Goal: Task Accomplishment & Management: Use online tool/utility

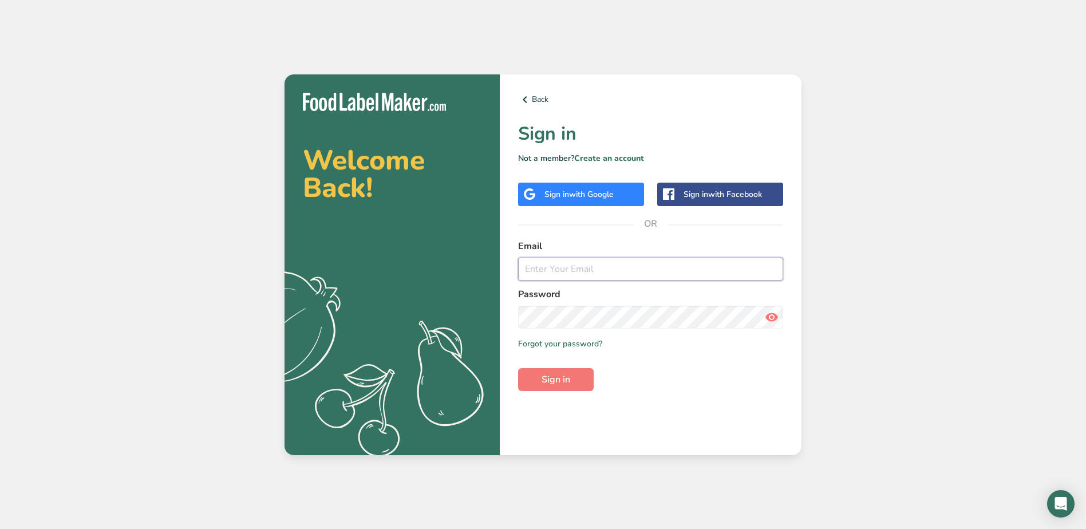
type input "[EMAIL_ADDRESS][DOMAIN_NAME]"
click at [548, 370] on button "Sign in" at bounding box center [556, 379] width 76 height 23
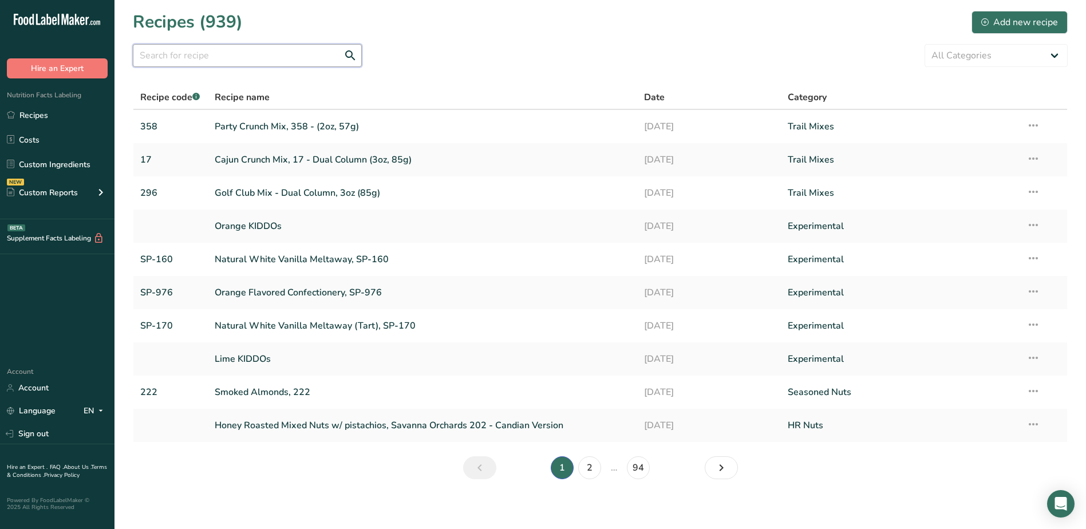
click at [258, 58] on input "text" at bounding box center [247, 55] width 229 height 23
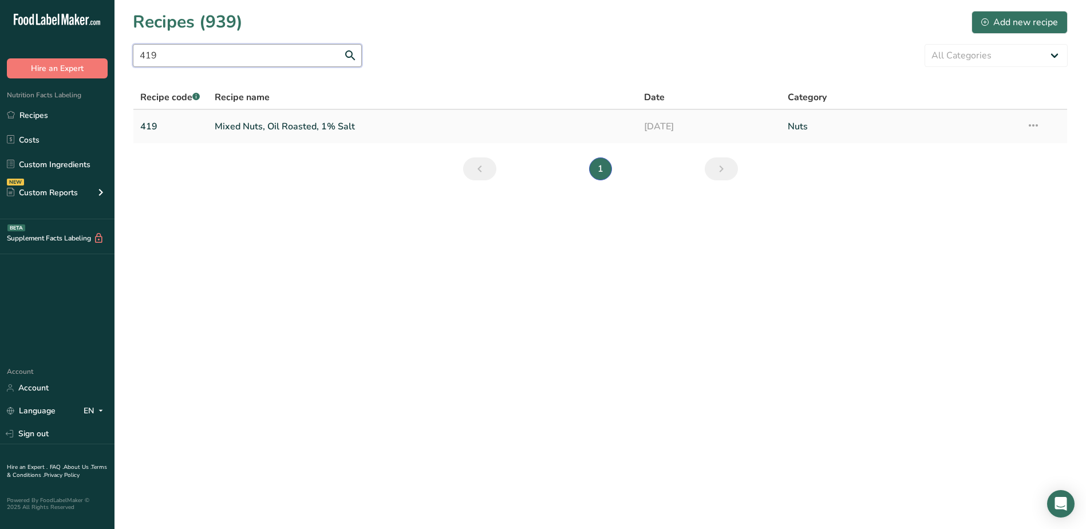
type input "419"
click at [316, 129] on link "Mixed Nuts, Oil Roasted, 1% Salt" at bounding box center [423, 126] width 416 height 24
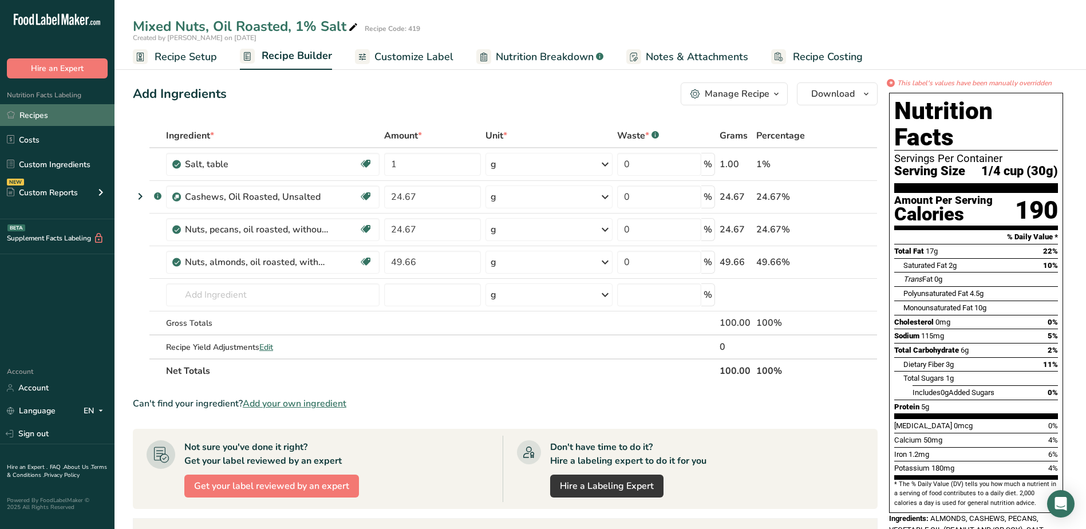
click at [42, 116] on link "Recipes" at bounding box center [57, 115] width 114 height 22
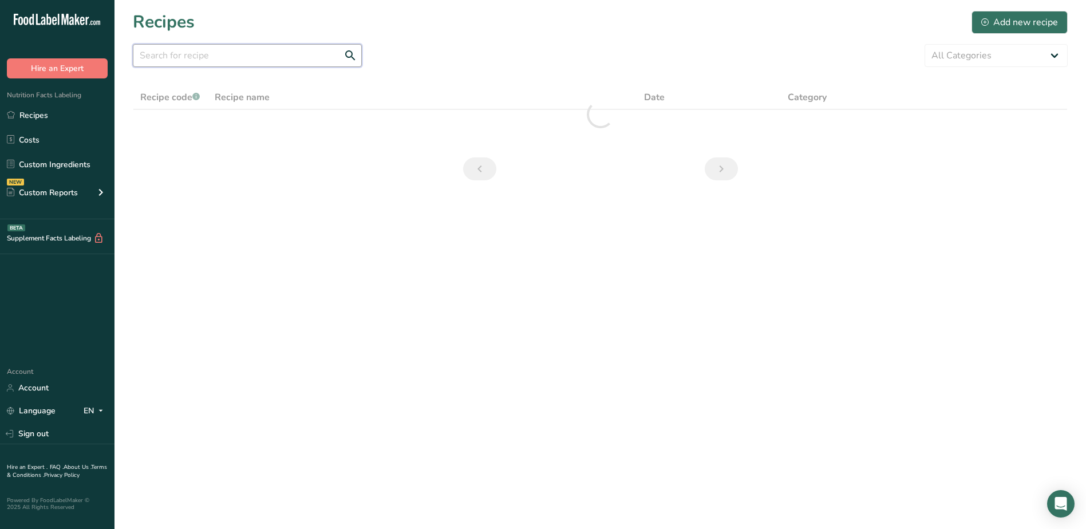
click at [256, 57] on input "text" at bounding box center [247, 55] width 229 height 23
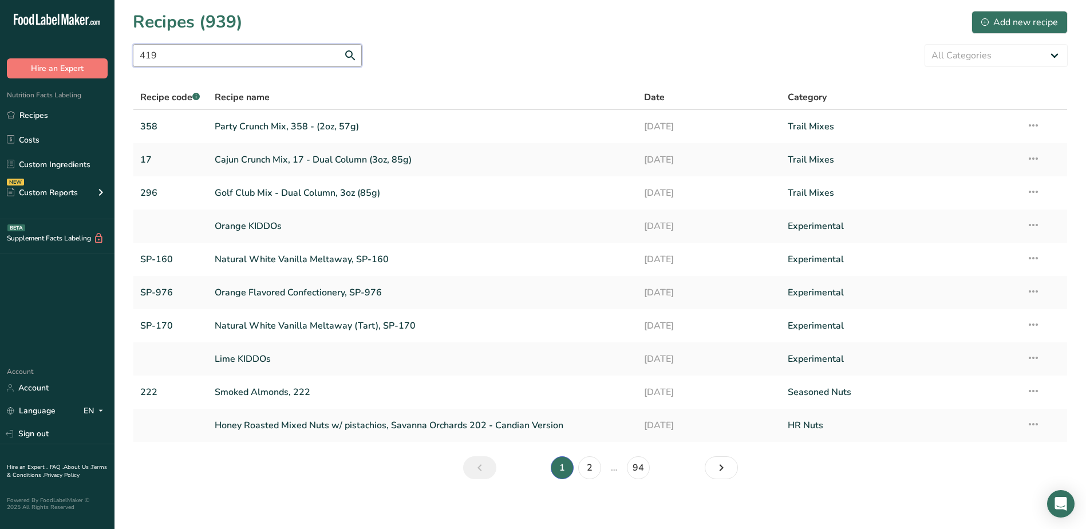
type input "419"
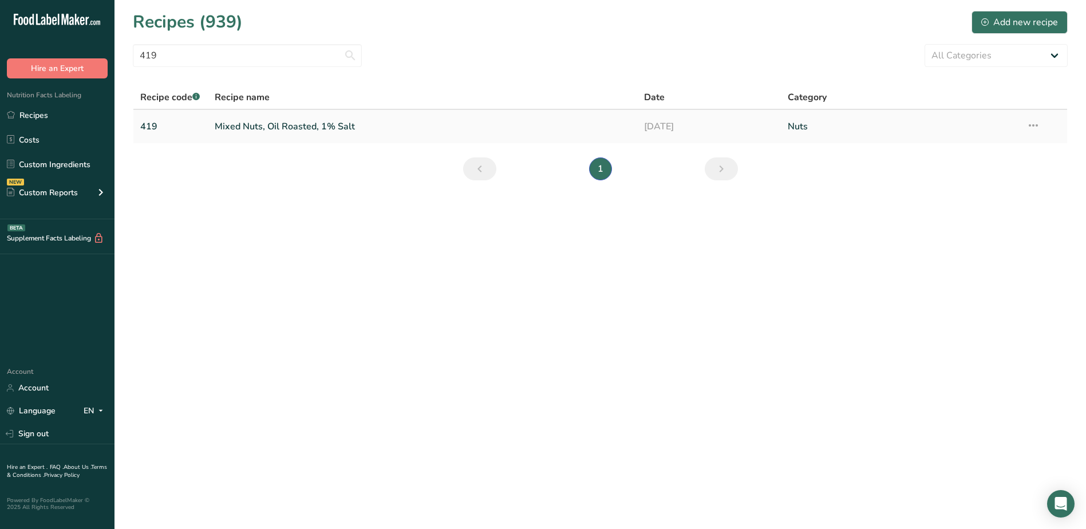
click at [1031, 128] on icon at bounding box center [1033, 125] width 14 height 21
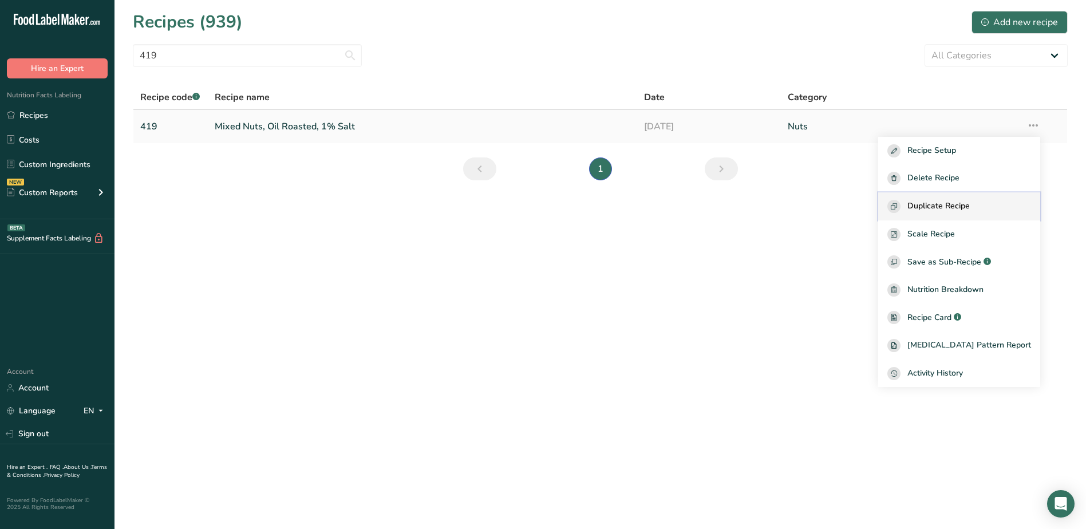
click at [969, 205] on span "Duplicate Recipe" at bounding box center [938, 206] width 62 height 13
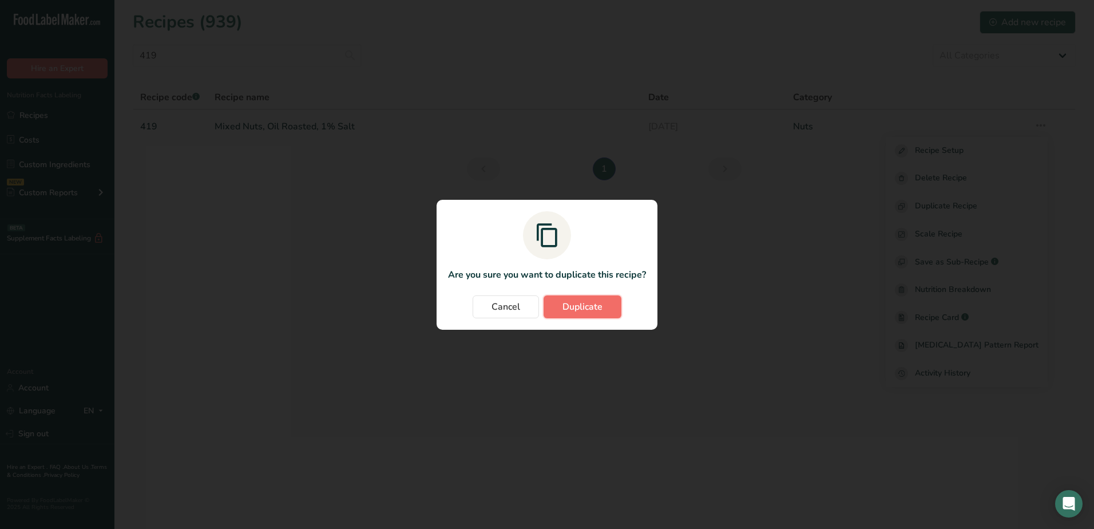
click at [580, 310] on span "Duplicate" at bounding box center [583, 307] width 40 height 14
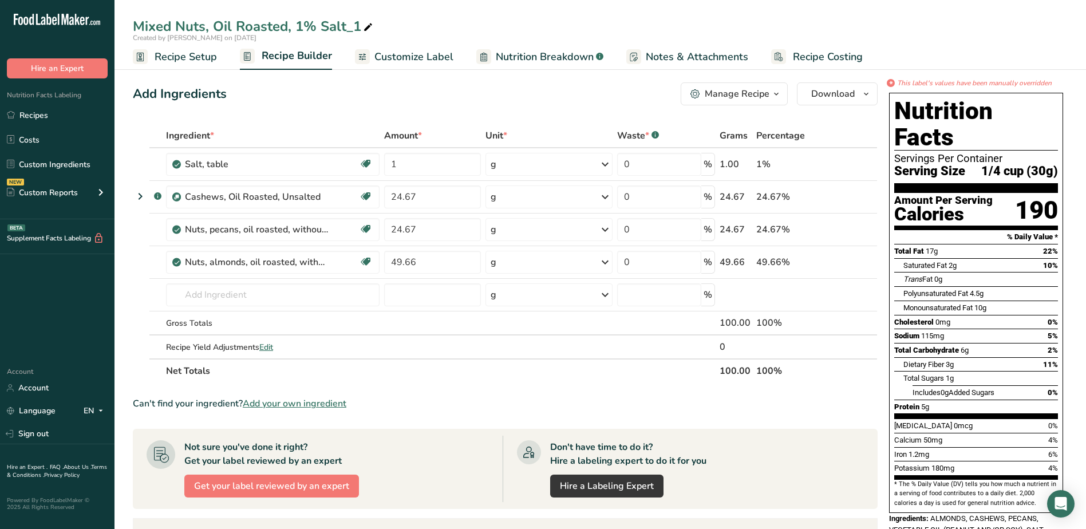
click at [179, 54] on span "Recipe Setup" at bounding box center [186, 56] width 62 height 15
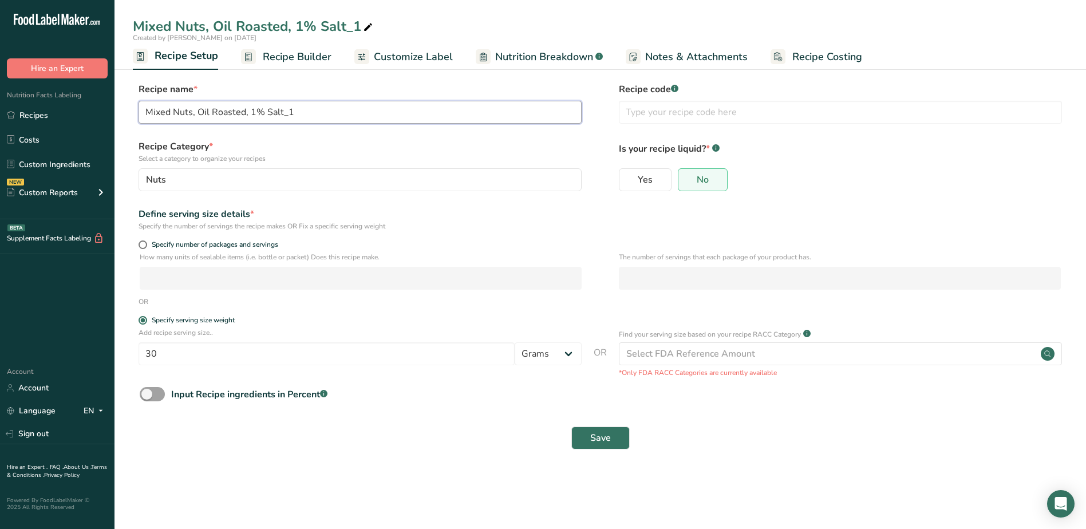
click at [312, 113] on input "Mixed Nuts, Oil Roasted, 1% Salt_1" at bounding box center [359, 112] width 443 height 23
type input "Mixed Nuts, Oil Roasted, 1% Salt - Dual Column, 3 oz (85g)"
click at [707, 110] on input "text" at bounding box center [840, 112] width 443 height 23
type input "419"
click at [608, 442] on span "Save" at bounding box center [600, 438] width 21 height 14
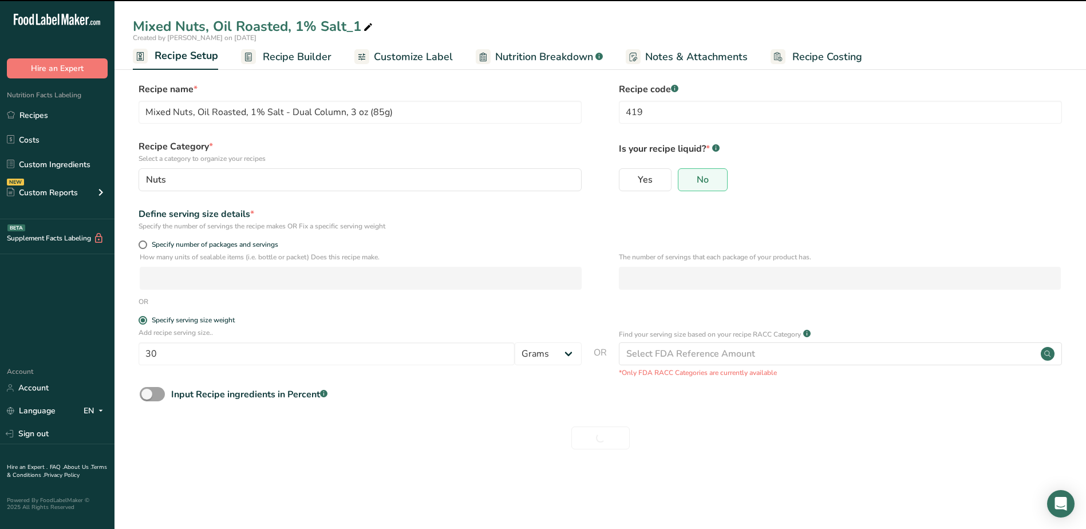
type input "Mixed Nuts, Oil Roasted, 1% Salt - Dual Column, 3 oz (85g)"
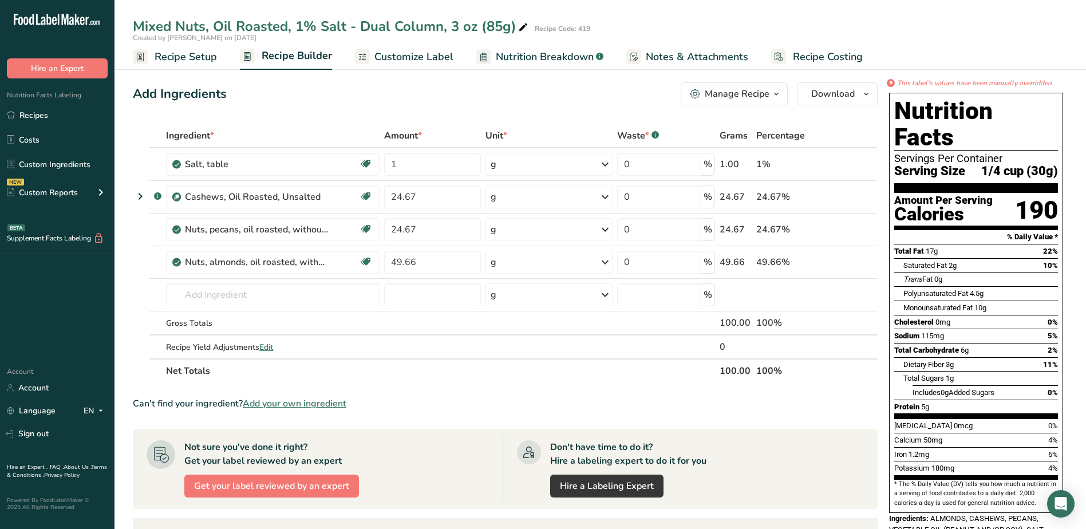
click at [442, 52] on span "Customize Label" at bounding box center [413, 56] width 79 height 15
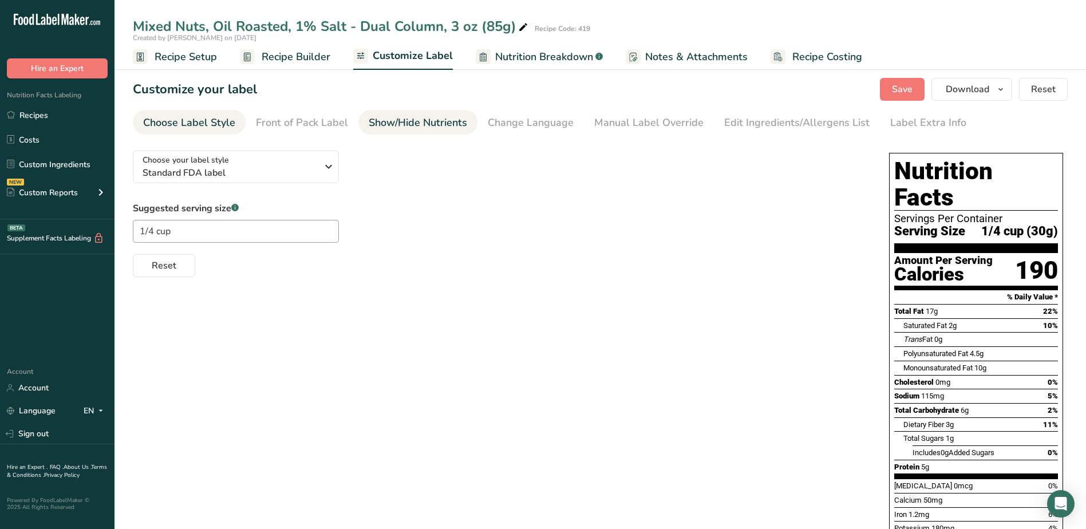
click at [402, 122] on div "Show/Hide Nutrients" at bounding box center [418, 122] width 98 height 15
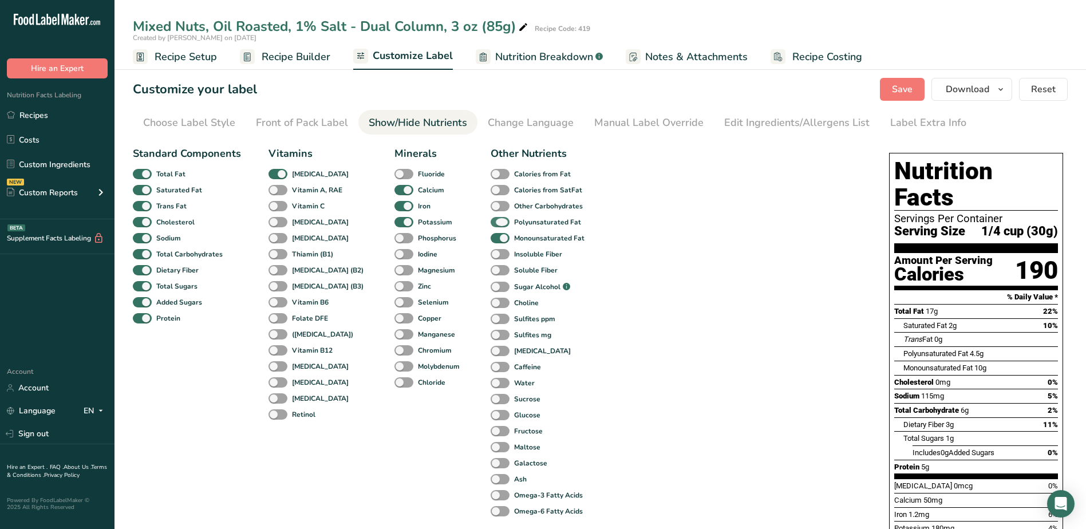
click at [490, 217] on span at bounding box center [499, 222] width 19 height 11
click at [490, 218] on input "Polyunsaturated Fat" at bounding box center [493, 221] width 7 height 7
checkbox input "false"
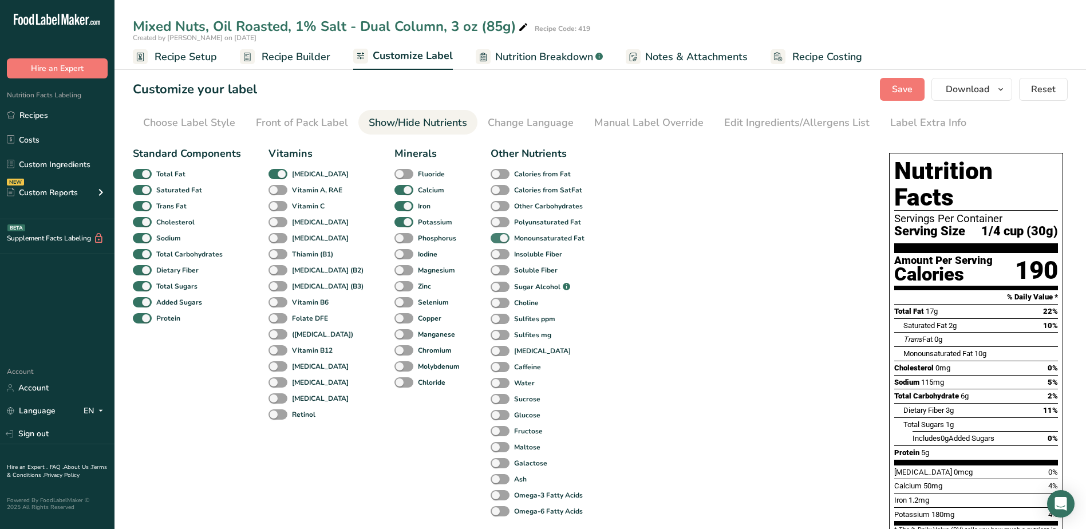
click at [490, 233] on span at bounding box center [499, 238] width 19 height 11
click at [490, 234] on input "Monounsaturated Fat" at bounding box center [493, 237] width 7 height 7
checkbox input "false"
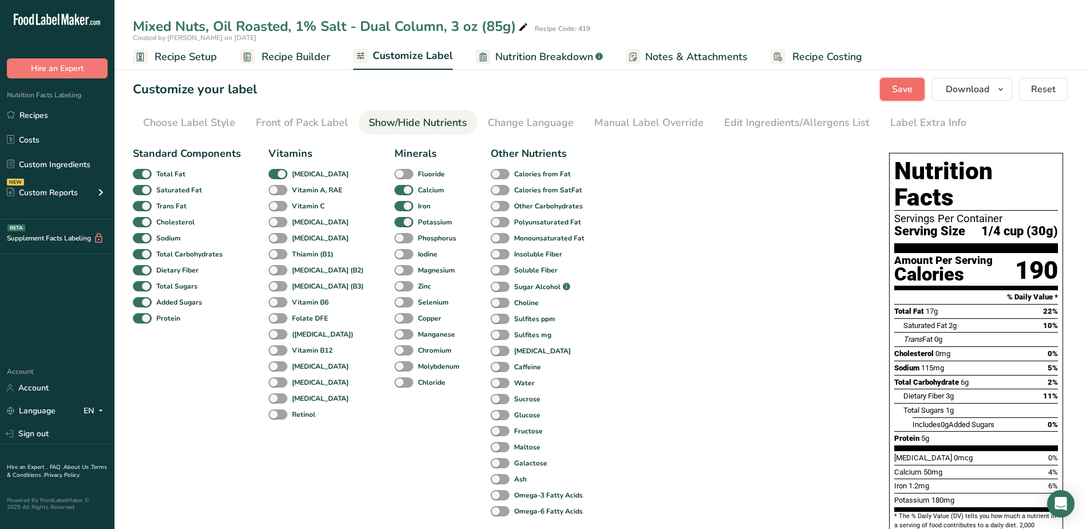
click at [914, 88] on button "Save" at bounding box center [902, 89] width 45 height 23
click at [205, 120] on div "Choose Label Style" at bounding box center [189, 122] width 92 height 15
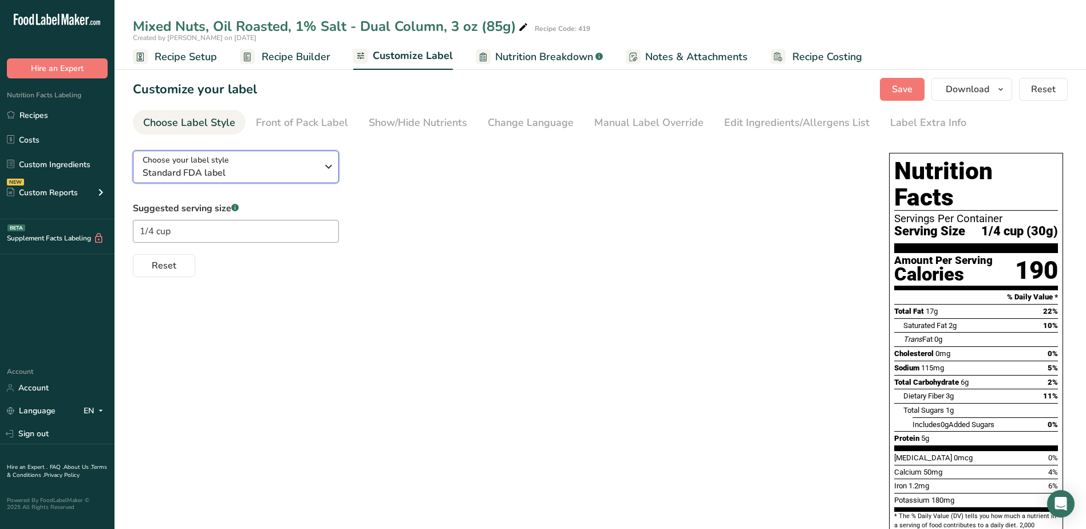
click at [294, 172] on span "Standard FDA label" at bounding box center [229, 173] width 175 height 14
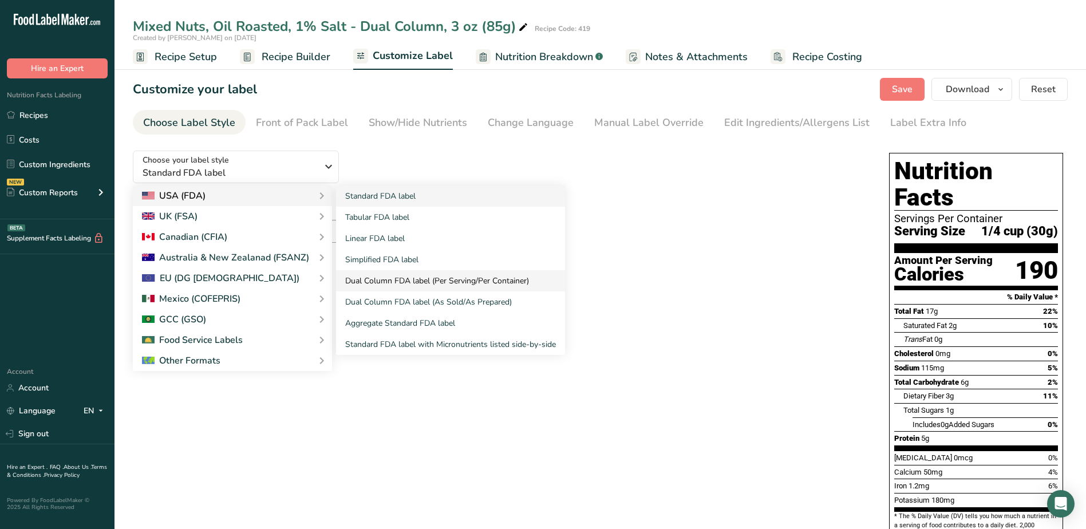
click at [486, 278] on link "Dual Column FDA label (Per Serving/Per Container)" at bounding box center [450, 280] width 229 height 21
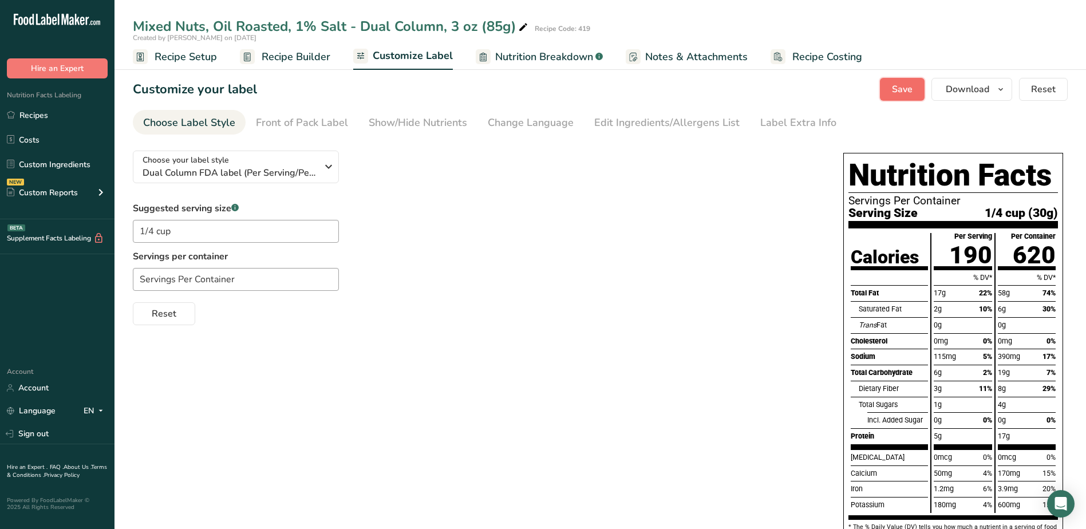
click at [912, 92] on span "Save" at bounding box center [902, 89] width 21 height 14
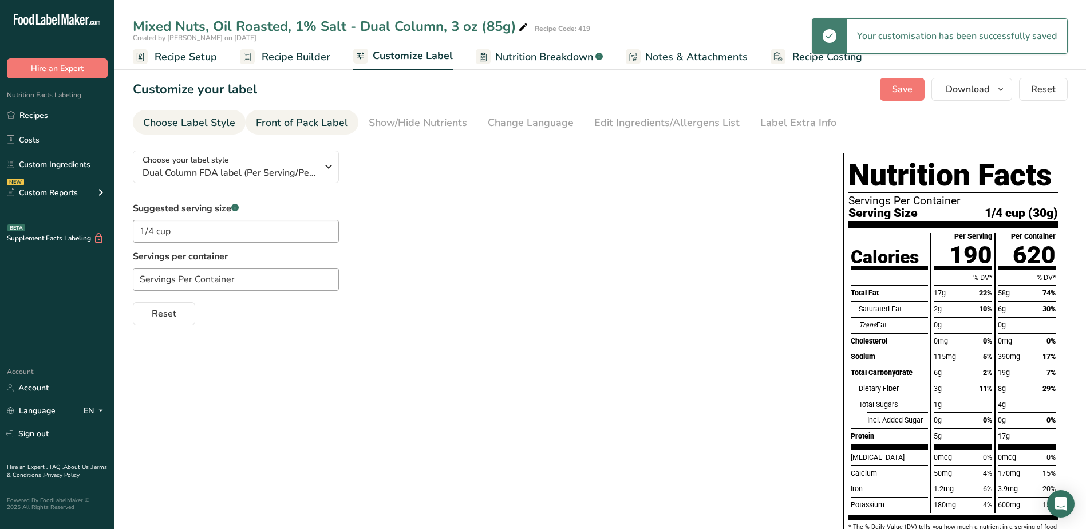
click at [290, 124] on div "Front of Pack Label" at bounding box center [302, 122] width 92 height 15
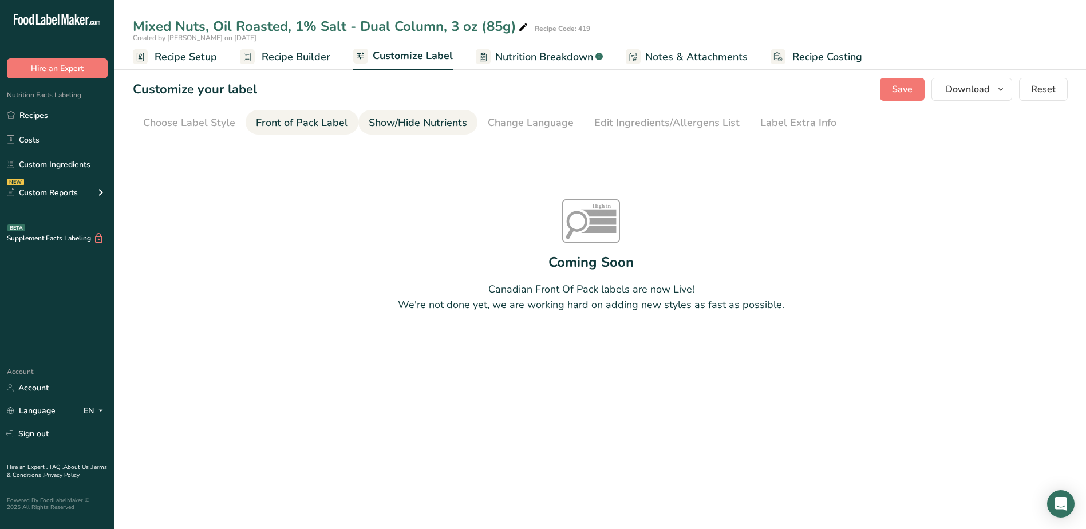
click at [426, 125] on div "Show/Hide Nutrients" at bounding box center [418, 122] width 98 height 15
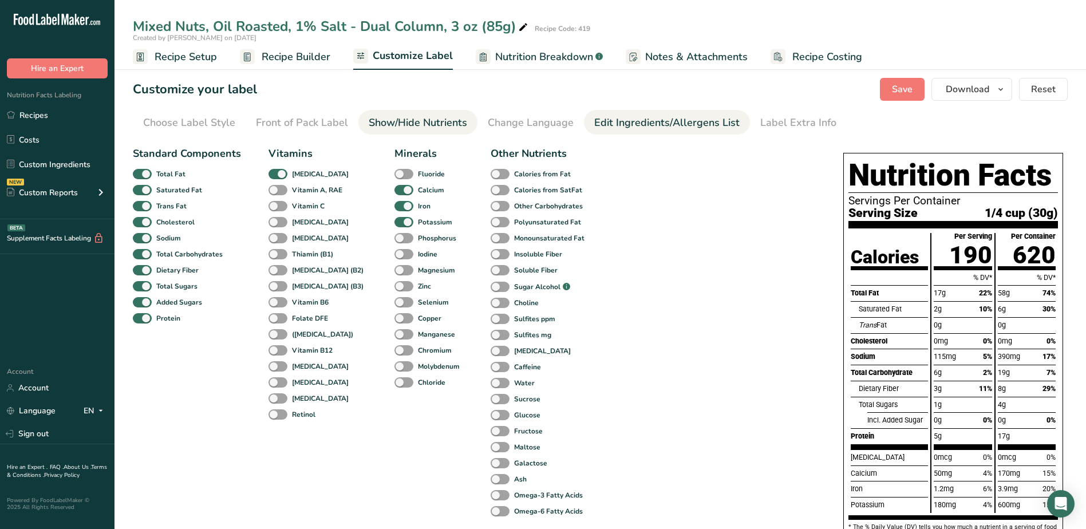
click at [676, 118] on div "Edit Ingredients/Allergens List" at bounding box center [666, 122] width 145 height 15
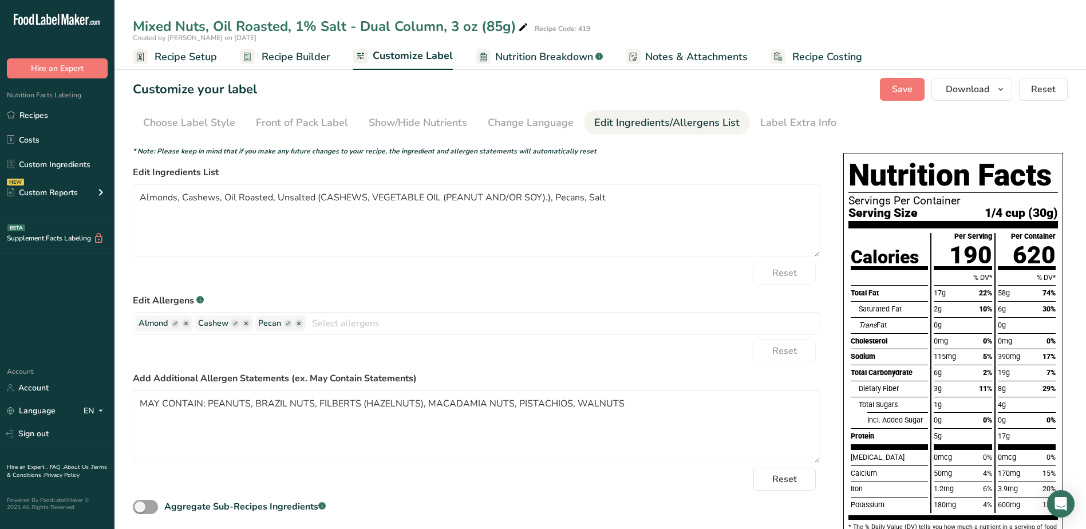
drag, startPoint x: 979, startPoint y: 15, endPoint x: 971, endPoint y: 23, distance: 11.3
click at [979, 15] on div "Mixed Nuts, Oil Roasted, 1% Salt - Dual Column, 3 oz (85g) Recipe Code: 419 Cre…" at bounding box center [599, 35] width 971 height 70
click at [583, 58] on span "Nutrition Breakdown" at bounding box center [544, 56] width 98 height 15
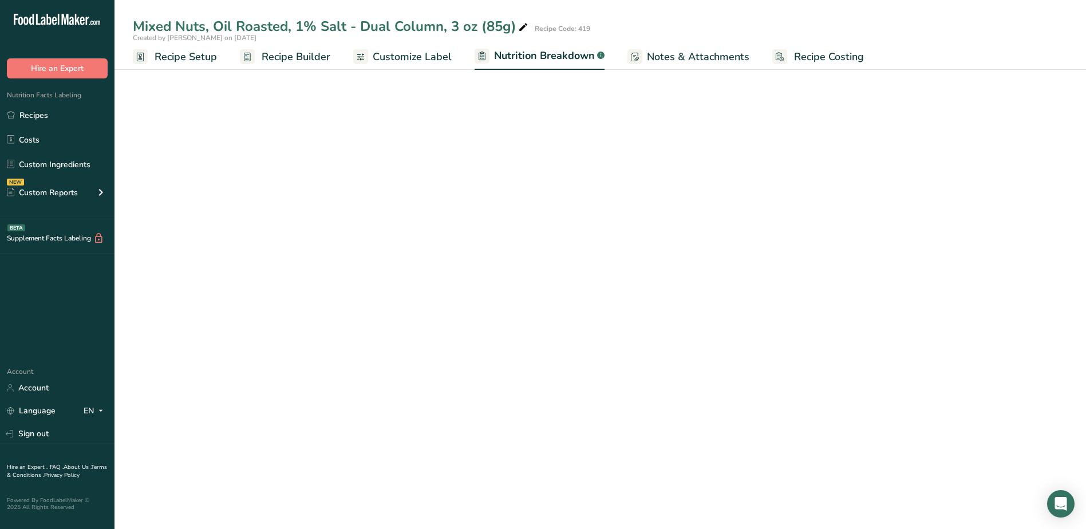
select select "Calories"
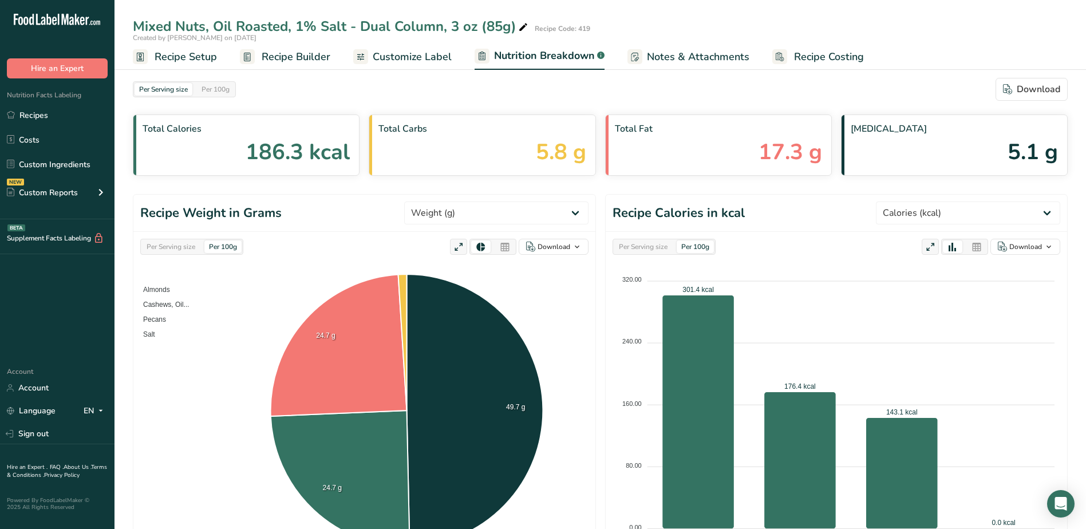
click at [421, 53] on span "Customize Label" at bounding box center [412, 56] width 79 height 15
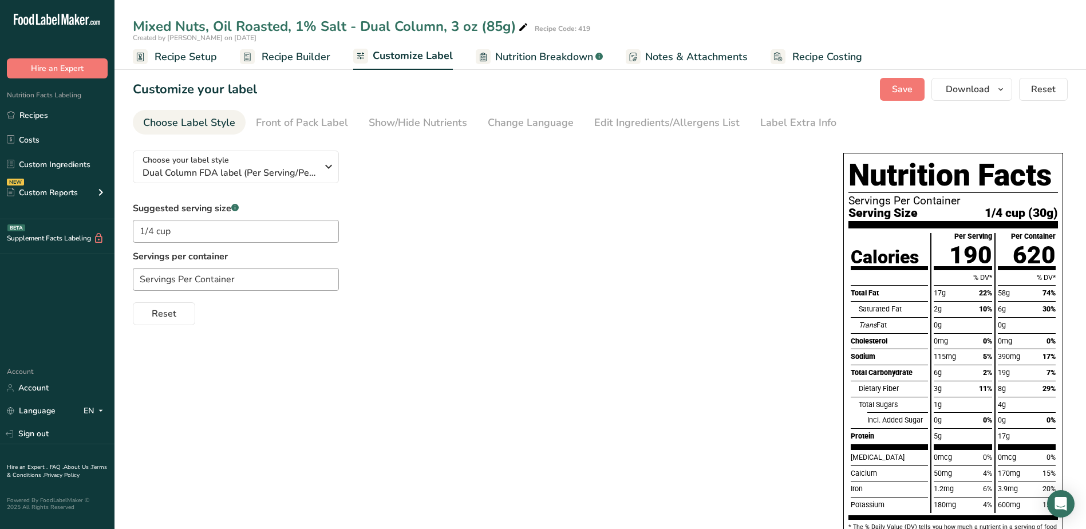
click at [310, 56] on span "Recipe Builder" at bounding box center [296, 56] width 69 height 15
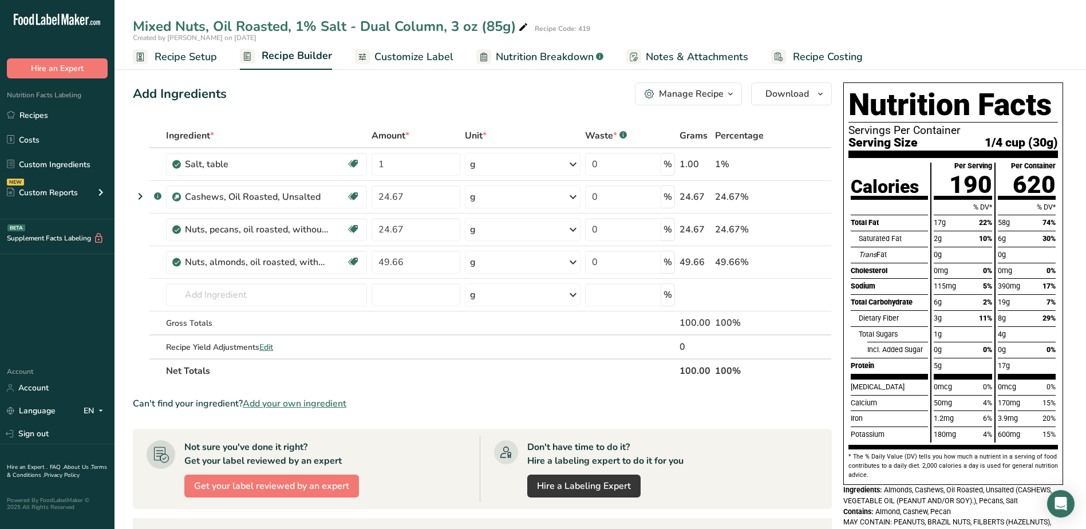
click at [730, 94] on icon "button" at bounding box center [730, 94] width 9 height 14
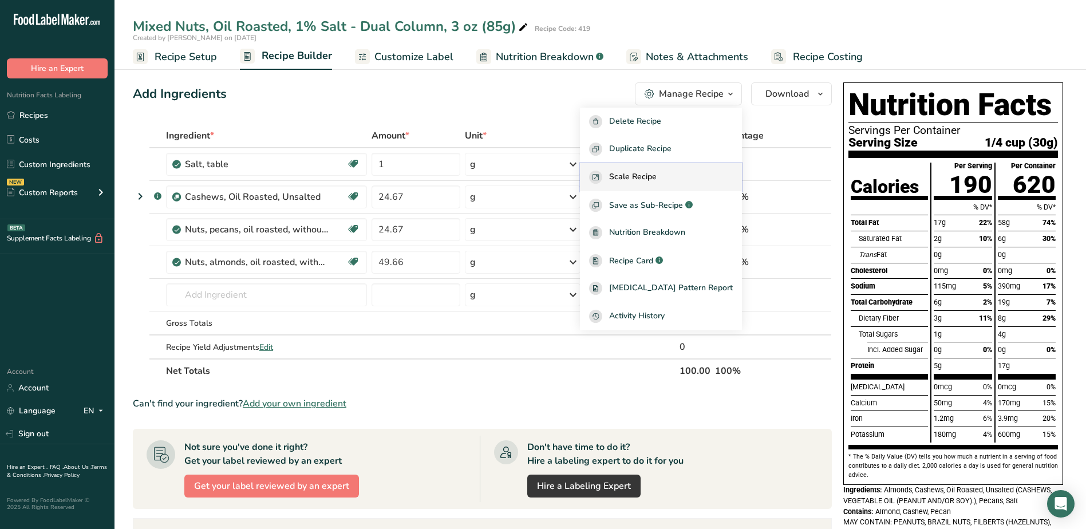
click at [643, 175] on span "Scale Recipe" at bounding box center [632, 177] width 47 height 13
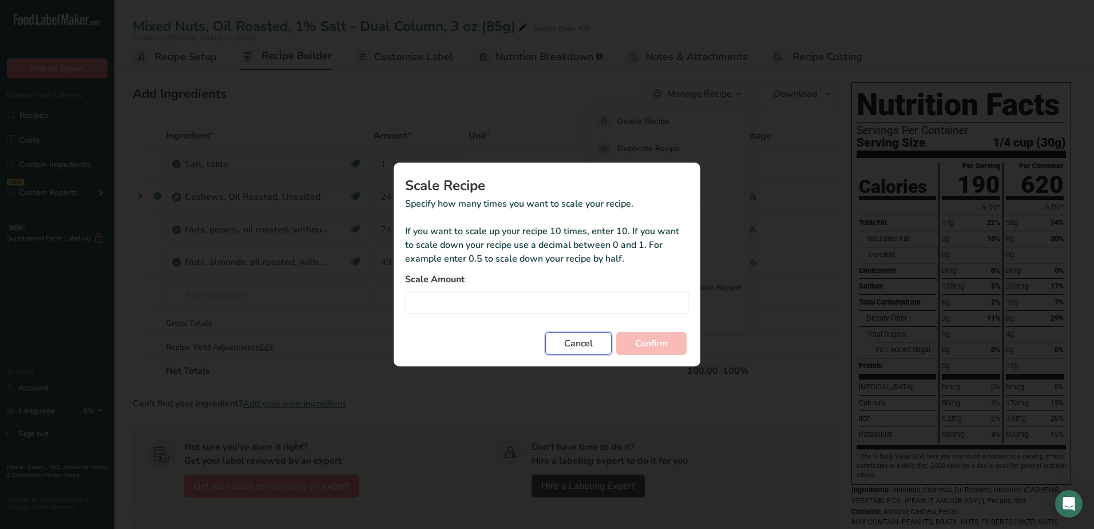
click at [593, 337] on button "Cancel" at bounding box center [578, 343] width 66 height 23
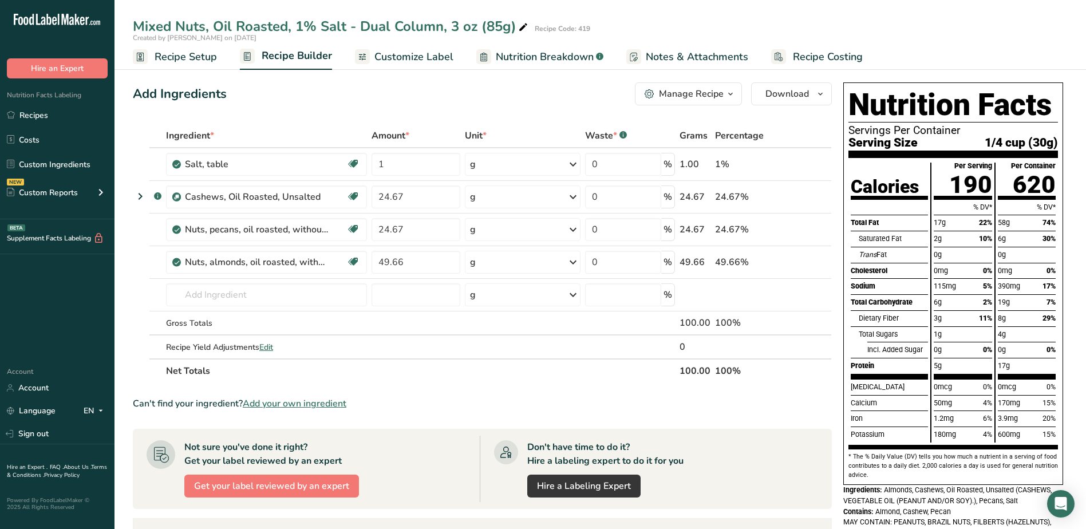
click at [707, 96] on div "Manage Recipe" at bounding box center [691, 94] width 65 height 14
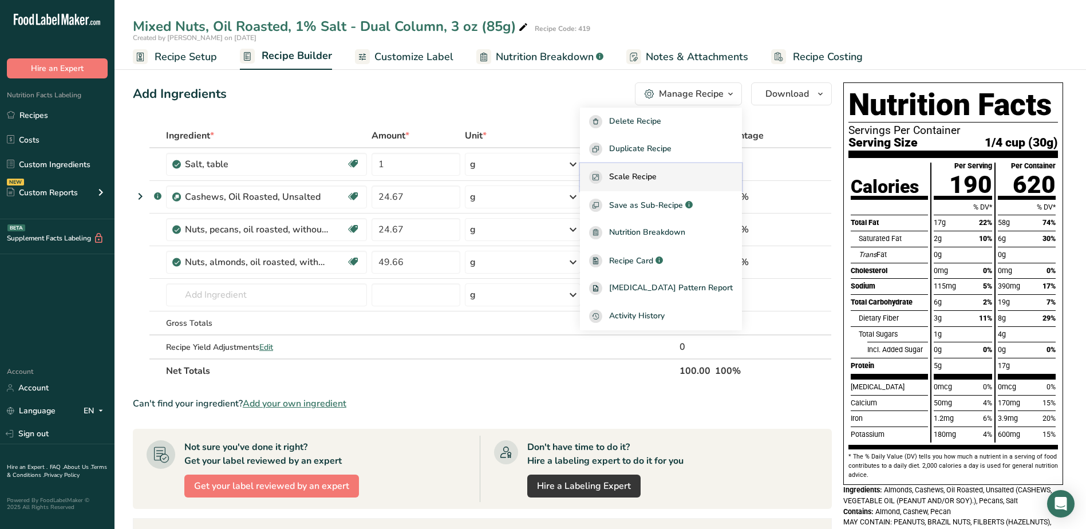
click at [687, 179] on div "Scale Recipe" at bounding box center [661, 177] width 144 height 13
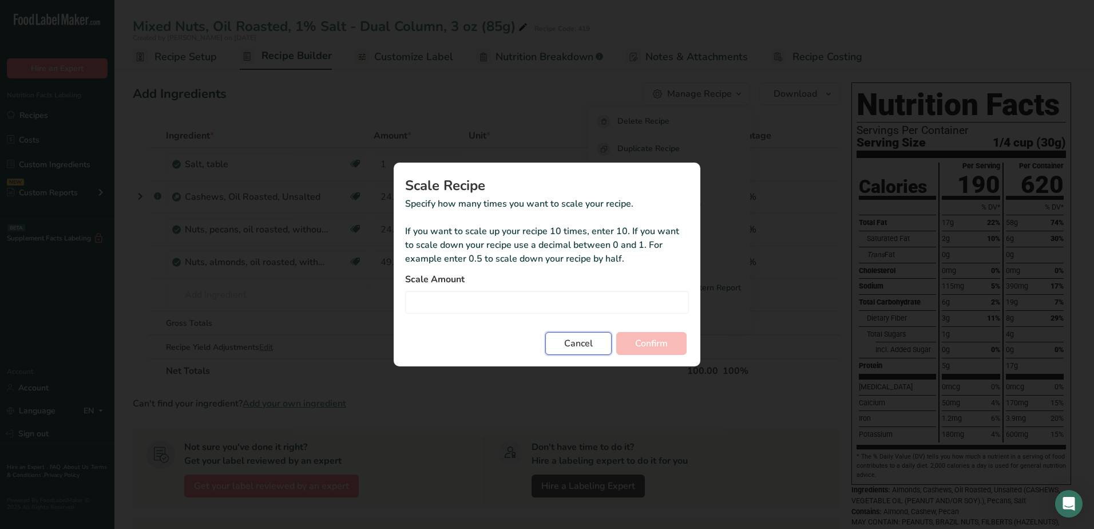
click at [603, 335] on button "Cancel" at bounding box center [578, 343] width 66 height 23
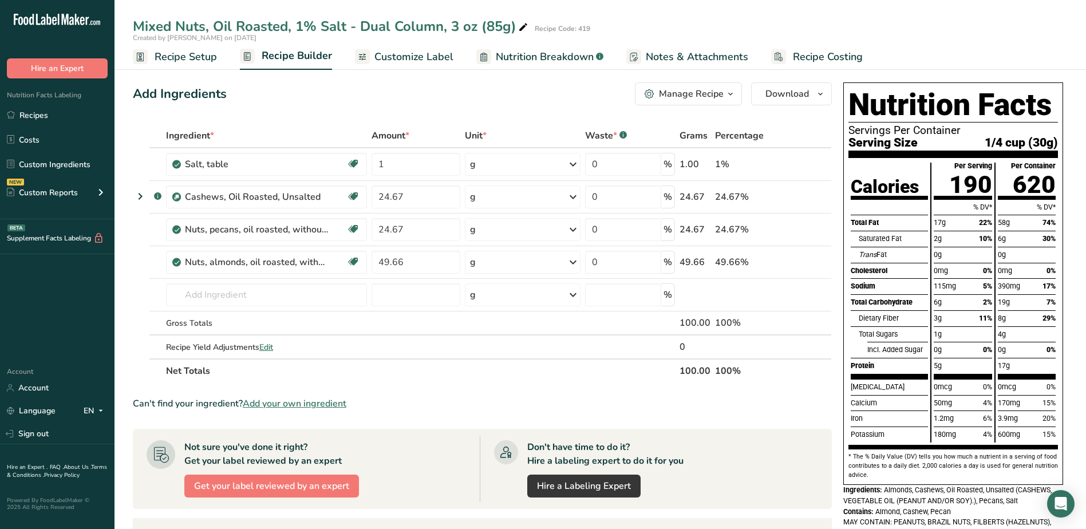
click at [704, 95] on div "Manage Recipe" at bounding box center [691, 94] width 65 height 14
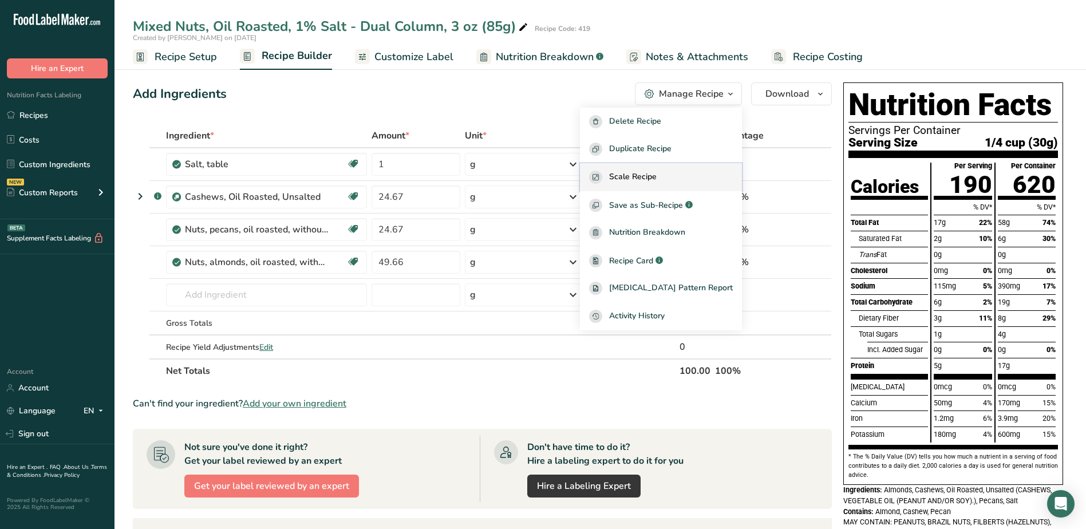
click at [656, 177] on span "Scale Recipe" at bounding box center [632, 177] width 47 height 13
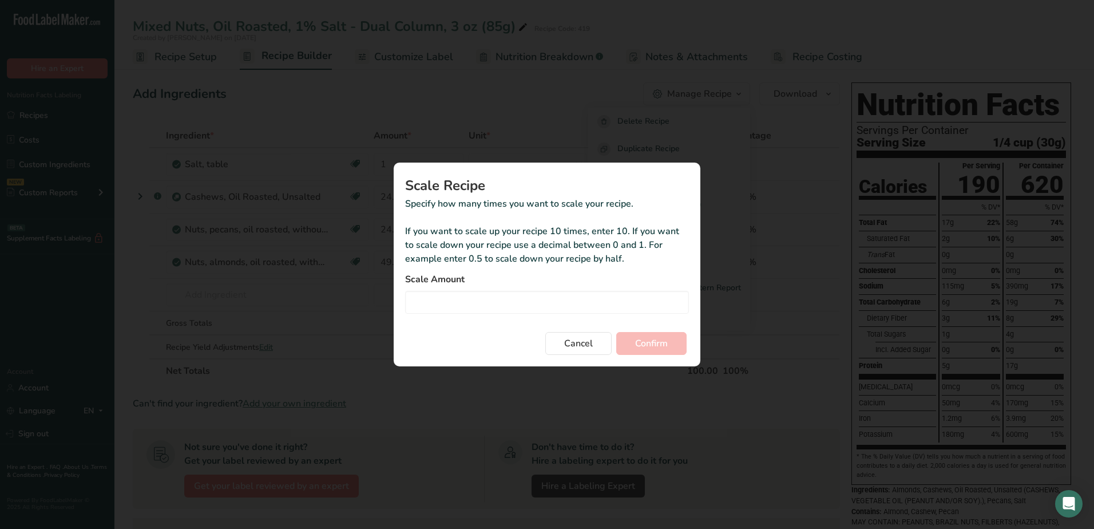
click at [550, 316] on form "Scale Amount Cancel Confirm" at bounding box center [547, 313] width 284 height 82
click at [496, 300] on input "Duplicate recipe modal" at bounding box center [547, 302] width 284 height 23
type input "0.85"
click at [655, 336] on span "Confirm" at bounding box center [651, 343] width 33 height 14
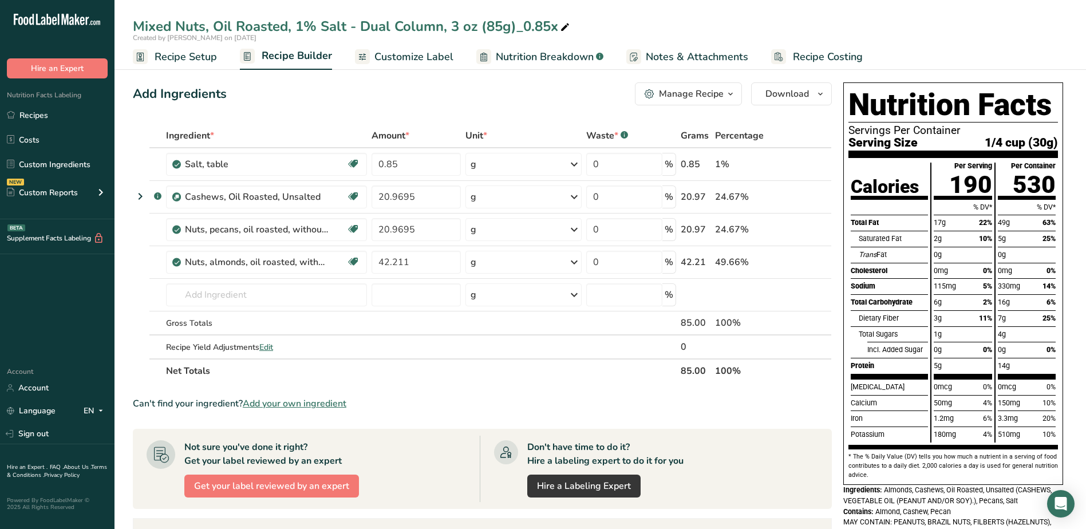
click at [423, 56] on span "Customize Label" at bounding box center [413, 56] width 79 height 15
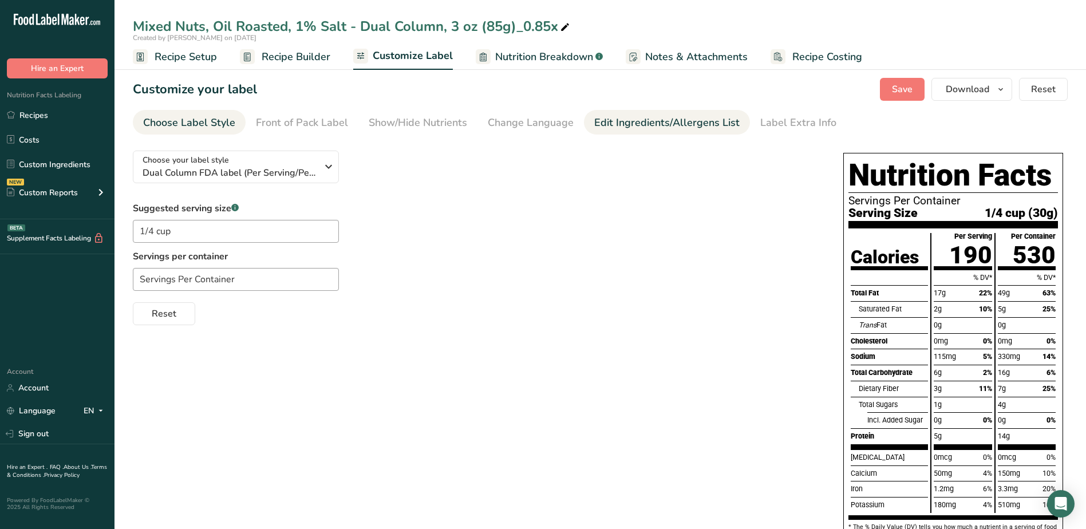
click at [643, 126] on div "Edit Ingredients/Allergens List" at bounding box center [666, 122] width 145 height 15
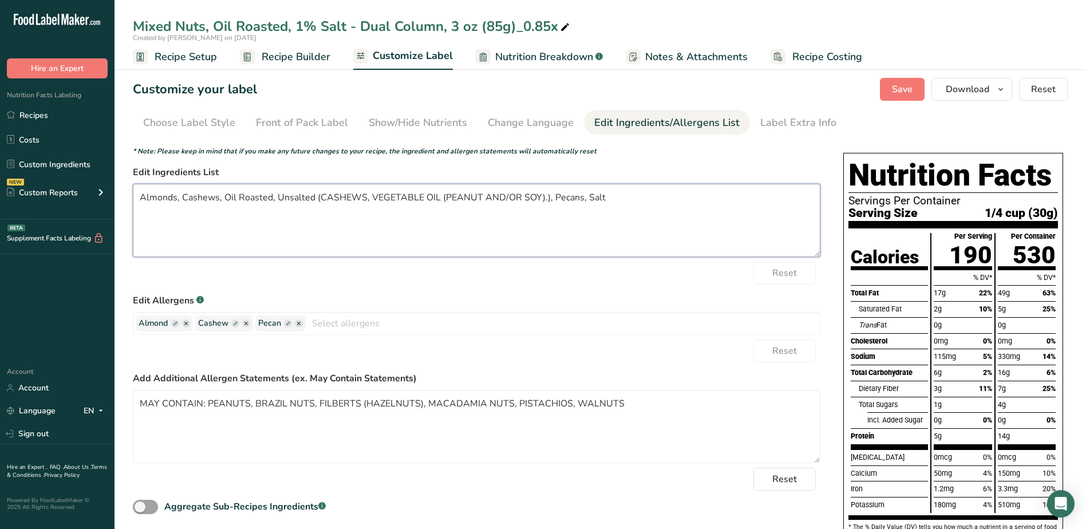
click at [140, 193] on textarea "Almonds, Cashews, Oil Roasted, Unsalted (CASHEWS, VEGETABLE OIL (PEANUT AND/OR …" at bounding box center [476, 220] width 687 height 73
click at [244, 188] on textarea "Almonds, Cashews, Oil Roasted, Unsalted (CASHEWS, VEGETABLE OIL (PEANUT AND/OR …" at bounding box center [476, 220] width 687 height 73
click at [595, 225] on textarea "ALMONDS, CASHEWS, PECANS, VEGETABLE OIL (PEANUT AND/OR SOY), SALT. Almonds, Cas…" at bounding box center [476, 220] width 687 height 73
drag, startPoint x: 607, startPoint y: 212, endPoint x: 85, endPoint y: 229, distance: 522.7
click at [85, 229] on div ".a-20{fill:#fff;} Hire an Expert Nutrition Facts Labeling Recipes Costs Custom …" at bounding box center [543, 333] width 1086 height 667
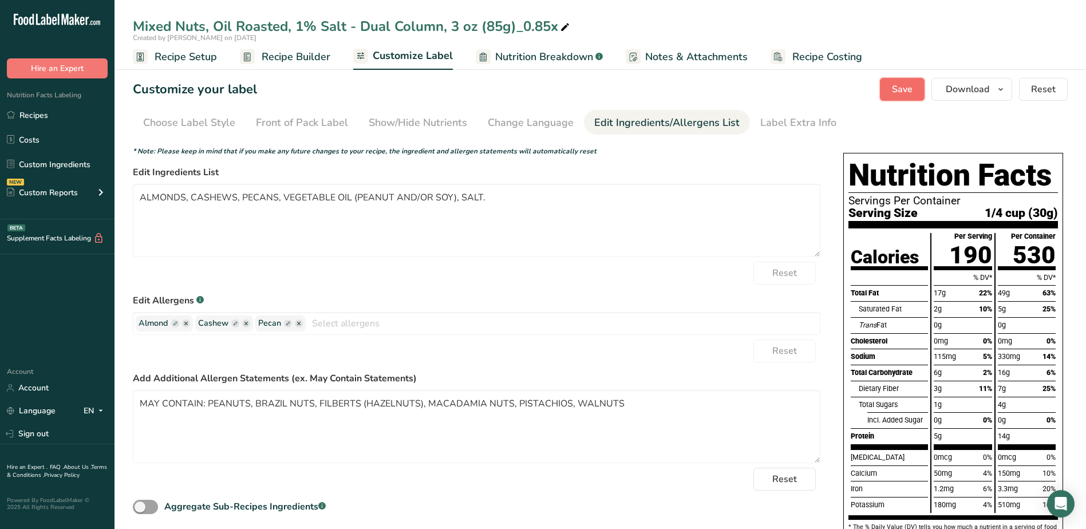
click at [912, 94] on span "Save" at bounding box center [902, 89] width 21 height 14
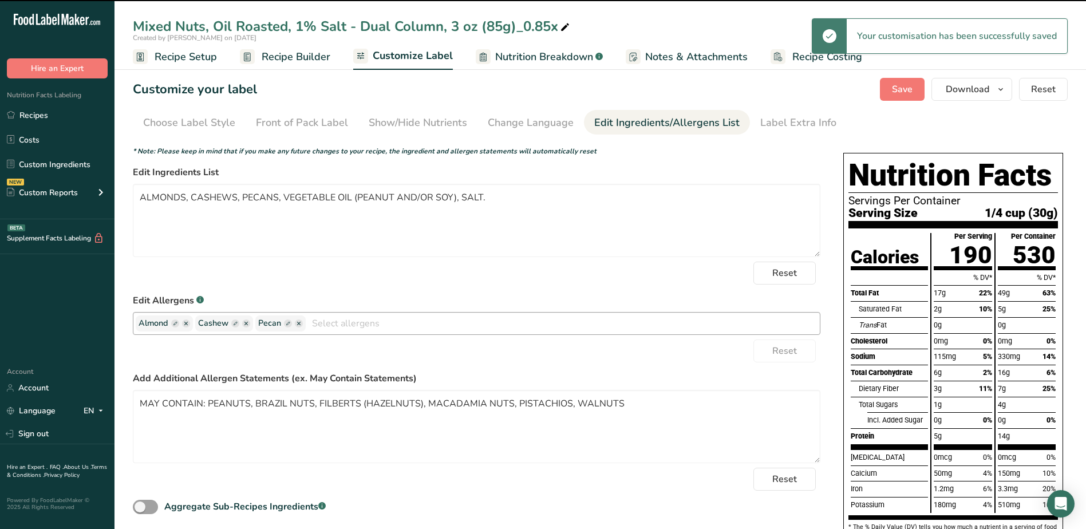
type textarea "ALMONDS, CASHEWS, PECANS, VEGETABLE OIL (PEANUT AND/OR SOY), SALT."
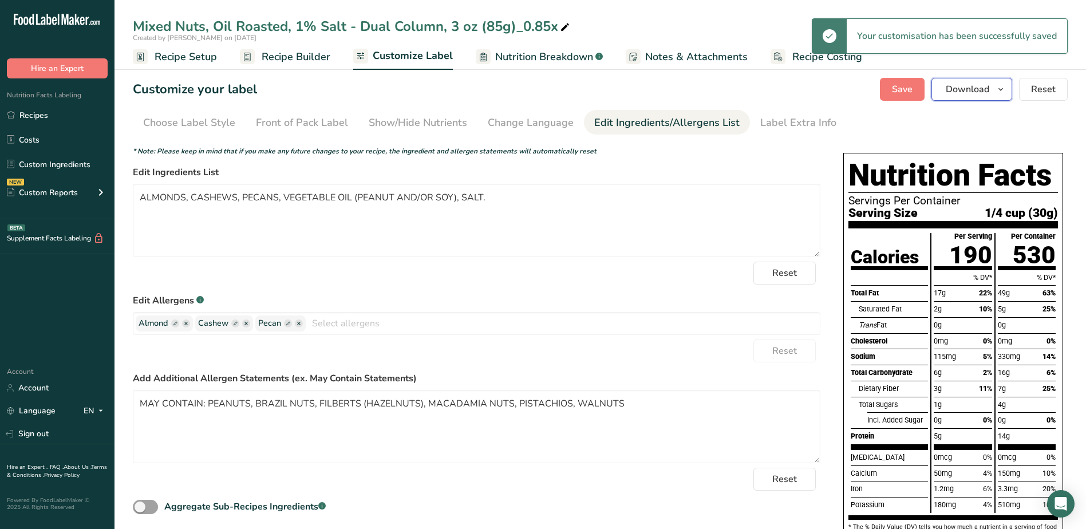
click at [985, 91] on span "Download" at bounding box center [966, 89] width 43 height 14
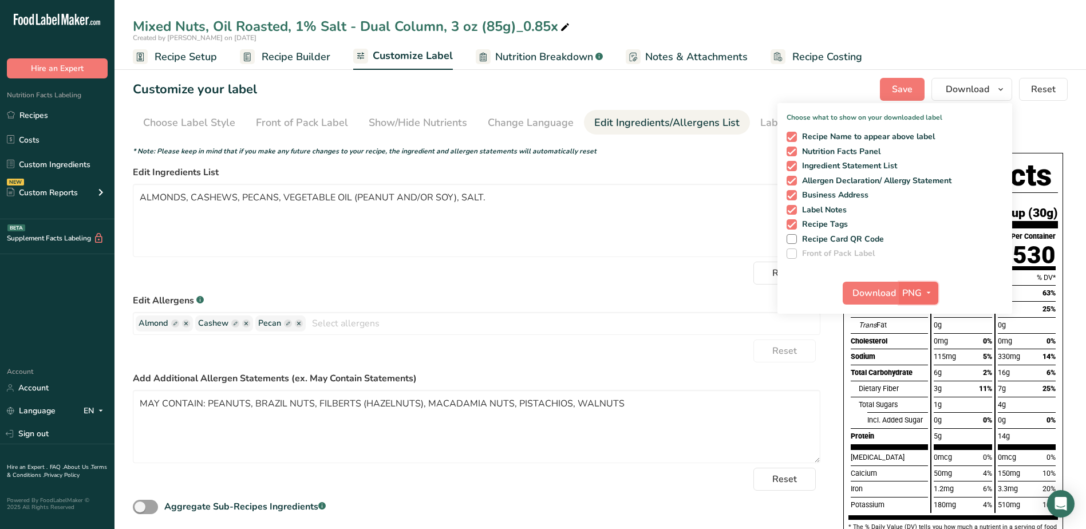
click at [923, 284] on button "PNG" at bounding box center [917, 293] width 39 height 23
click at [924, 370] on link "PDF" at bounding box center [919, 372] width 37 height 19
click at [882, 293] on span "Download" at bounding box center [874, 293] width 43 height 14
drag, startPoint x: 50, startPoint y: 116, endPoint x: 446, endPoint y: 221, distance: 409.0
click at [50, 116] on link "Recipes" at bounding box center [57, 115] width 114 height 22
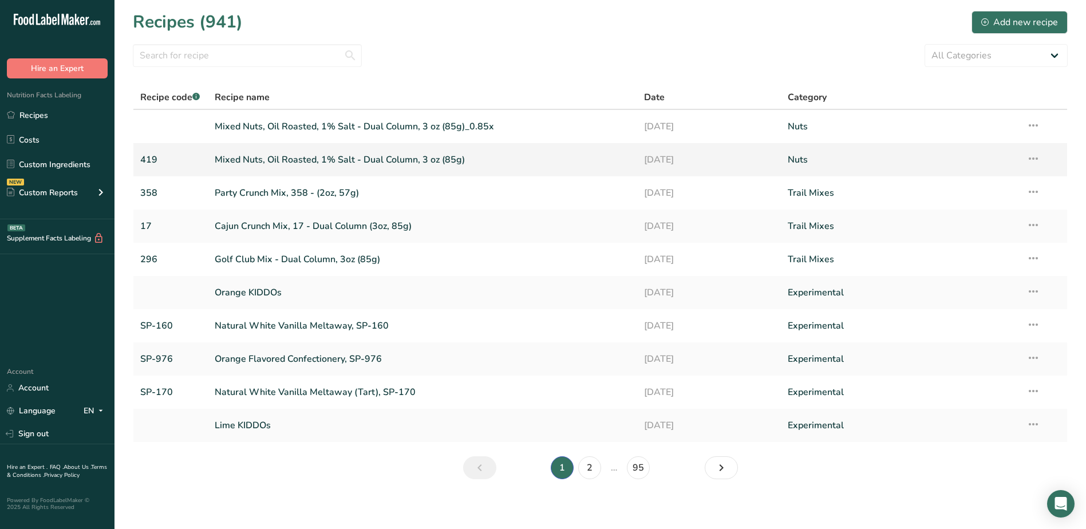
click at [1032, 159] on icon at bounding box center [1033, 158] width 14 height 21
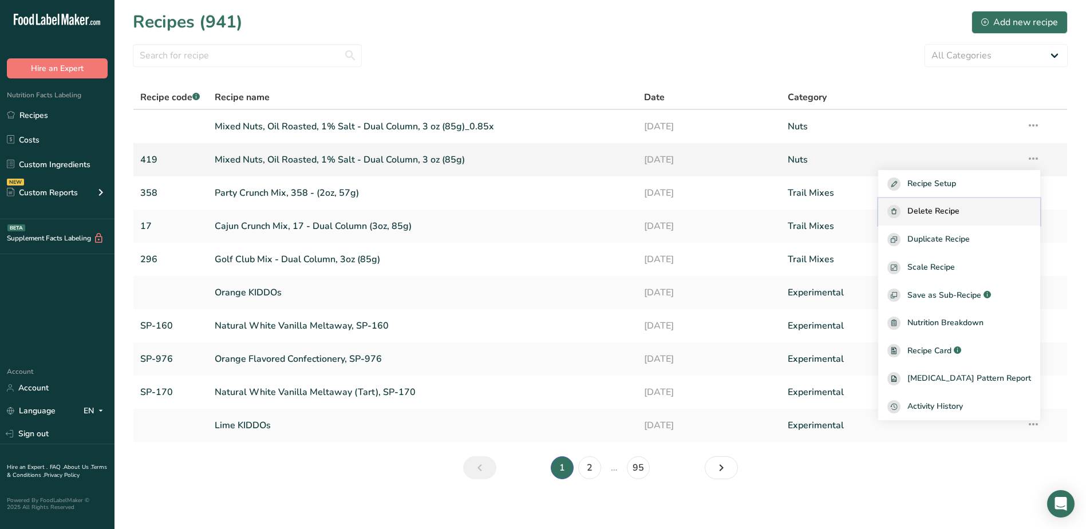
click at [1005, 221] on button "Delete Recipe" at bounding box center [959, 212] width 162 height 28
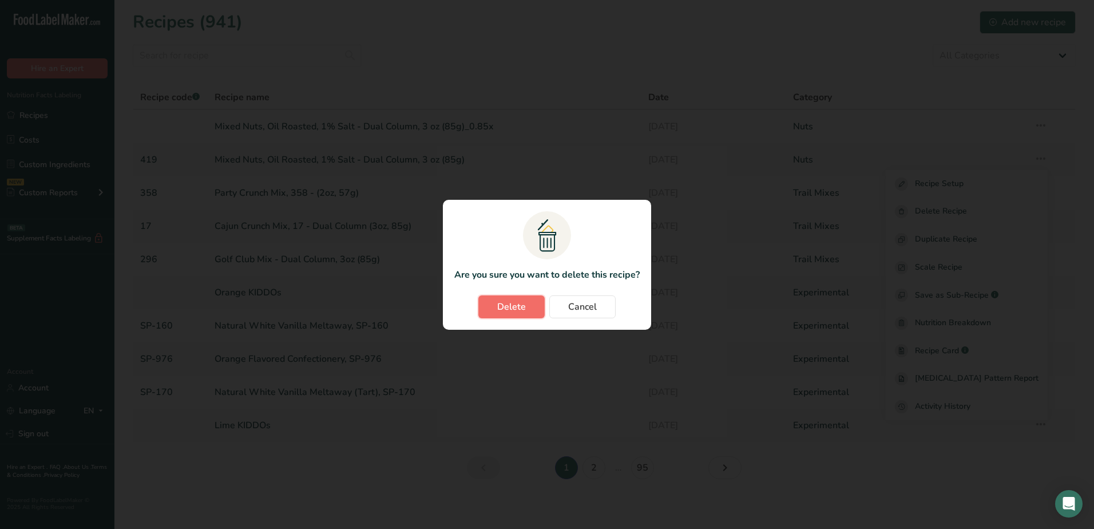
click at [518, 306] on span "Delete" at bounding box center [511, 307] width 29 height 14
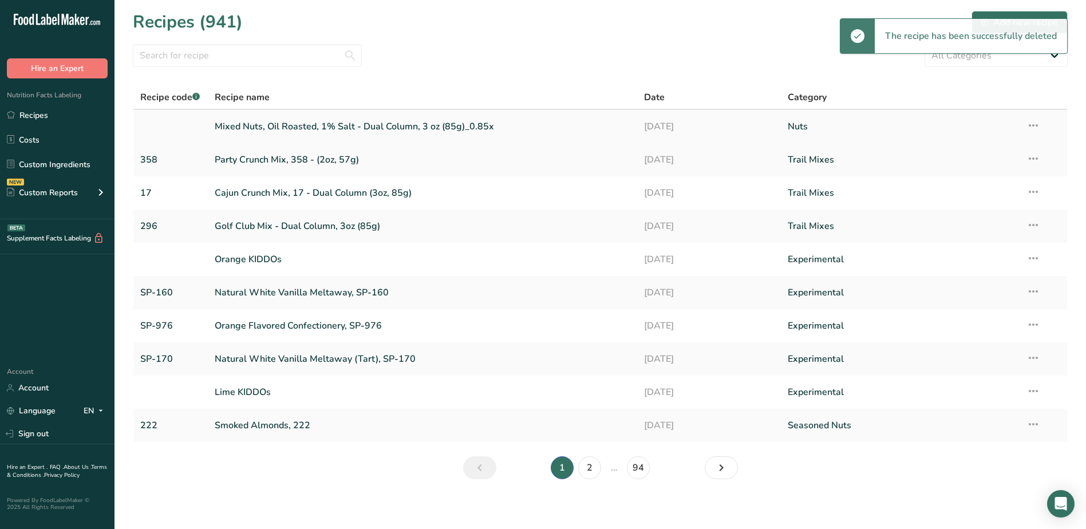
click at [361, 128] on link "Mixed Nuts, Oil Roasted, 1% Salt - Dual Column, 3 oz (85g)_0.85x" at bounding box center [423, 126] width 416 height 24
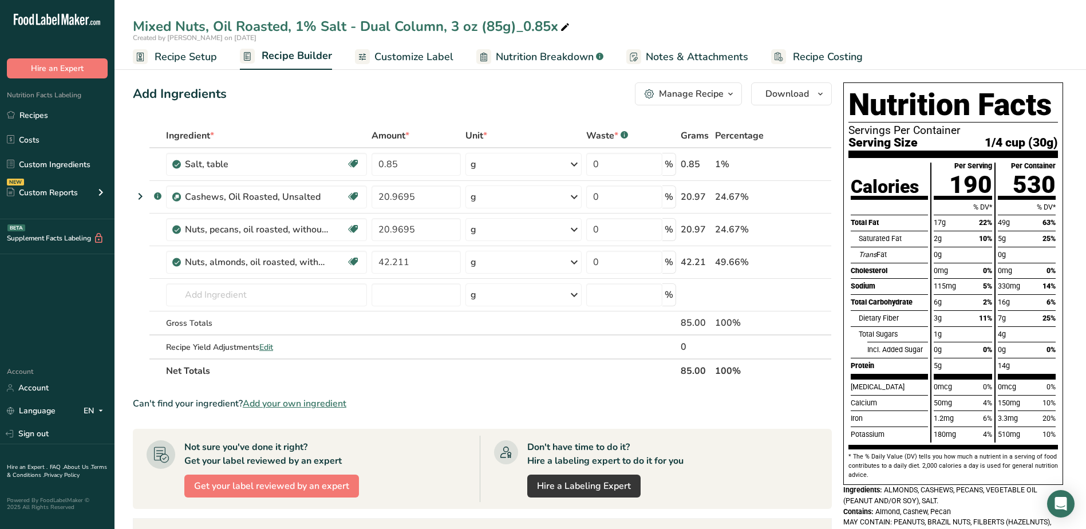
click at [189, 56] on span "Recipe Setup" at bounding box center [186, 56] width 62 height 15
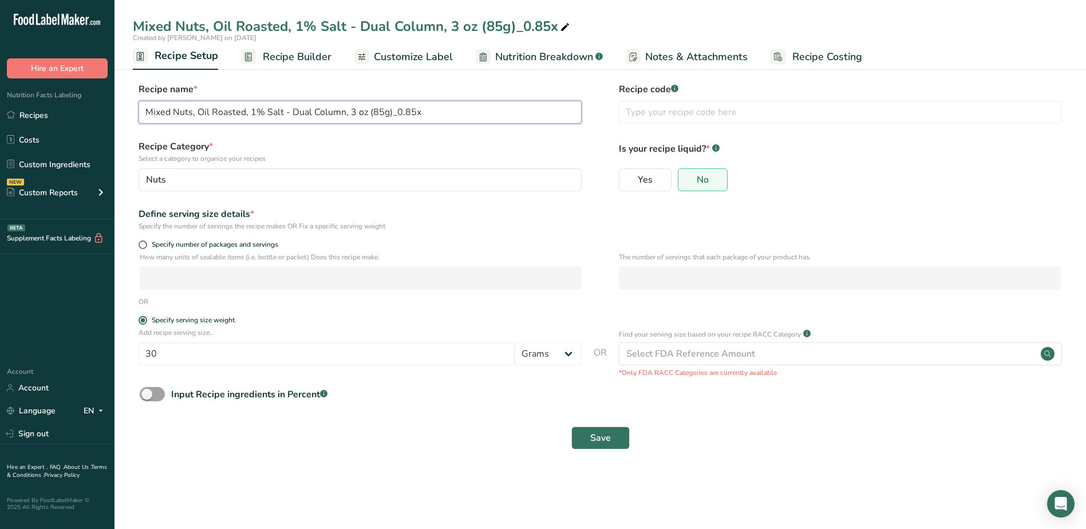
click at [437, 114] on input "Mixed Nuts, Oil Roasted, 1% Salt - Dual Column, 3 oz (85g)_0.85x" at bounding box center [359, 112] width 443 height 23
type input "Mixed Nuts, Oil Roasted, 1% Salt - Dual Column, 3 oz (85g)"
click at [773, 111] on input "text" at bounding box center [840, 112] width 443 height 23
type input "419"
click at [603, 435] on span "Save" at bounding box center [600, 438] width 21 height 14
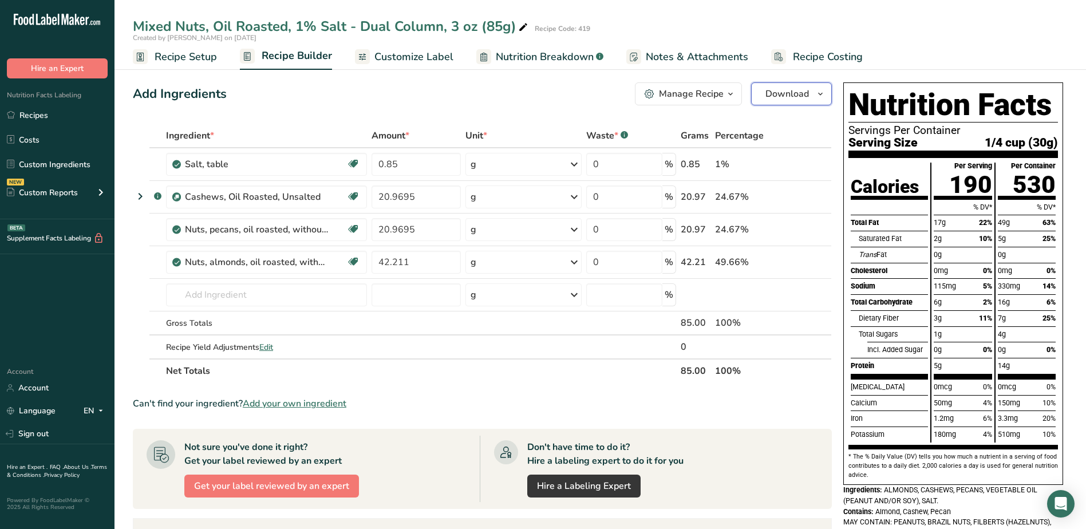
click at [805, 100] on span "Download" at bounding box center [786, 94] width 43 height 14
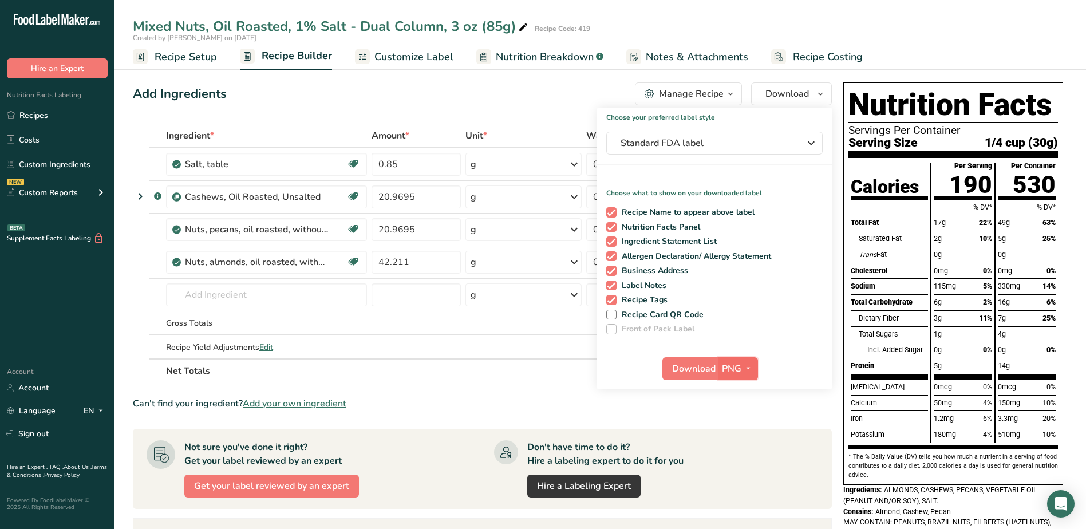
click at [731, 365] on span "PNG" at bounding box center [731, 369] width 19 height 14
click at [742, 441] on link "PDF" at bounding box center [739, 448] width 37 height 19
click at [703, 374] on span "Download" at bounding box center [693, 369] width 43 height 14
drag, startPoint x: 29, startPoint y: 115, endPoint x: 136, endPoint y: 120, distance: 106.5
click at [29, 115] on link "Recipes" at bounding box center [57, 115] width 114 height 22
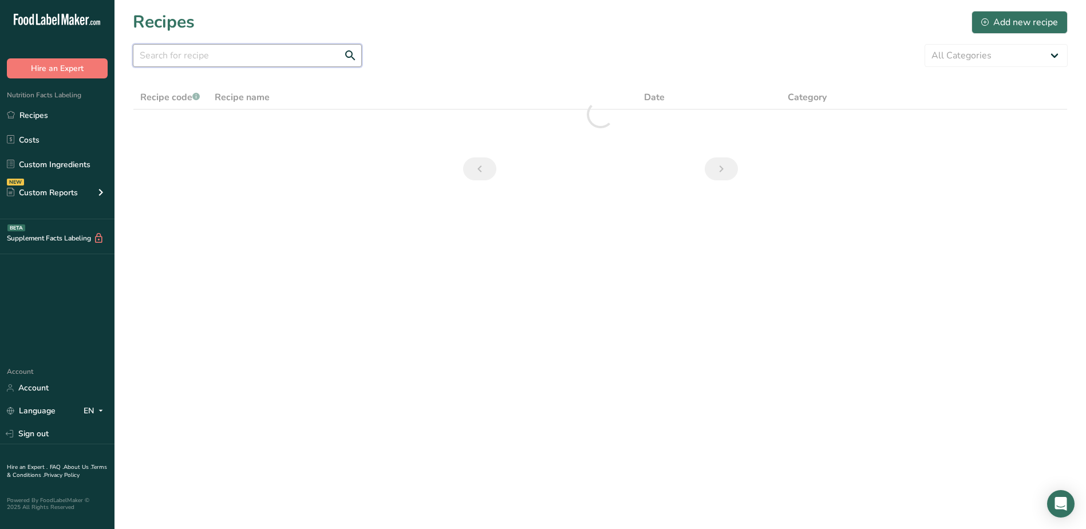
click at [283, 56] on input "text" at bounding box center [247, 55] width 229 height 23
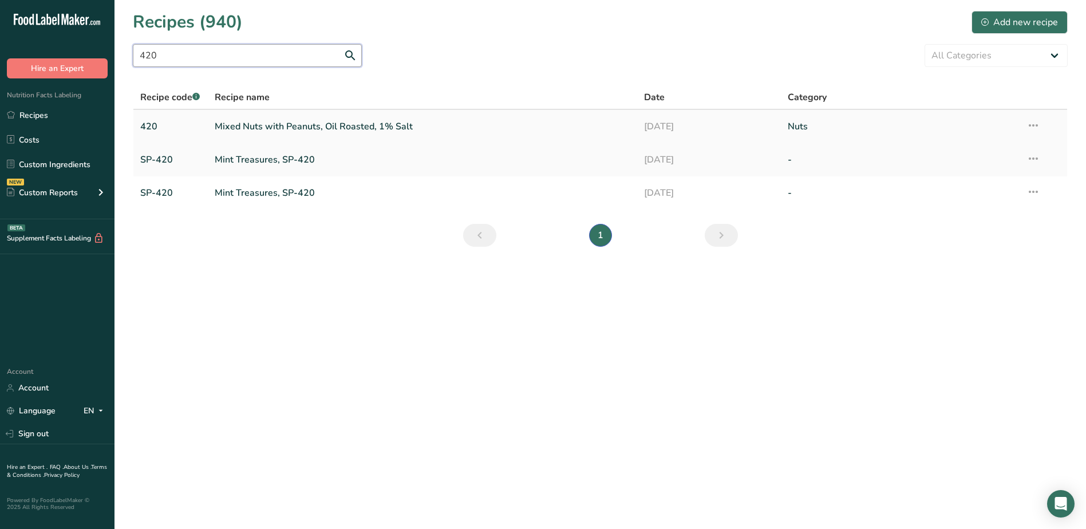
type input "420"
click at [299, 125] on link "Mixed Nuts with Peanuts, Oil Roasted, 1% Salt" at bounding box center [423, 126] width 416 height 24
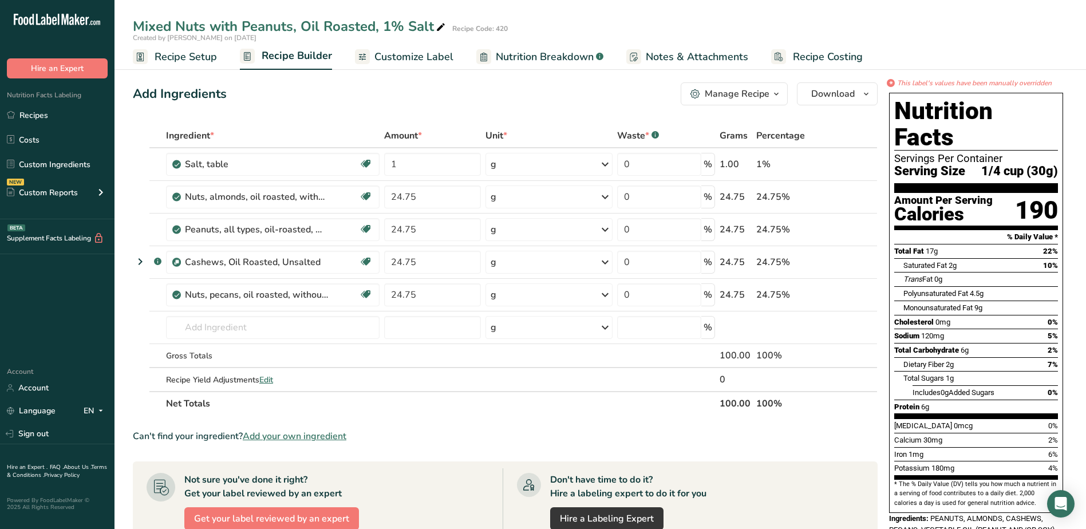
click at [746, 94] on div "Manage Recipe" at bounding box center [736, 94] width 65 height 14
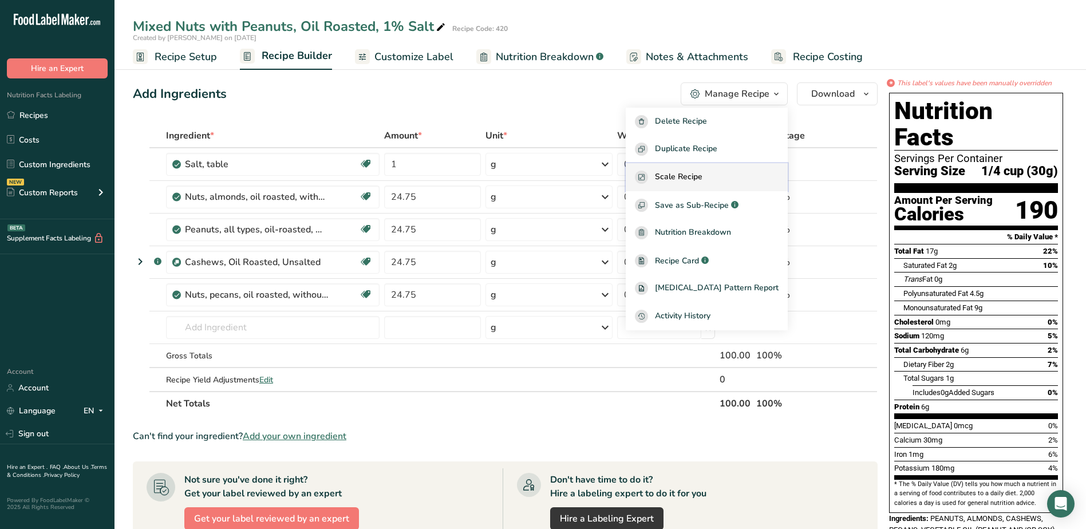
click at [702, 179] on span "Scale Recipe" at bounding box center [678, 177] width 47 height 13
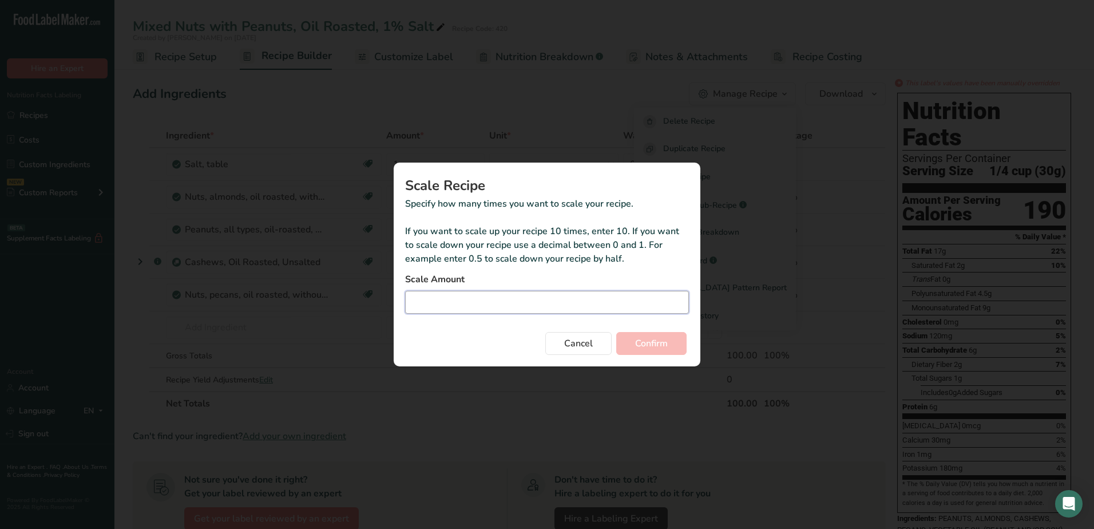
click at [545, 298] on input "Duplicate recipe modal" at bounding box center [547, 302] width 284 height 23
type input "0.85"
click at [655, 347] on span "Confirm" at bounding box center [651, 343] width 33 height 14
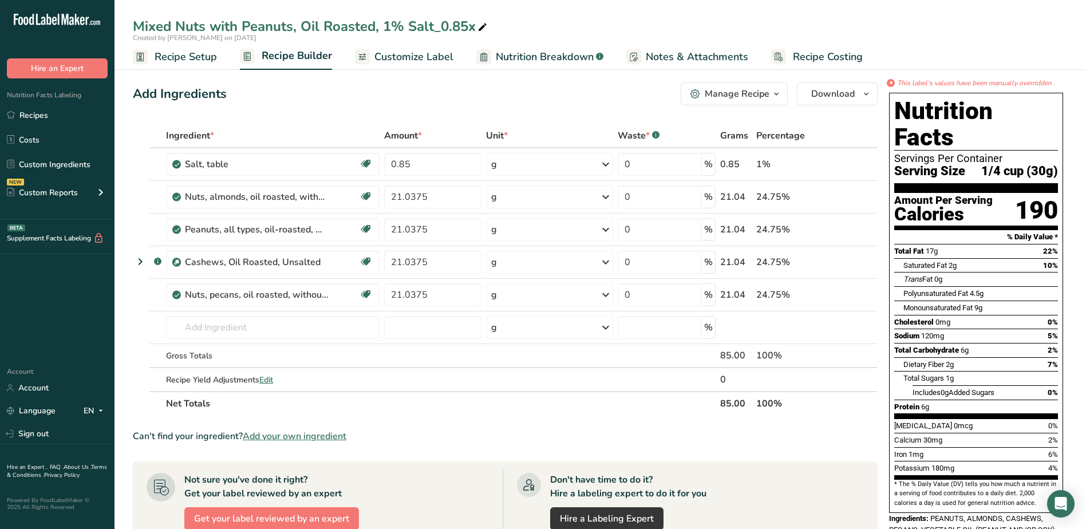
click at [185, 54] on span "Recipe Setup" at bounding box center [186, 56] width 62 height 15
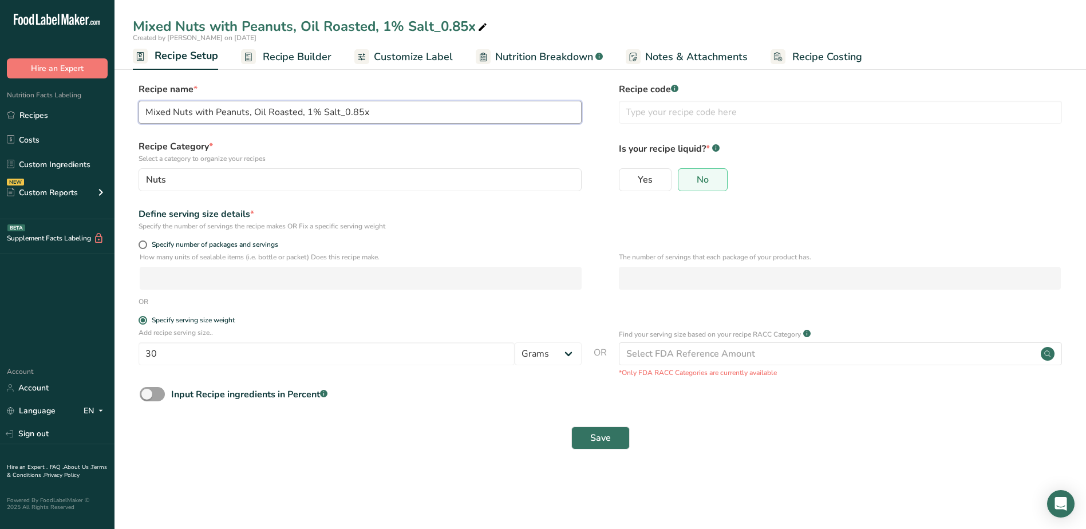
click at [402, 115] on input "Mixed Nuts with Peanuts, Oil Roasted, 1% Salt_0.85x" at bounding box center [359, 112] width 443 height 23
click at [415, 111] on input "Mixed Nuts with Peanuts, Oil Roasted, 1% Salt - Dual Column, 3 oz, 85g" at bounding box center [359, 112] width 443 height 23
click at [460, 113] on input "Mixed Nuts with Peanuts, Oil Roasted, 1% Salt - Dual Column, 3oz, 85g" at bounding box center [359, 112] width 443 height 23
click at [423, 110] on input "Mixed Nuts with Peanuts, Oil Roasted, 1% Salt - Dual Column, 3oz, 85g" at bounding box center [359, 112] width 443 height 23
type input "Mixed Nuts with Peanuts, Oil Roasted, 1% Salt - Dual Column, 3oz (85g)"
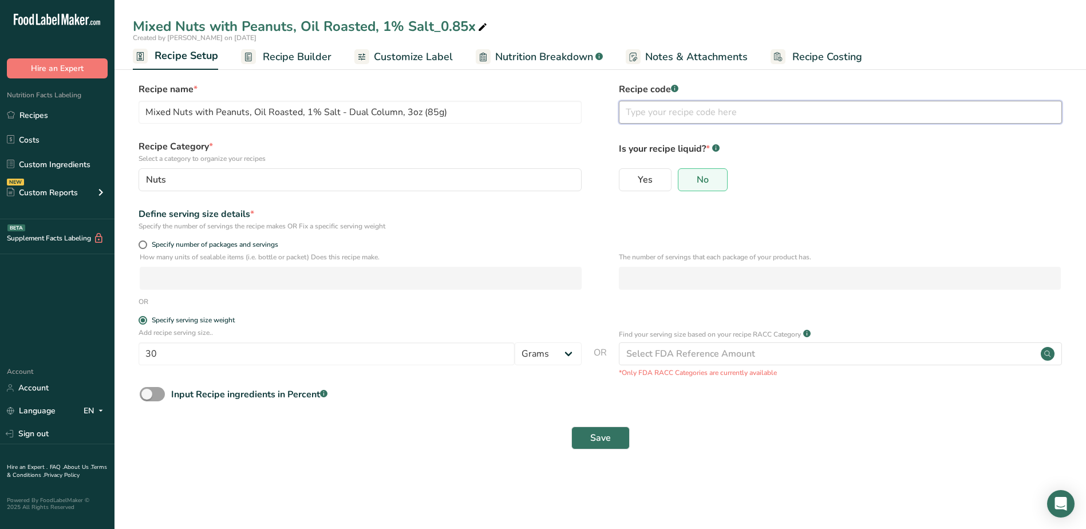
click at [706, 109] on input "text" at bounding box center [840, 112] width 443 height 23
type input "420"
click at [627, 429] on button "Save" at bounding box center [600, 437] width 58 height 23
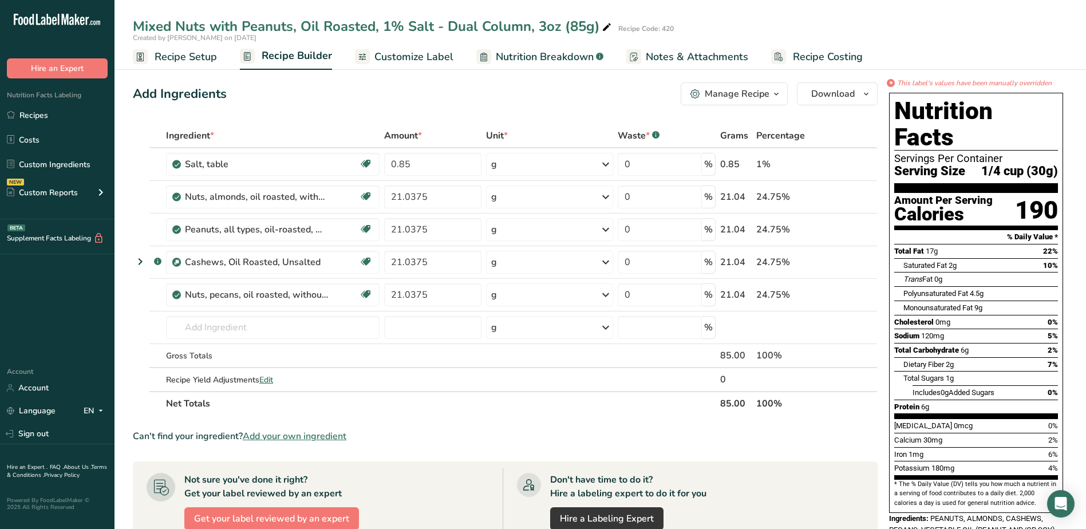
click at [176, 58] on span "Recipe Setup" at bounding box center [186, 56] width 62 height 15
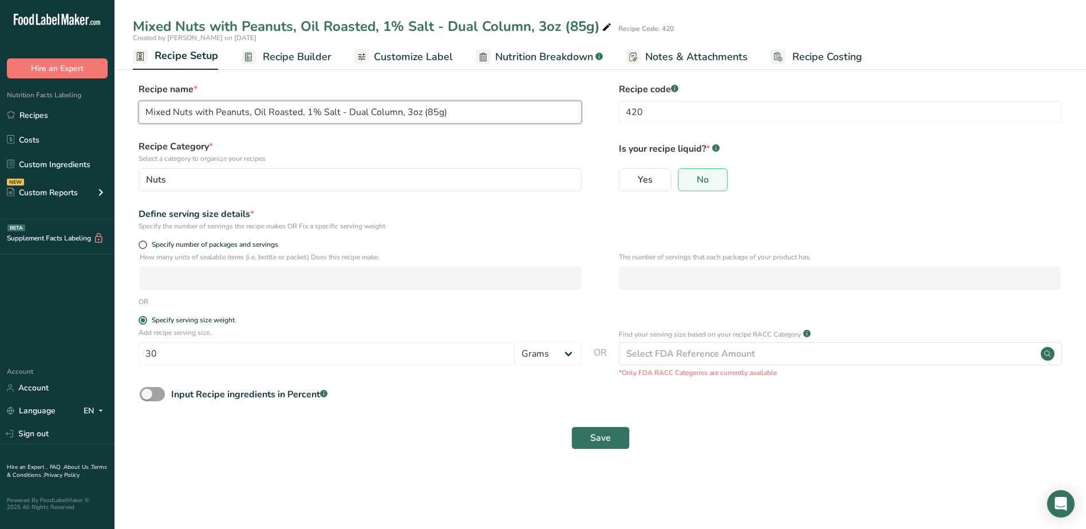
click at [413, 110] on input "Mixed Nuts with Peanuts, Oil Roasted, 1% Salt - Dual Column, 3oz (85g)" at bounding box center [359, 112] width 443 height 23
type input "Mixed Nuts with Peanuts, Oil Roasted, 1% Salt - Dual Column, 3 oz (85g)"
click at [607, 435] on span "Save" at bounding box center [600, 438] width 21 height 14
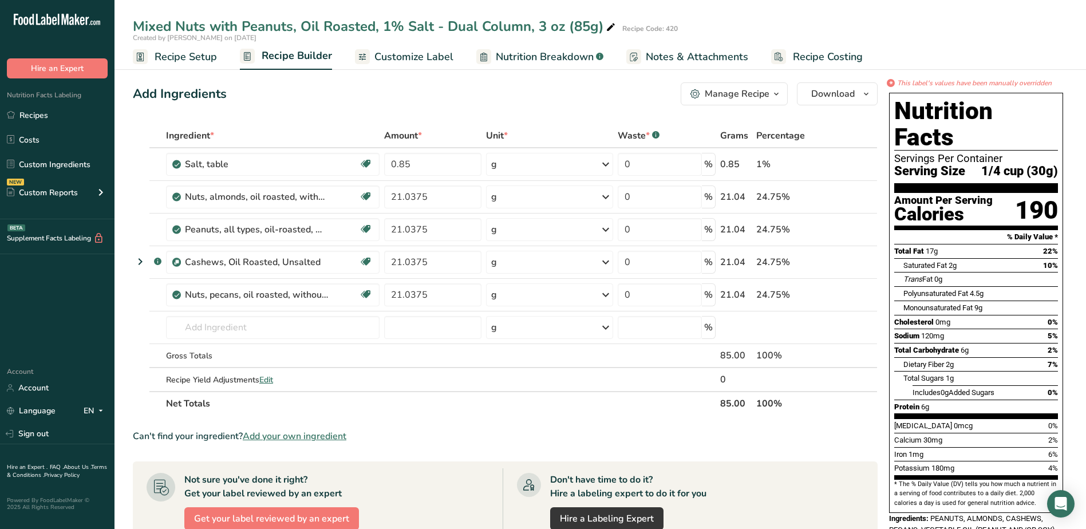
click at [377, 58] on span "Customize Label" at bounding box center [413, 56] width 79 height 15
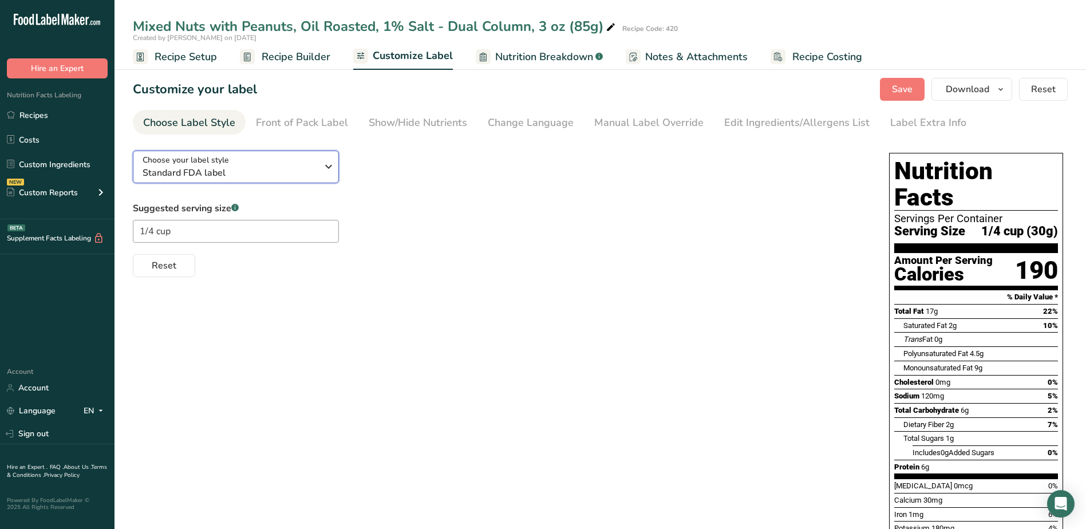
click at [282, 176] on span "Standard FDA label" at bounding box center [229, 173] width 175 height 14
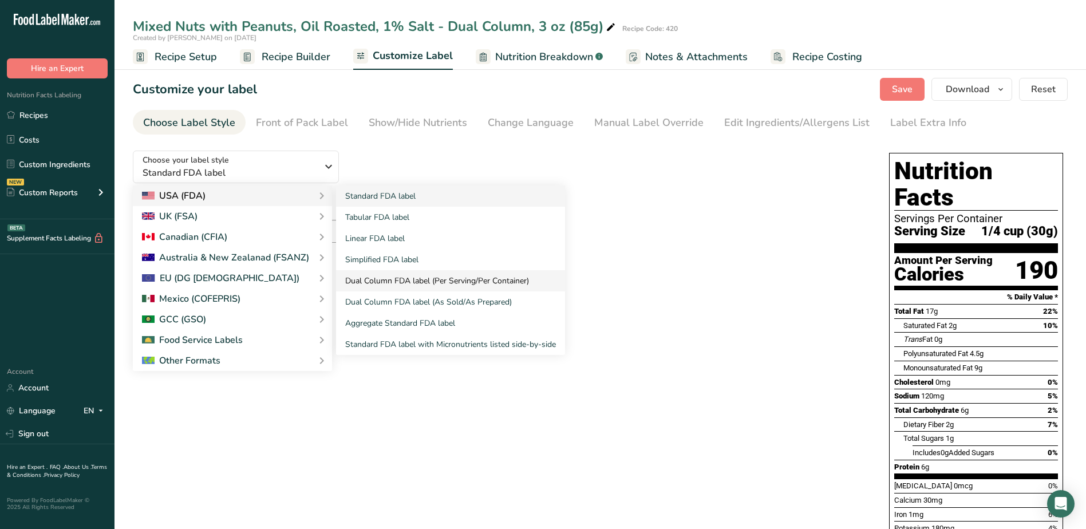
click at [489, 279] on link "Dual Column FDA label (Per Serving/Per Container)" at bounding box center [450, 280] width 229 height 21
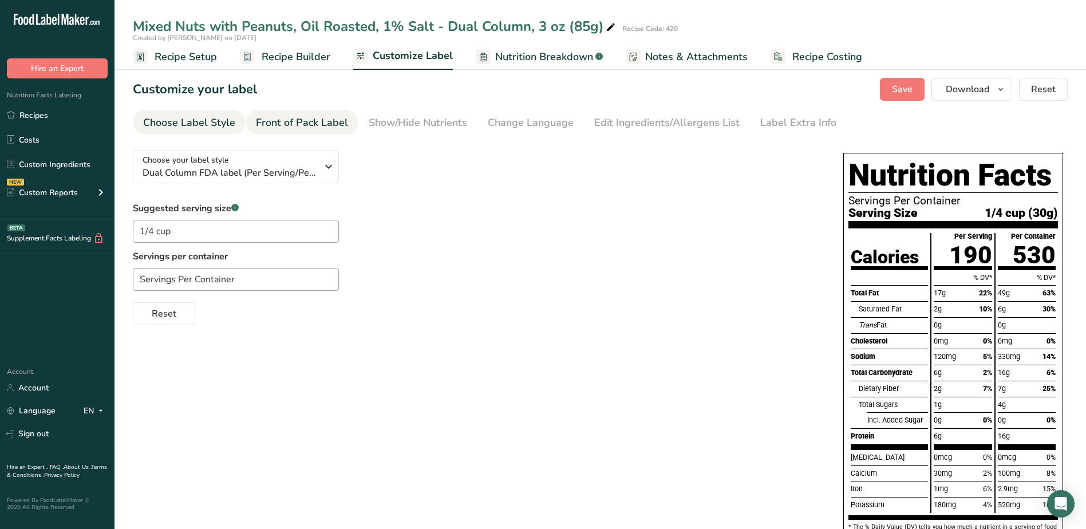
click at [309, 124] on div "Front of Pack Label" at bounding box center [302, 122] width 92 height 15
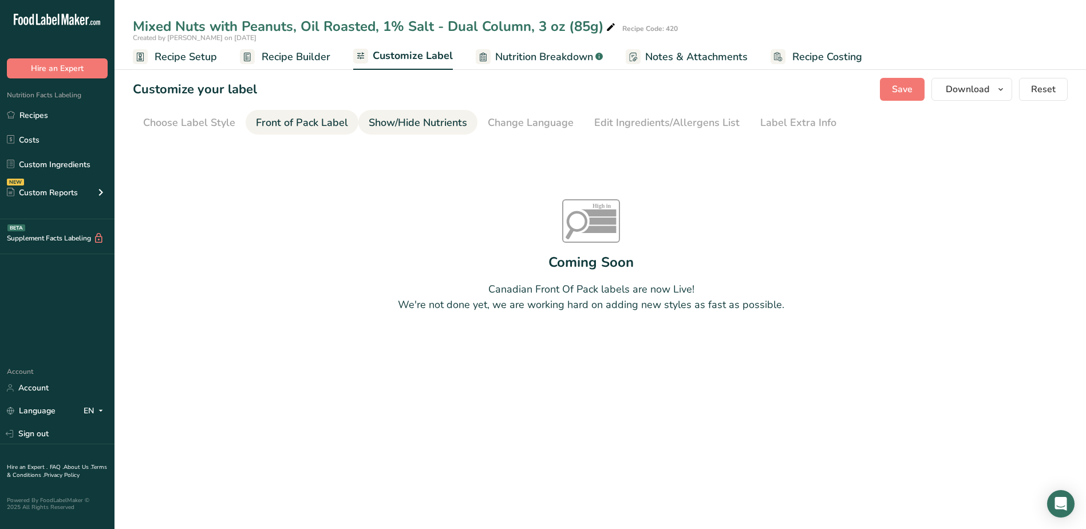
click at [407, 126] on div "Show/Hide Nutrients" at bounding box center [418, 122] width 98 height 15
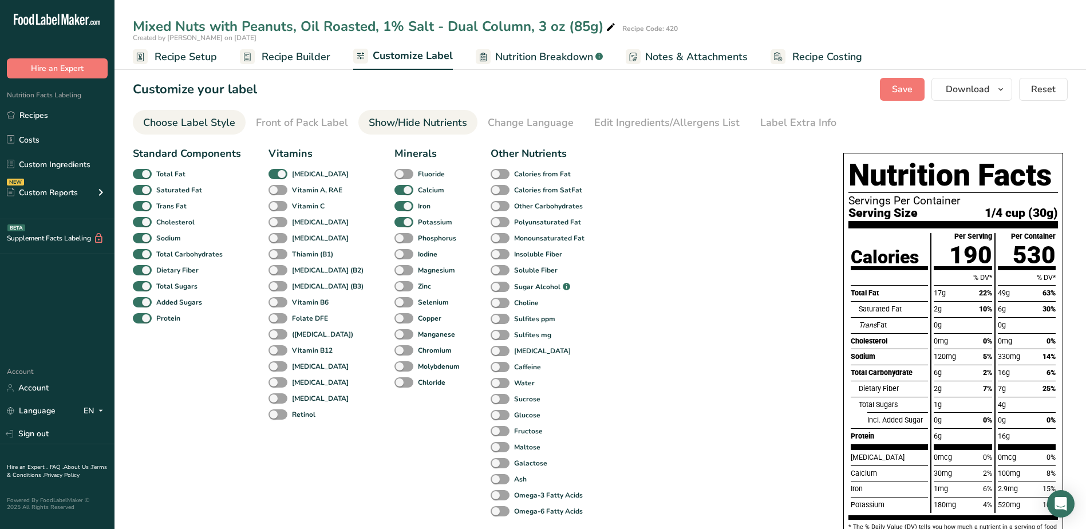
click at [231, 120] on div "Choose Label Style" at bounding box center [189, 122] width 92 height 15
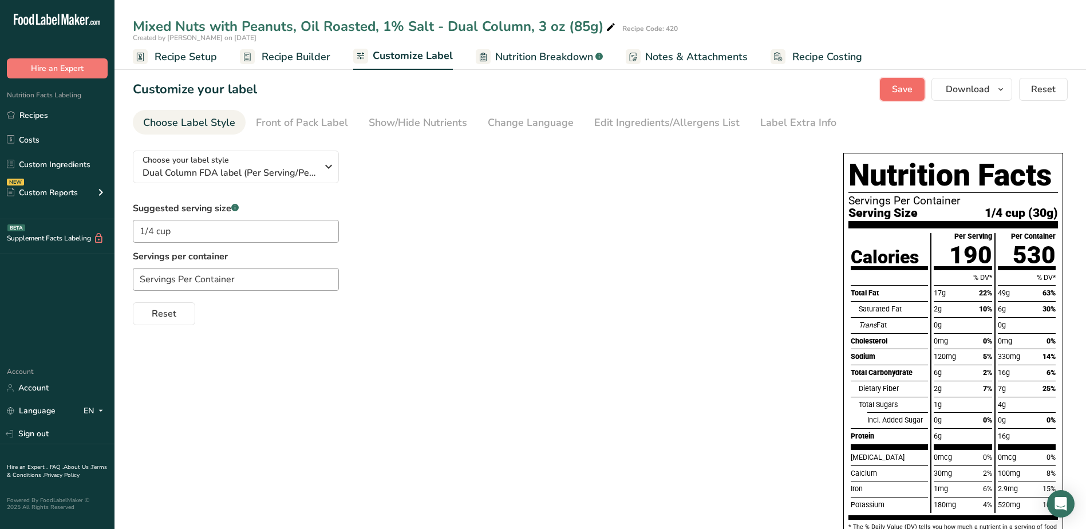
click at [902, 91] on span "Save" at bounding box center [902, 89] width 21 height 14
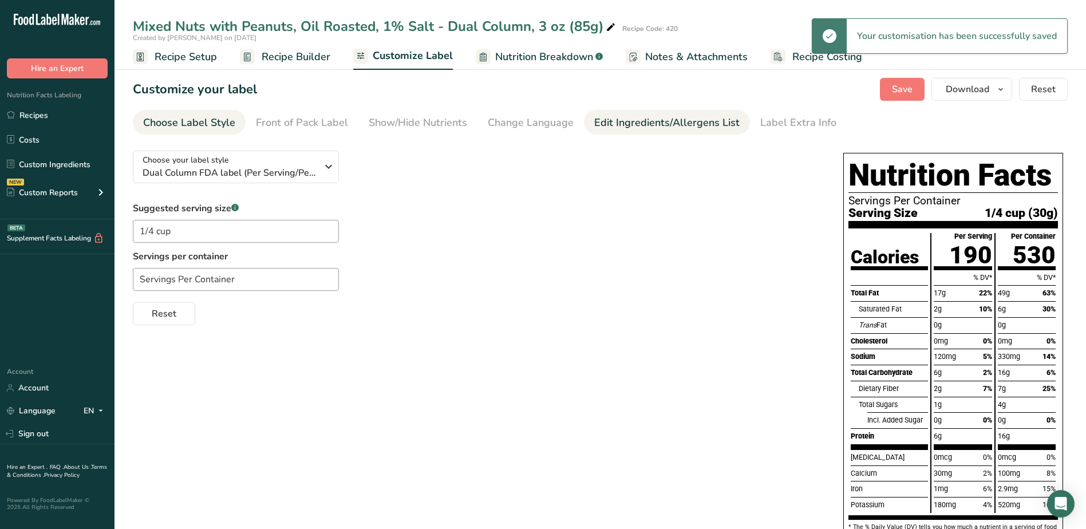
click at [624, 126] on div "Edit Ingredients/Allergens List" at bounding box center [666, 122] width 145 height 15
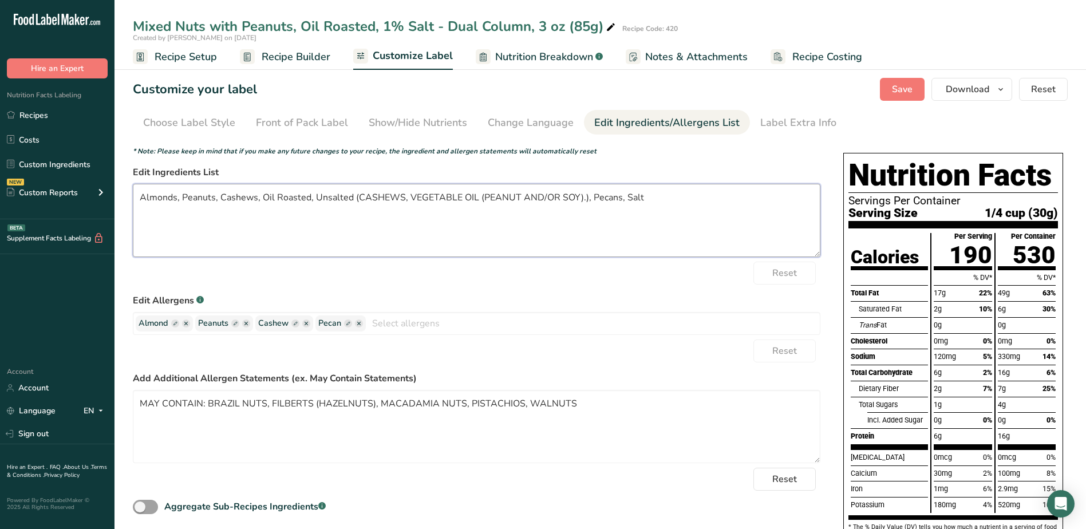
drag, startPoint x: 683, startPoint y: 196, endPoint x: 125, endPoint y: 154, distance: 559.5
click at [125, 154] on section "Customize your label Save Download Choose what to show on your downloaded label…" at bounding box center [599, 363] width 971 height 607
click at [908, 96] on button "Save" at bounding box center [902, 89] width 45 height 23
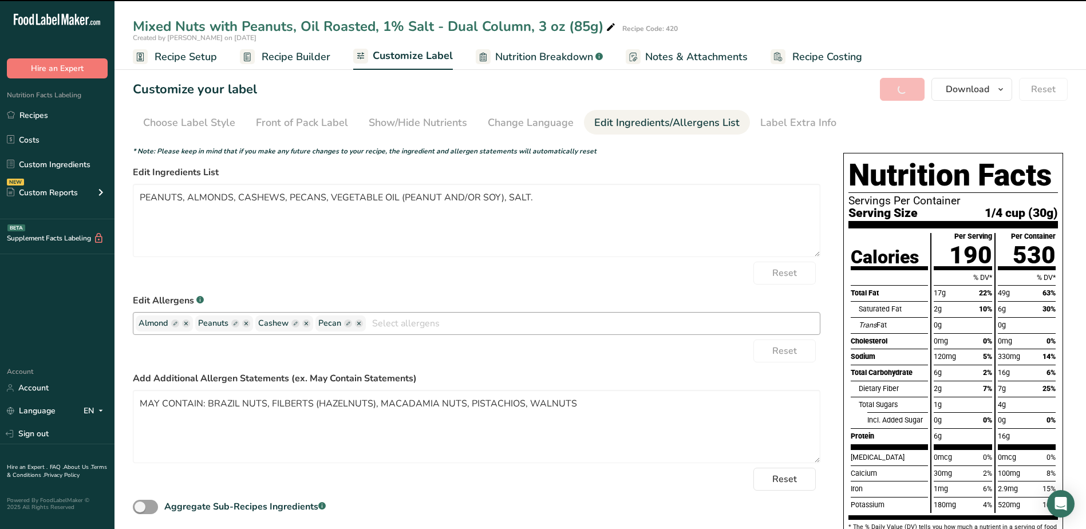
type textarea "PEANUTS, ALMONDS, CASHEWS, PECANS, VEGETABLE OIL (PEANUT AND/OR SOY), SALT."
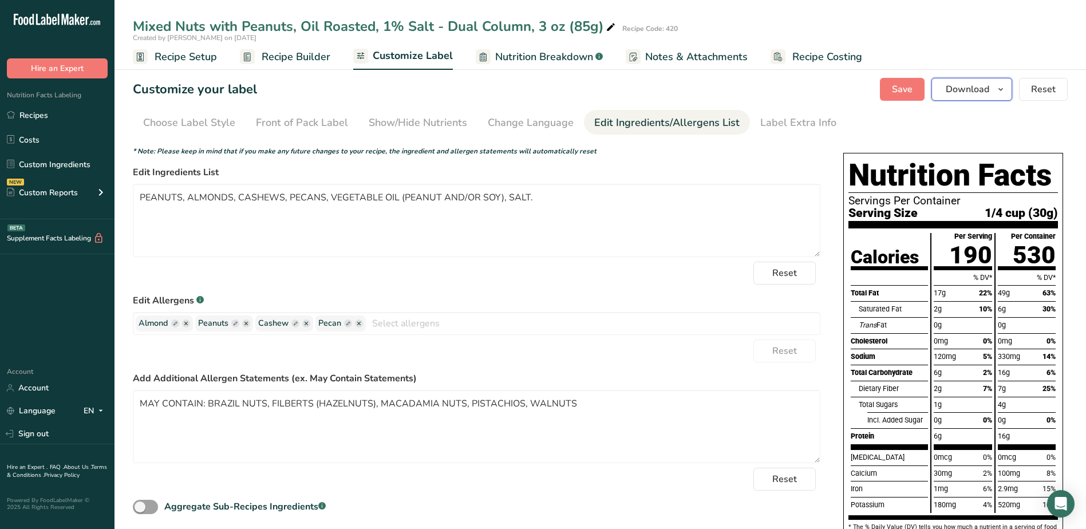
click at [1001, 87] on icon "button" at bounding box center [1000, 89] width 9 height 14
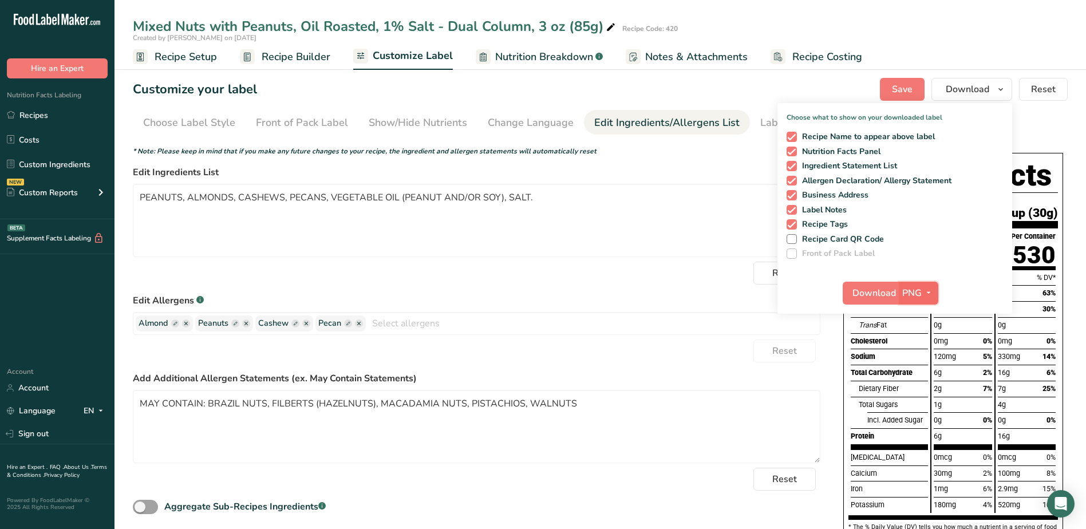
click at [928, 290] on icon "button" at bounding box center [928, 293] width 9 height 14
click at [922, 375] on link "PDF" at bounding box center [919, 372] width 37 height 19
click at [872, 291] on span "Download" at bounding box center [874, 293] width 43 height 14
drag, startPoint x: 179, startPoint y: 57, endPoint x: 510, endPoint y: 146, distance: 343.1
click at [179, 57] on span "Recipe Setup" at bounding box center [186, 56] width 62 height 15
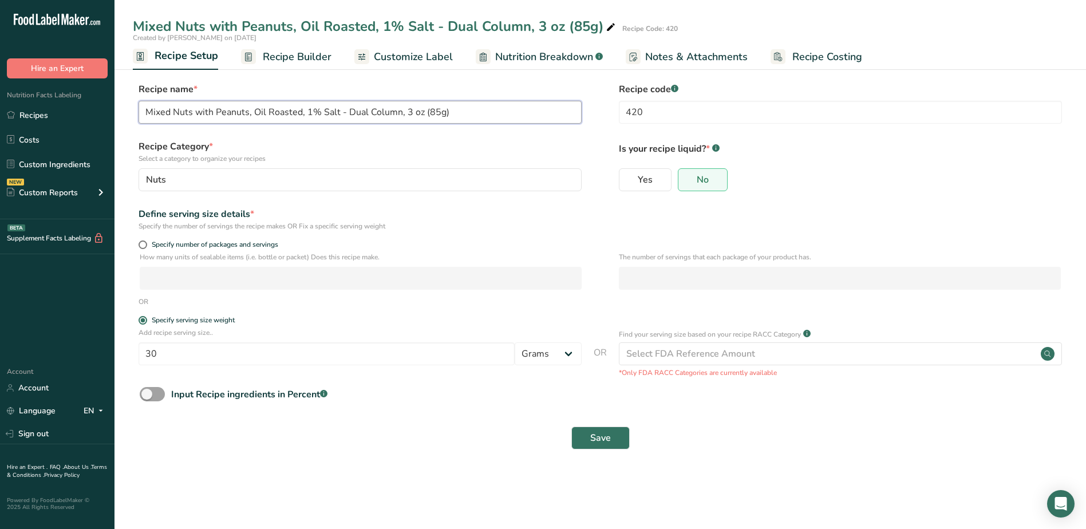
click at [426, 110] on input "Mixed Nuts with Peanuts, Oil Roasted, 1% Salt - Dual Column, 3 oz (85g)" at bounding box center [359, 112] width 443 height 23
type input "Mixed Nuts with Peanuts, Oil Roasted, 1% Salt - Dual Column (3 oz, 85g)"
click at [608, 438] on span "Save" at bounding box center [600, 438] width 21 height 14
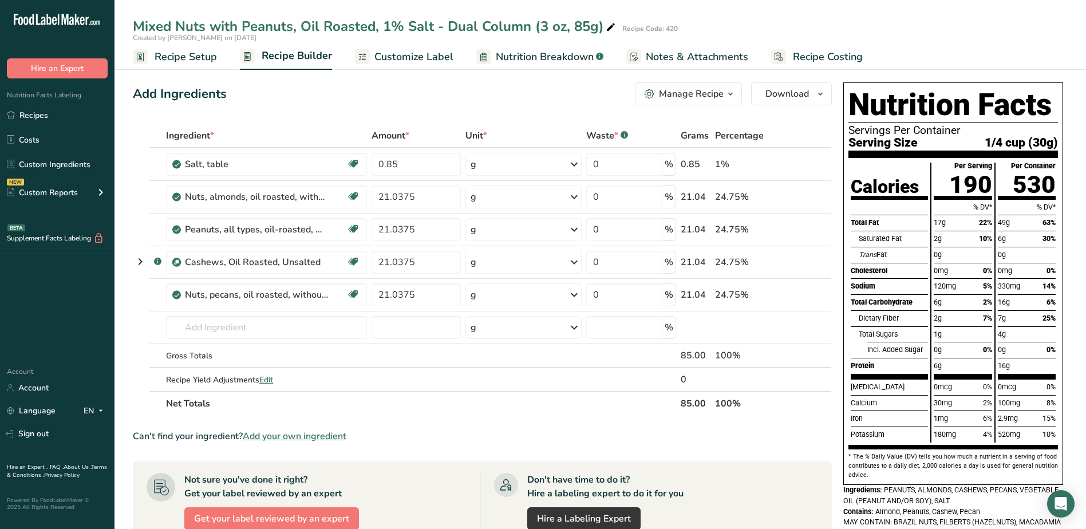
drag, startPoint x: 29, startPoint y: 114, endPoint x: 172, endPoint y: 140, distance: 145.4
click at [29, 114] on link "Recipes" at bounding box center [57, 115] width 114 height 22
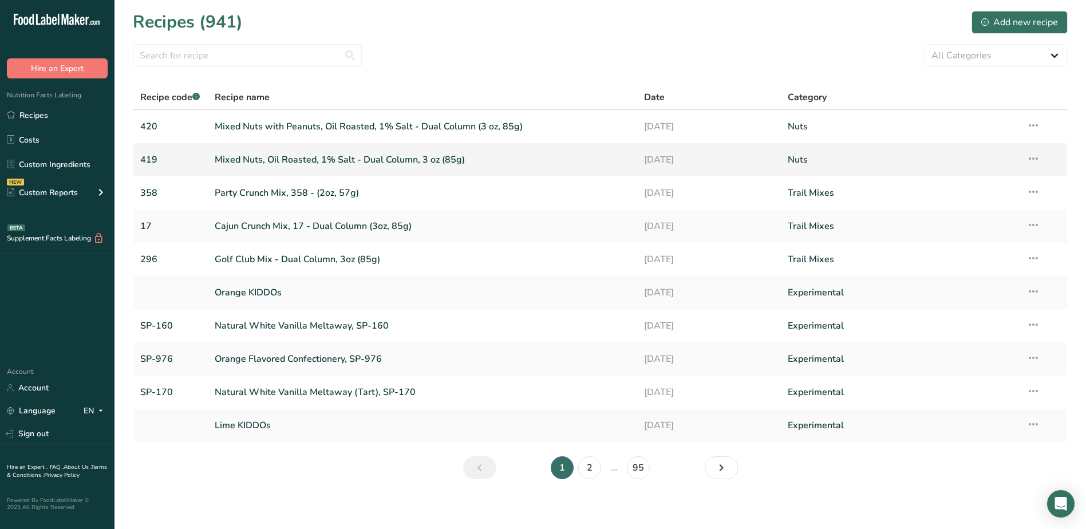
click at [402, 159] on link "Mixed Nuts, Oil Roasted, 1% Salt - Dual Column, 3 oz (85g)" at bounding box center [423, 160] width 416 height 24
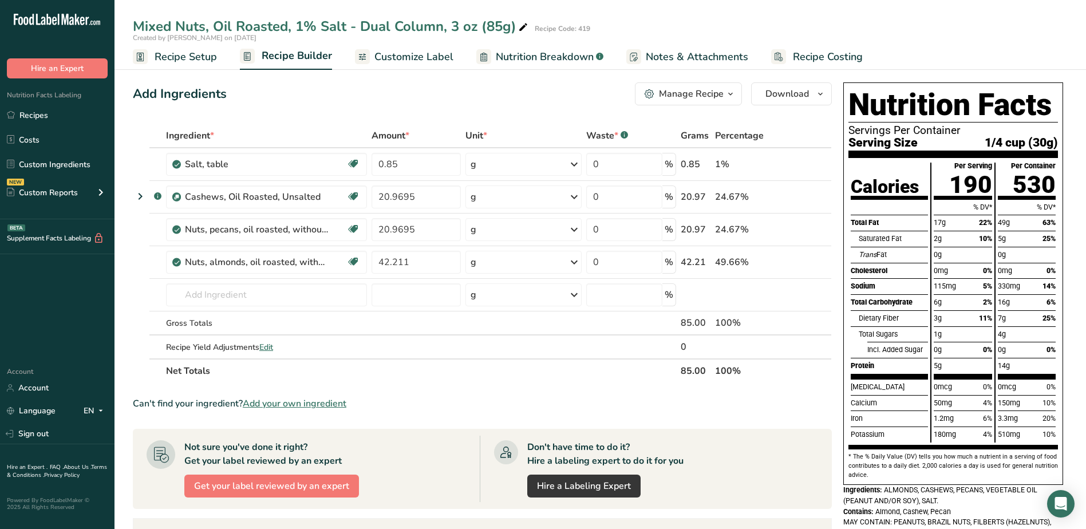
click at [171, 57] on span "Recipe Setup" at bounding box center [186, 56] width 62 height 15
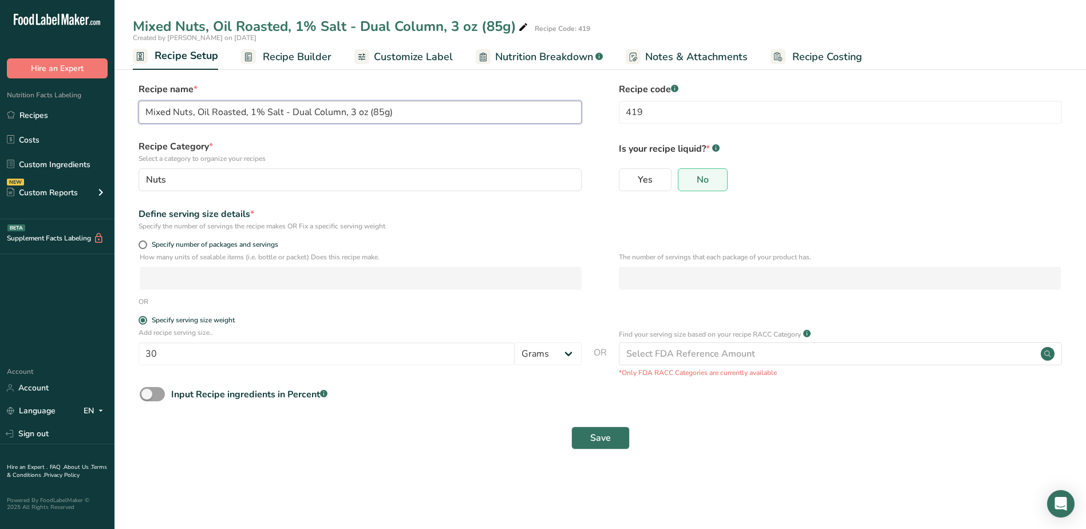
click at [371, 110] on input "Mixed Nuts, Oil Roasted, 1% Salt - Dual Column, 3 oz (85g)" at bounding box center [359, 112] width 443 height 23
type input "Mixed Nuts, Oil Roasted, 1% Salt - Dual Column (3 oz, 85g)"
click at [603, 438] on span "Save" at bounding box center [600, 438] width 21 height 14
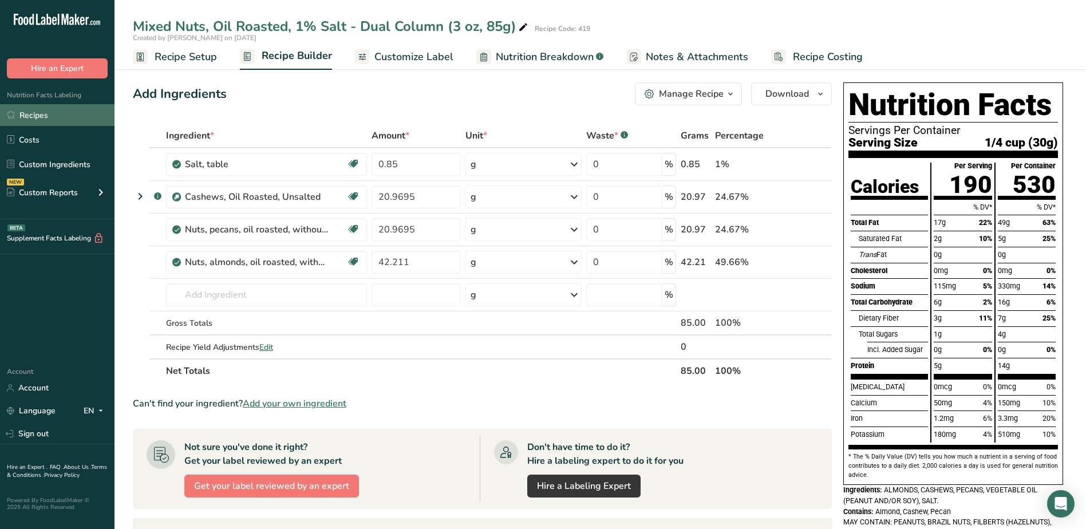
click at [81, 114] on link "Recipes" at bounding box center [57, 115] width 114 height 22
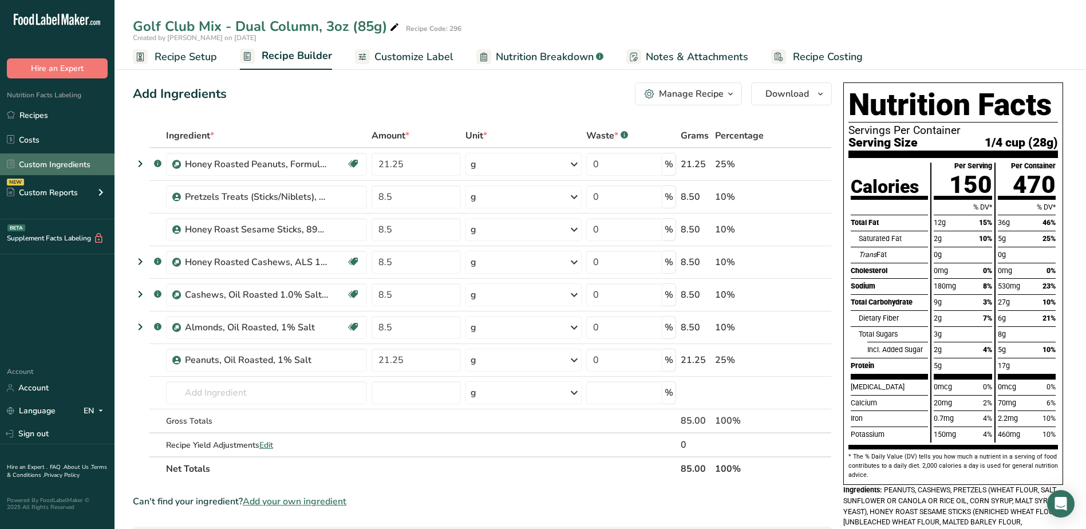
drag, startPoint x: 170, startPoint y: 58, endPoint x: 45, endPoint y: 173, distance: 169.7
click at [170, 58] on span "Recipe Setup" at bounding box center [186, 56] width 62 height 15
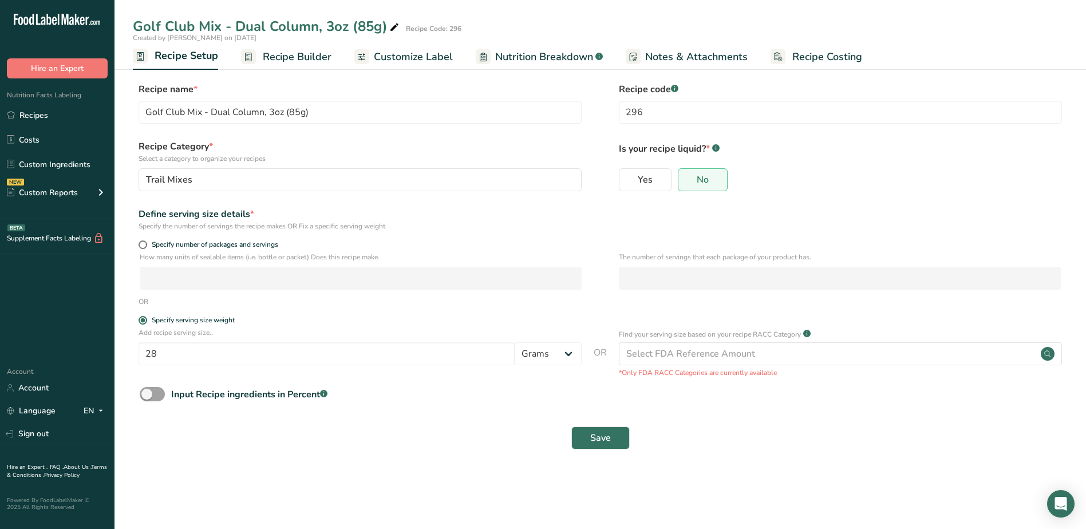
click at [283, 57] on span "Recipe Builder" at bounding box center [297, 56] width 69 height 15
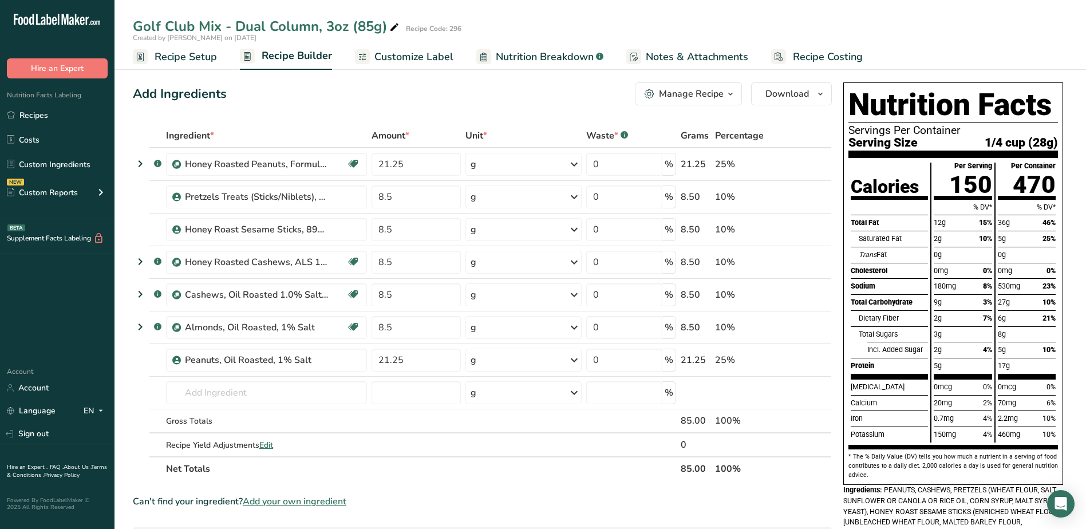
click at [183, 52] on span "Recipe Setup" at bounding box center [186, 56] width 62 height 15
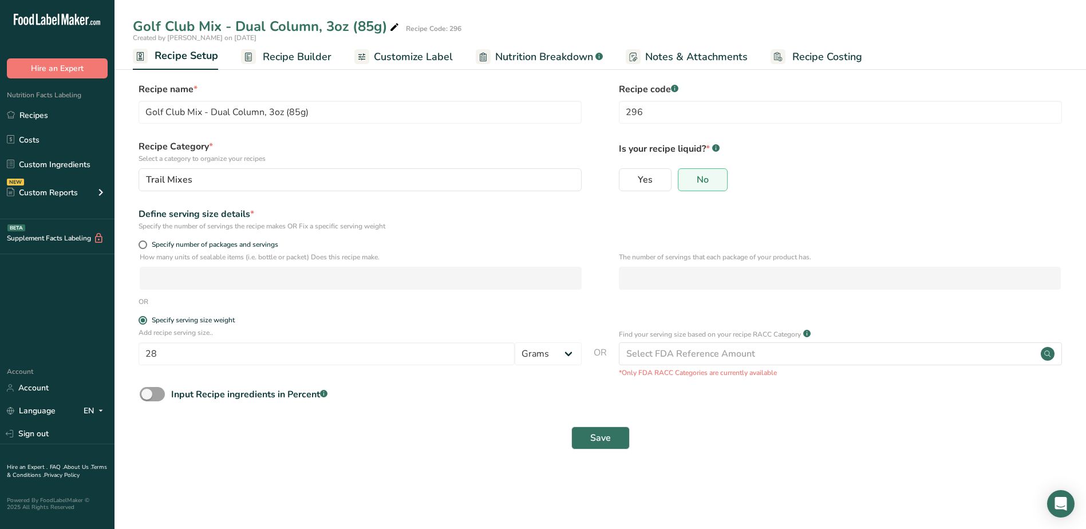
click at [279, 58] on span "Recipe Builder" at bounding box center [297, 56] width 69 height 15
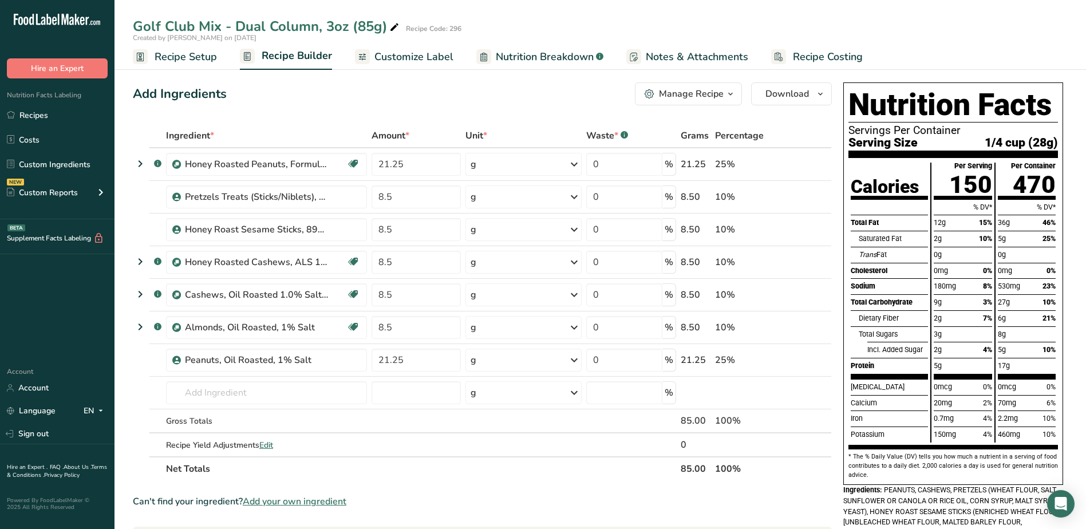
drag, startPoint x: 421, startPoint y: 49, endPoint x: 437, endPoint y: 138, distance: 90.7
click at [421, 49] on span "Customize Label" at bounding box center [413, 56] width 79 height 15
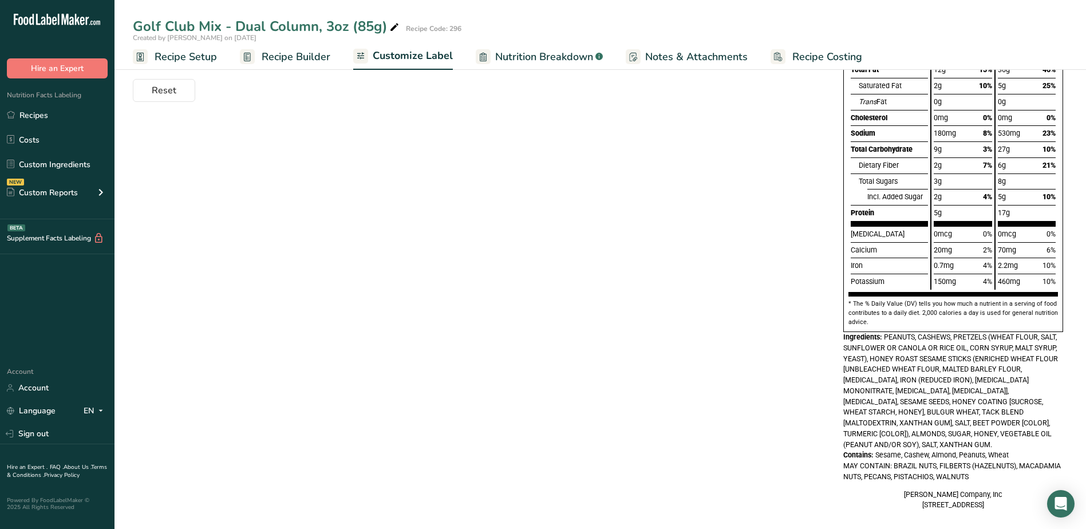
scroll to position [229, 0]
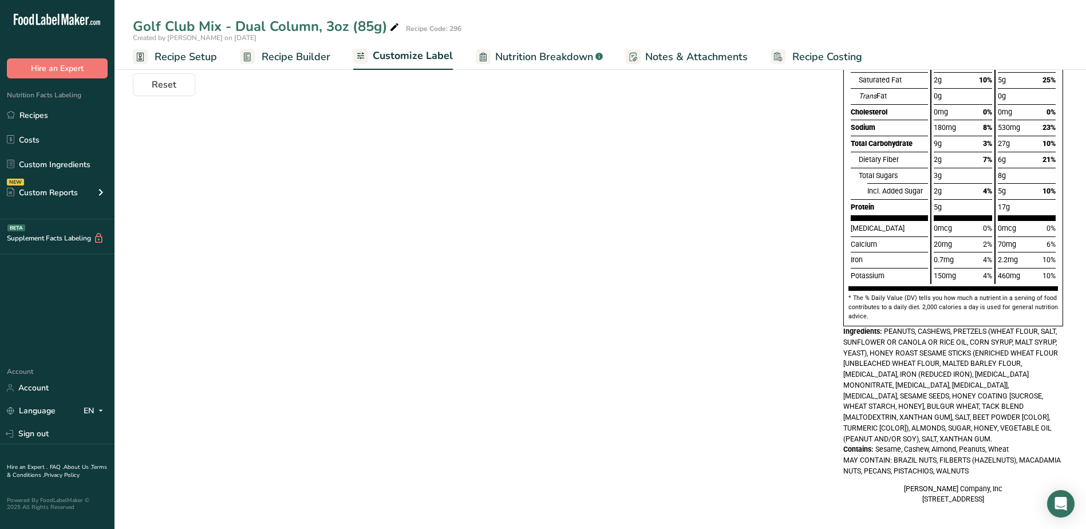
click at [731, 133] on div "Choose your label style Dual Column FDA label (Per Serving/Per Container) USA (…" at bounding box center [600, 214] width 934 height 604
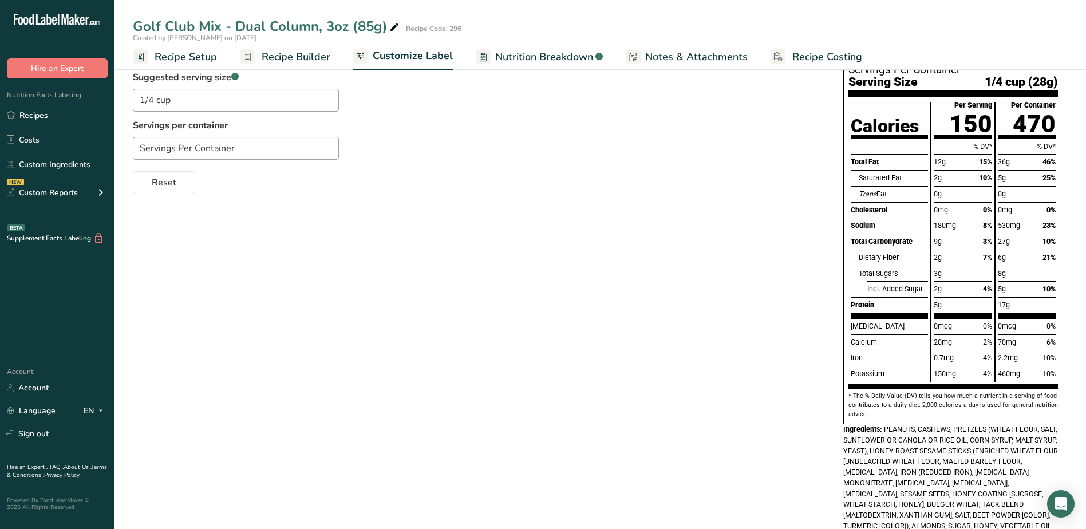
scroll to position [0, 0]
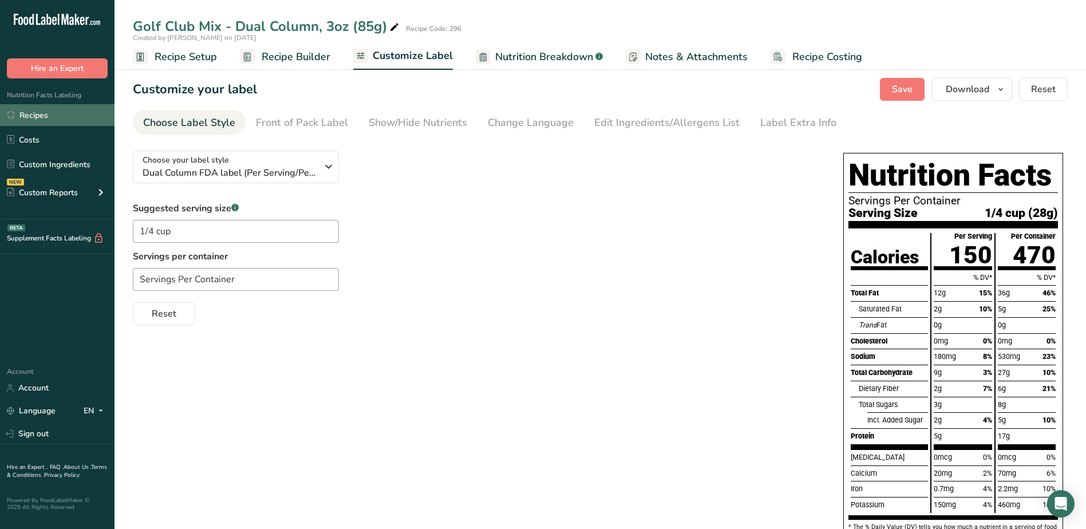
click at [57, 112] on link "Recipes" at bounding box center [57, 115] width 114 height 22
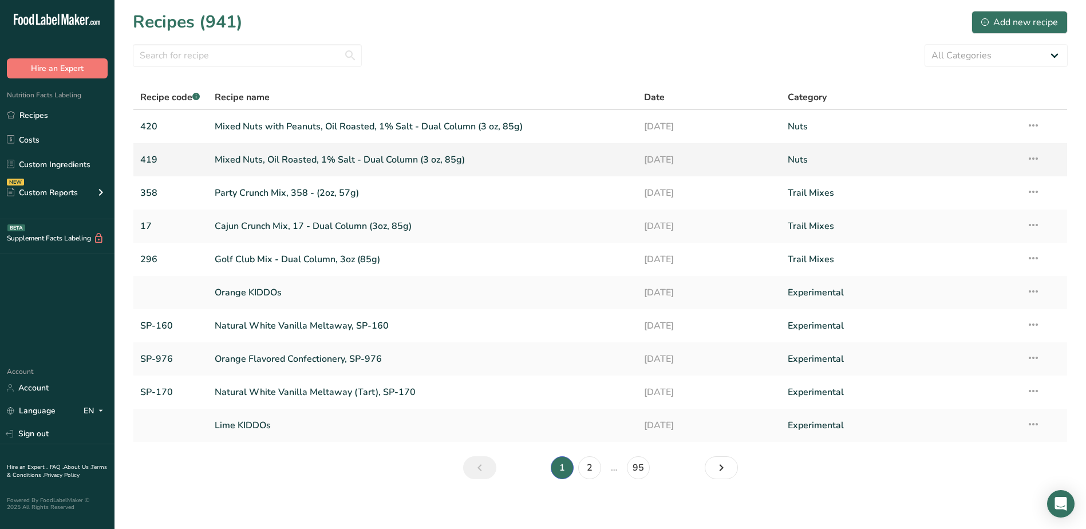
click at [368, 159] on link "Mixed Nuts, Oil Roasted, 1% Salt - Dual Column (3 oz, 85g)" at bounding box center [423, 160] width 416 height 24
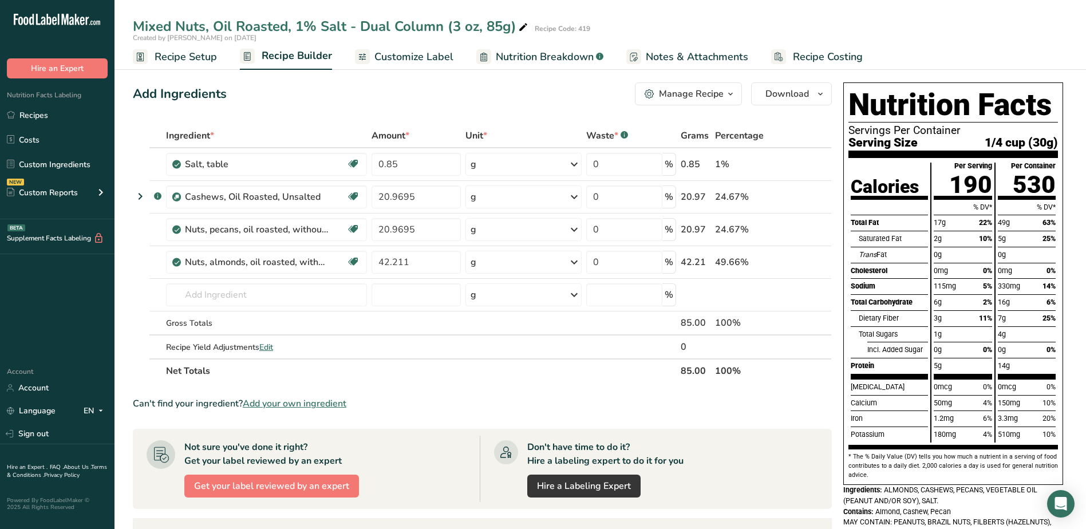
click at [176, 58] on span "Recipe Setup" at bounding box center [186, 56] width 62 height 15
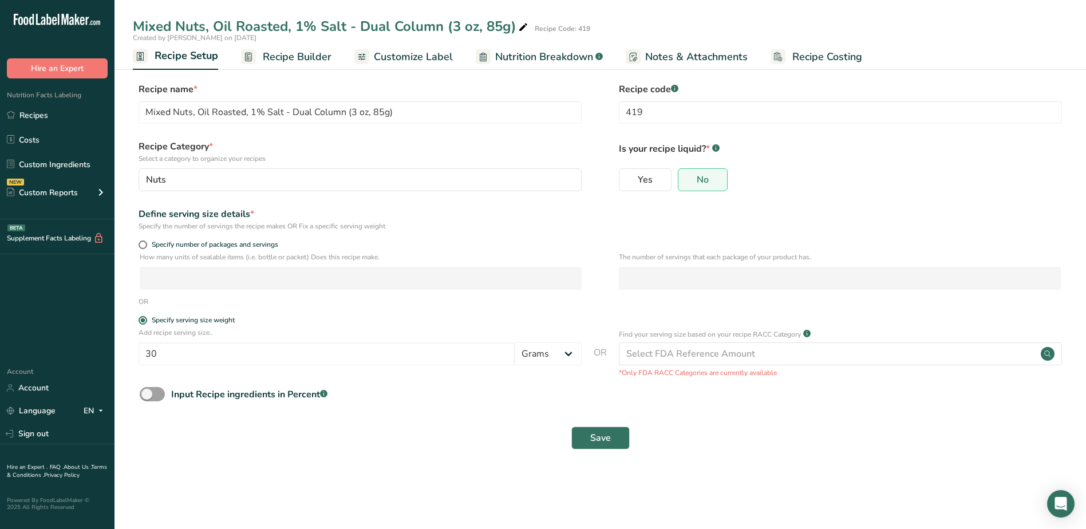
click at [315, 50] on span "Recipe Builder" at bounding box center [297, 56] width 69 height 15
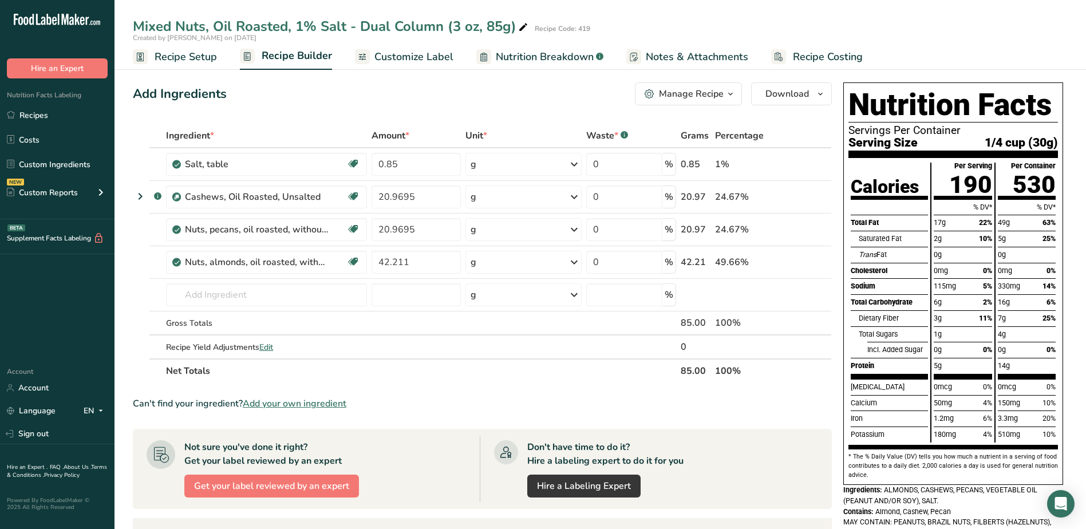
click at [398, 59] on span "Customize Label" at bounding box center [413, 56] width 79 height 15
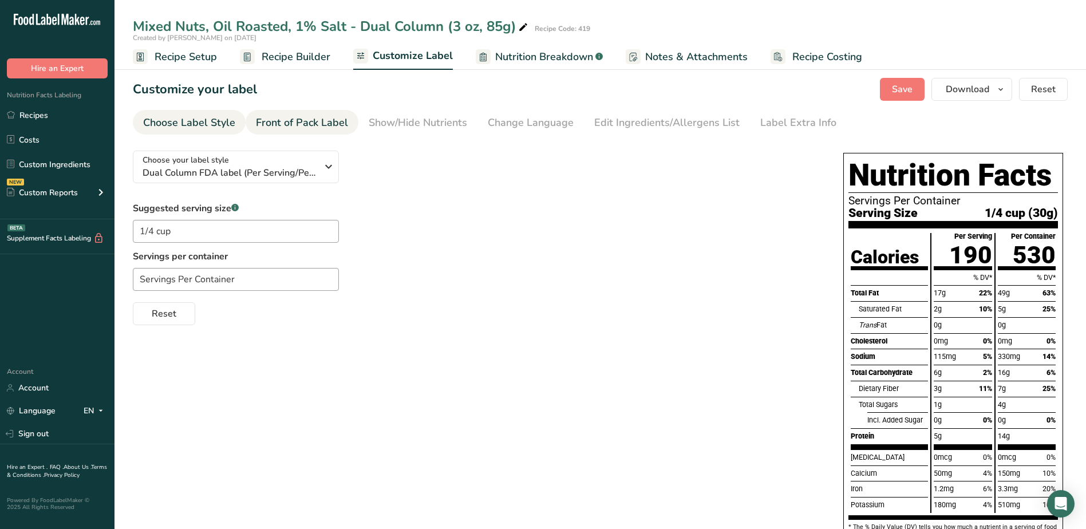
click at [306, 117] on div "Front of Pack Label" at bounding box center [302, 122] width 92 height 15
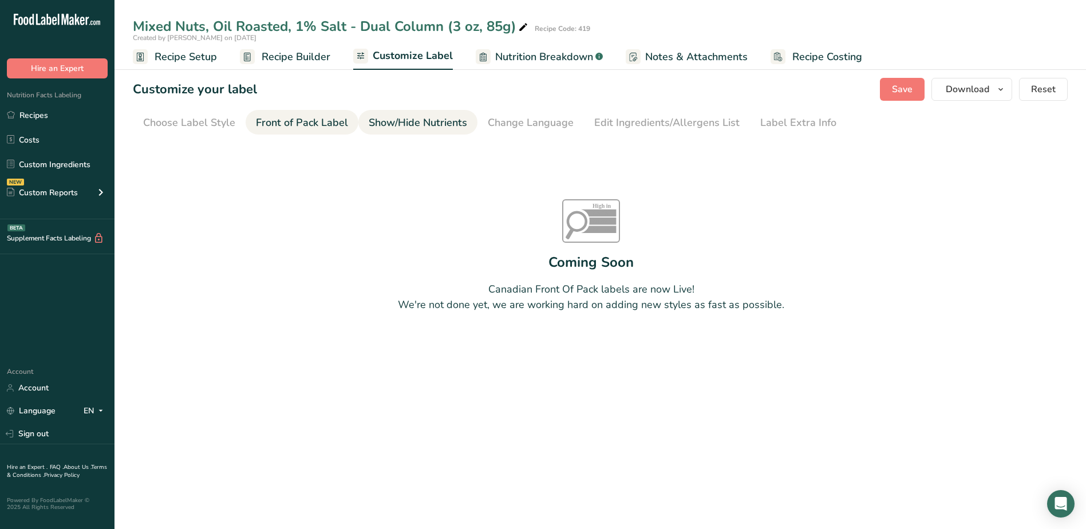
click at [433, 126] on div "Show/Hide Nutrients" at bounding box center [418, 122] width 98 height 15
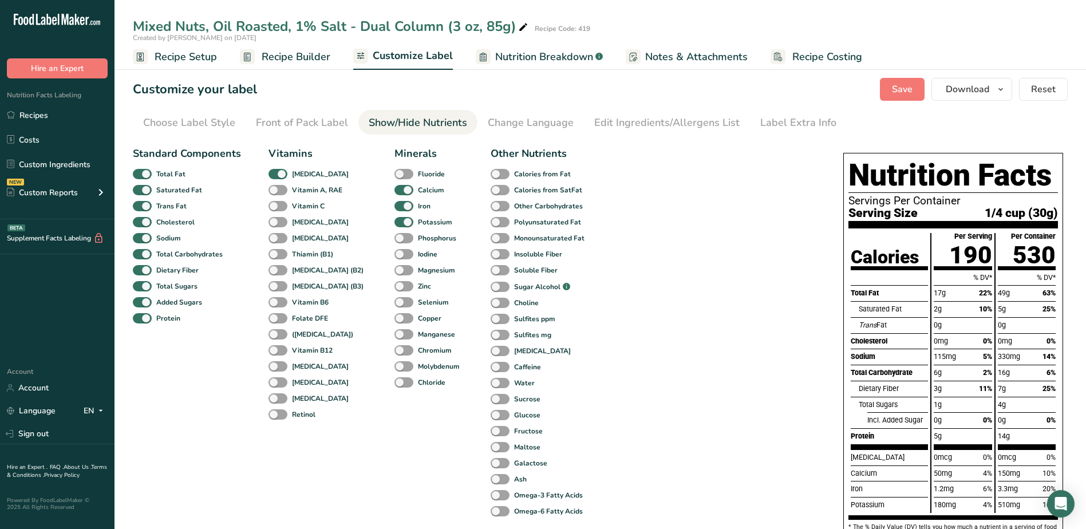
drag, startPoint x: 287, startPoint y: 60, endPoint x: 458, endPoint y: 247, distance: 254.0
click at [287, 60] on span "Recipe Builder" at bounding box center [296, 56] width 69 height 15
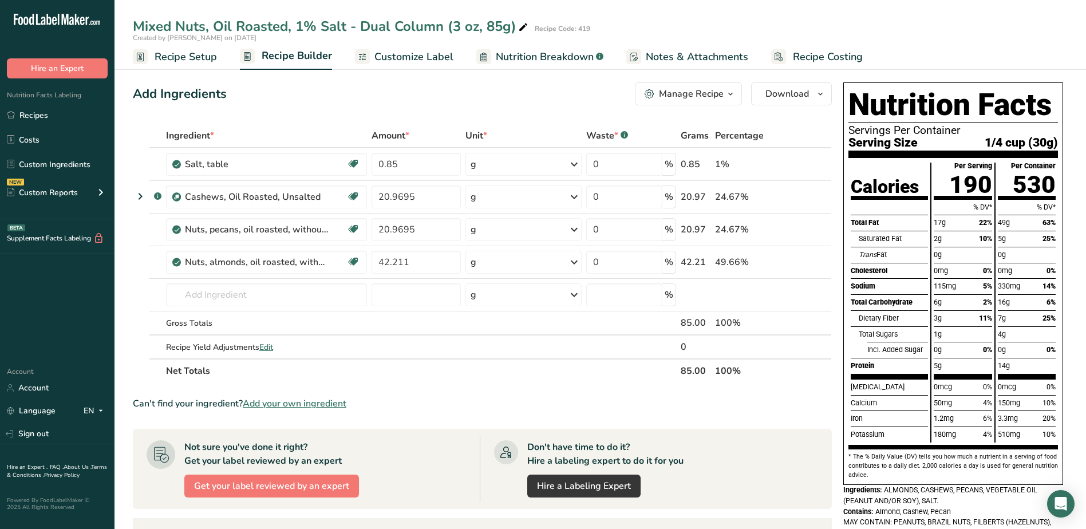
click at [401, 52] on span "Customize Label" at bounding box center [413, 56] width 79 height 15
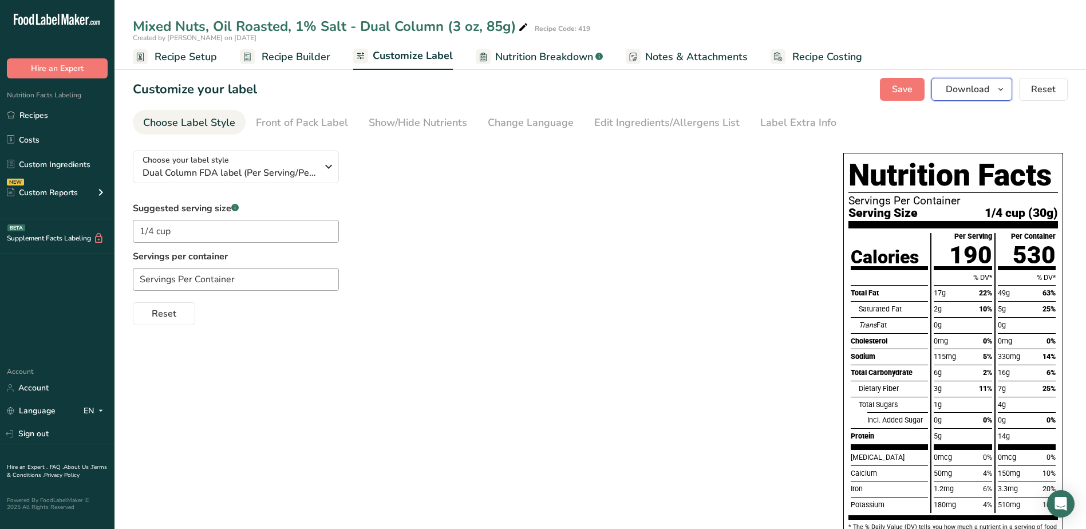
click at [985, 85] on span "Download" at bounding box center [966, 89] width 43 height 14
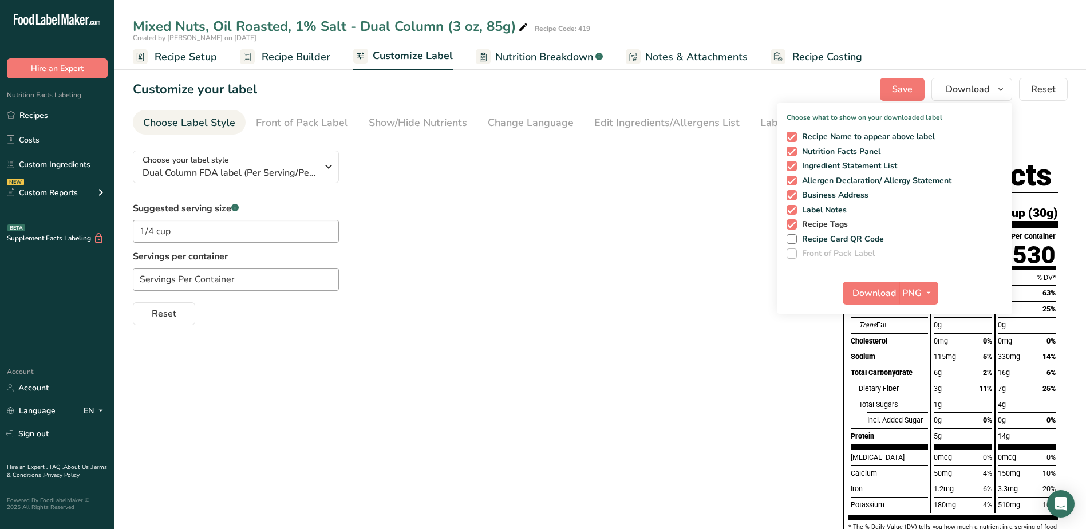
click at [789, 223] on span at bounding box center [791, 224] width 10 height 10
click at [789, 223] on input "Recipe Tags" at bounding box center [789, 223] width 7 height 7
checkbox input "false"
click at [925, 292] on icon "button" at bounding box center [928, 293] width 9 height 14
click at [920, 369] on link "PDF" at bounding box center [919, 372] width 37 height 19
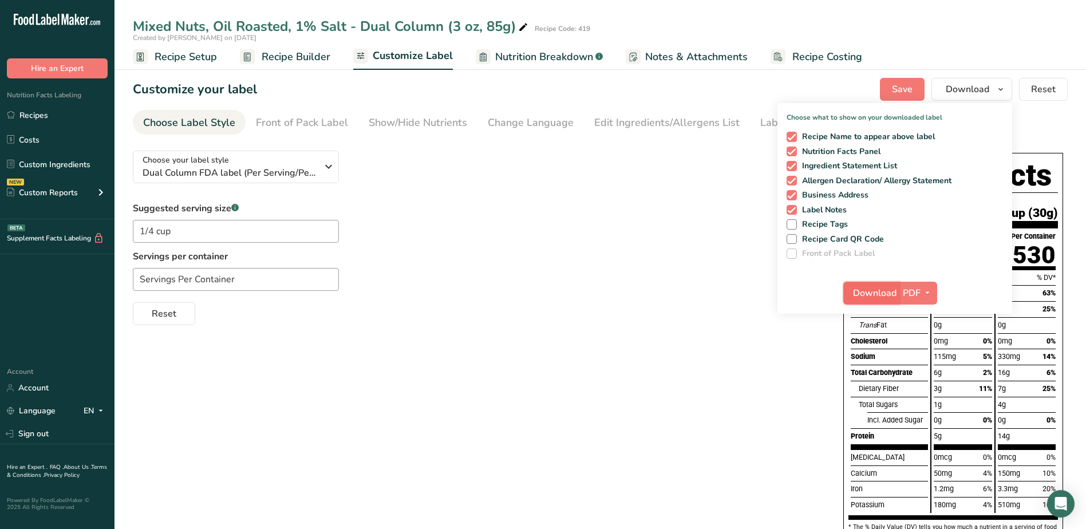
click at [870, 287] on span "Download" at bounding box center [874, 293] width 43 height 14
click at [53, 110] on link "Recipes" at bounding box center [57, 115] width 114 height 22
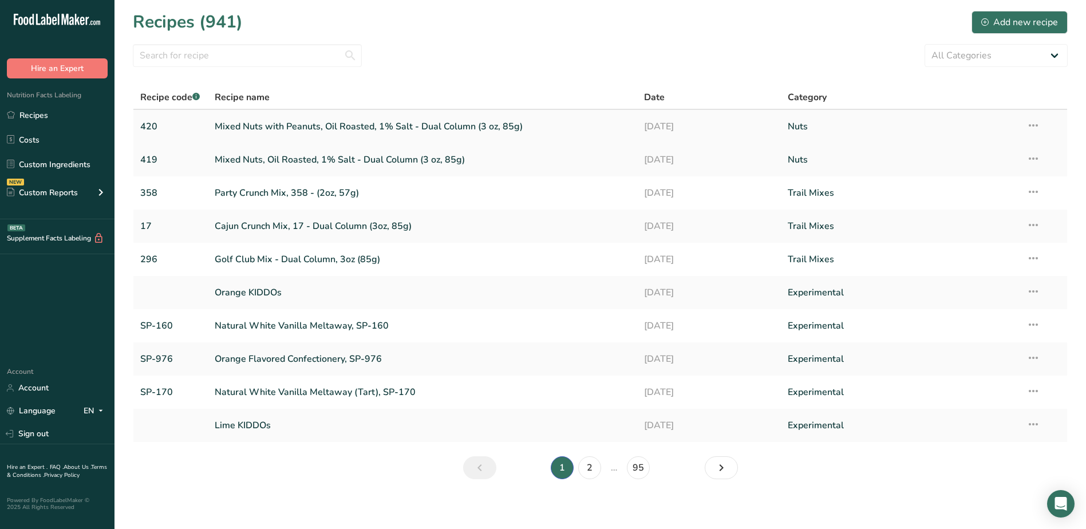
click at [269, 126] on link "Mixed Nuts with Peanuts, Oil Roasted, 1% Salt - Dual Column (3 oz, 85g)" at bounding box center [423, 126] width 416 height 24
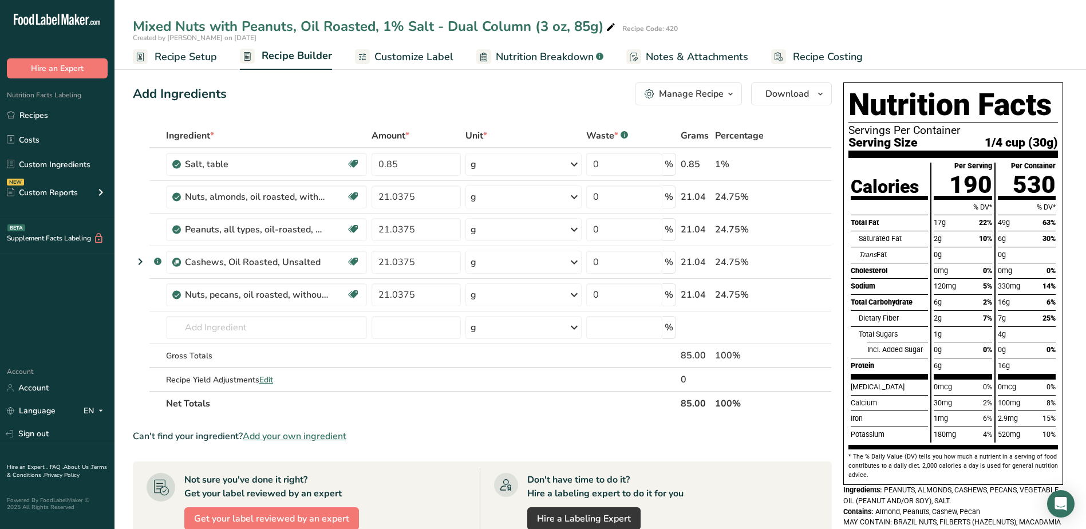
click at [414, 54] on span "Customize Label" at bounding box center [413, 56] width 79 height 15
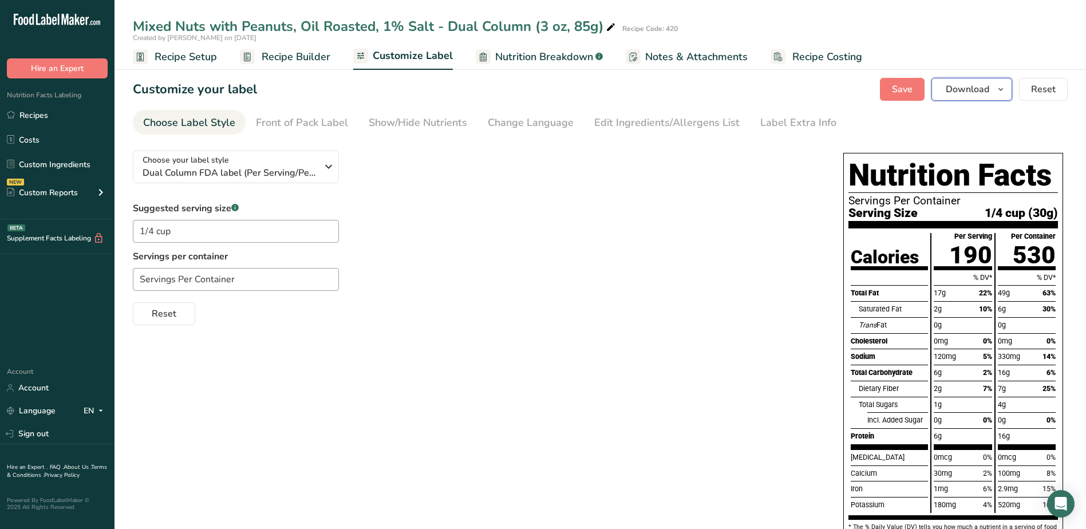
click at [1002, 90] on icon "button" at bounding box center [1000, 89] width 9 height 14
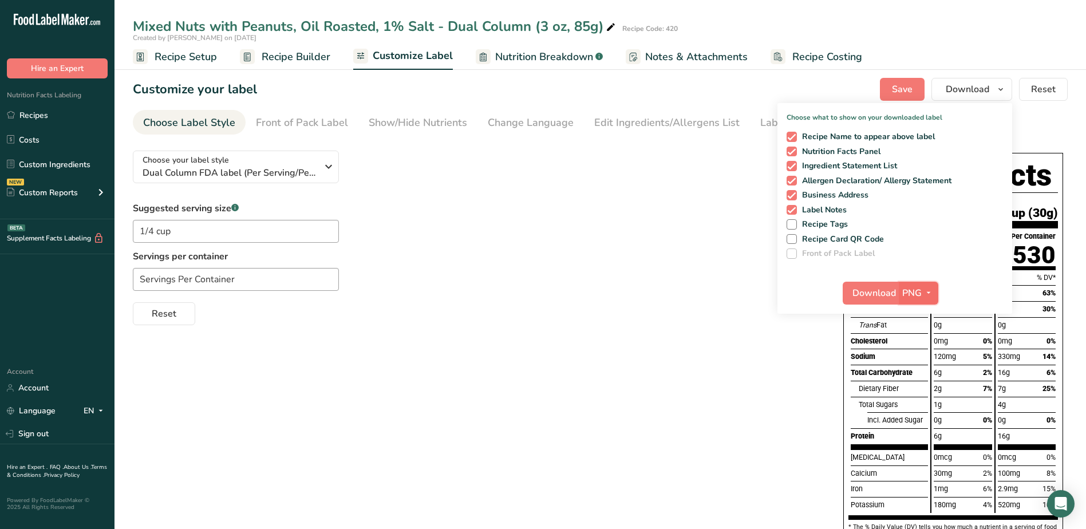
click at [913, 294] on span "PNG" at bounding box center [911, 293] width 19 height 14
click at [926, 369] on link "PDF" at bounding box center [919, 372] width 37 height 19
click at [880, 293] on span "Download" at bounding box center [874, 293] width 43 height 14
drag, startPoint x: 47, startPoint y: 114, endPoint x: 377, endPoint y: 109, distance: 330.2
click at [47, 114] on link "Recipes" at bounding box center [57, 115] width 114 height 22
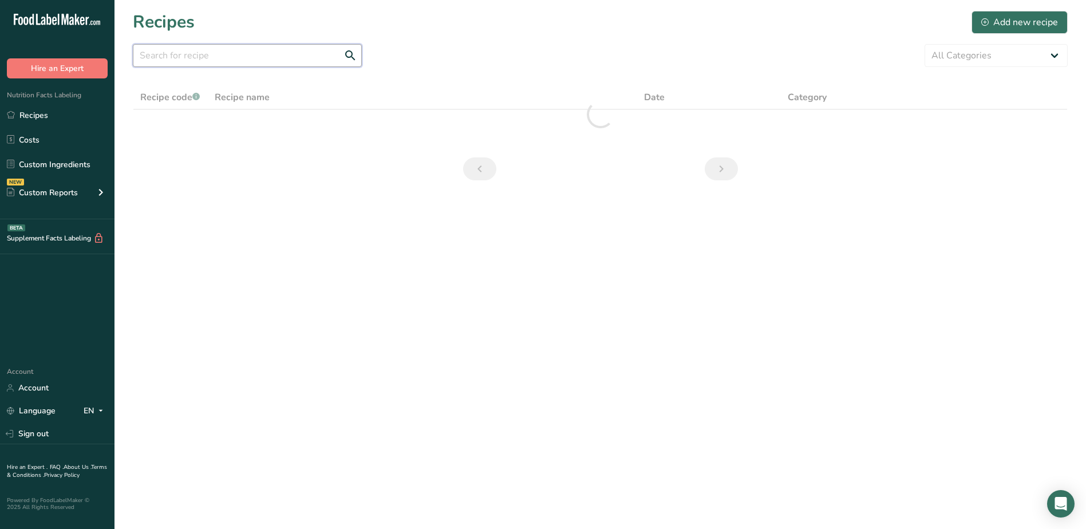
click at [239, 53] on input "text" at bounding box center [247, 55] width 229 height 23
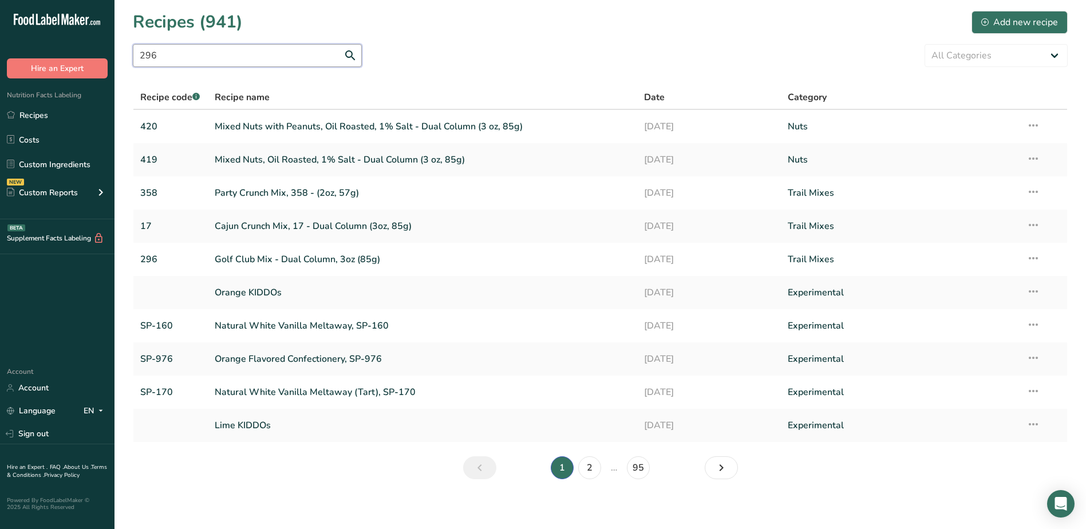
type input "296"
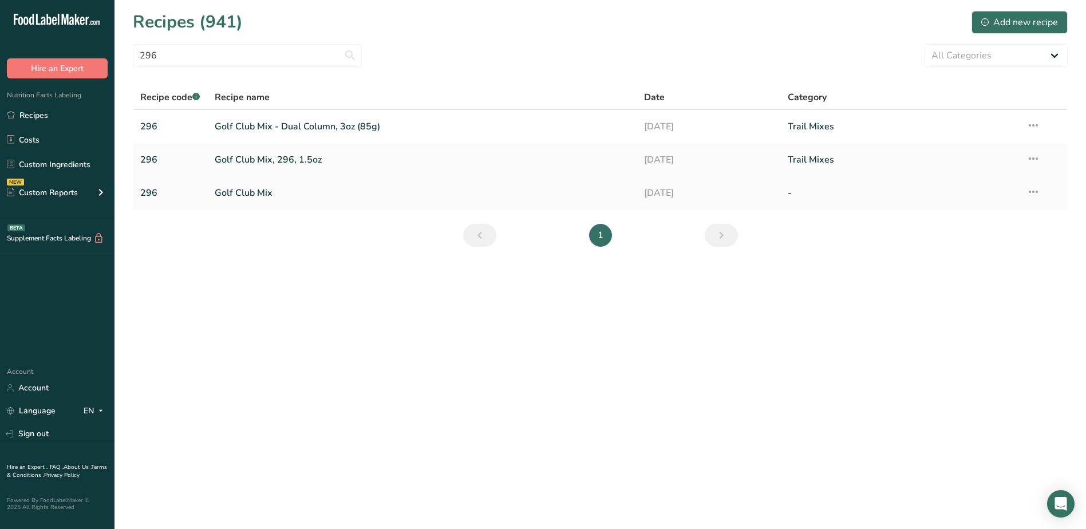
click at [256, 194] on link "Golf Club Mix" at bounding box center [423, 193] width 416 height 24
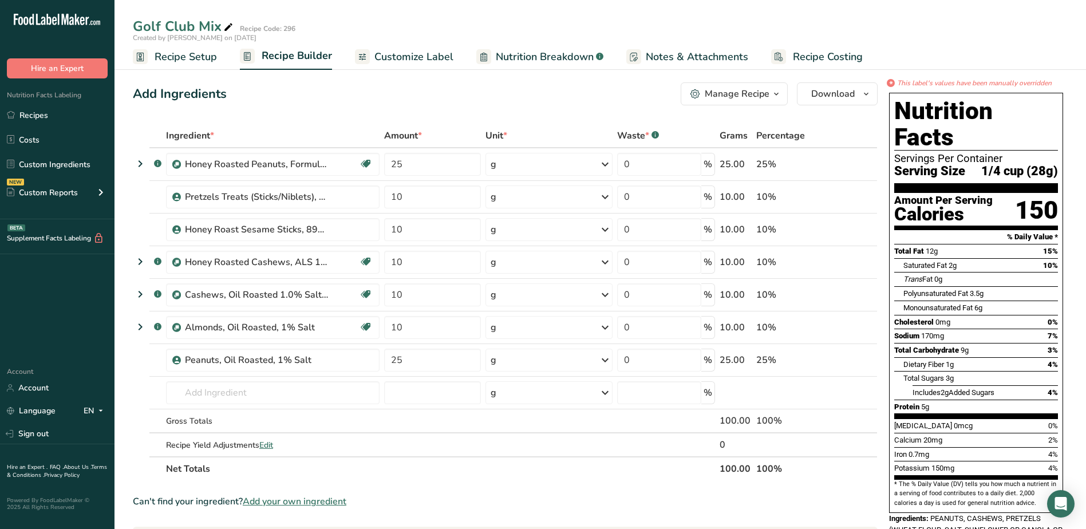
click at [396, 53] on span "Customize Label" at bounding box center [413, 56] width 79 height 15
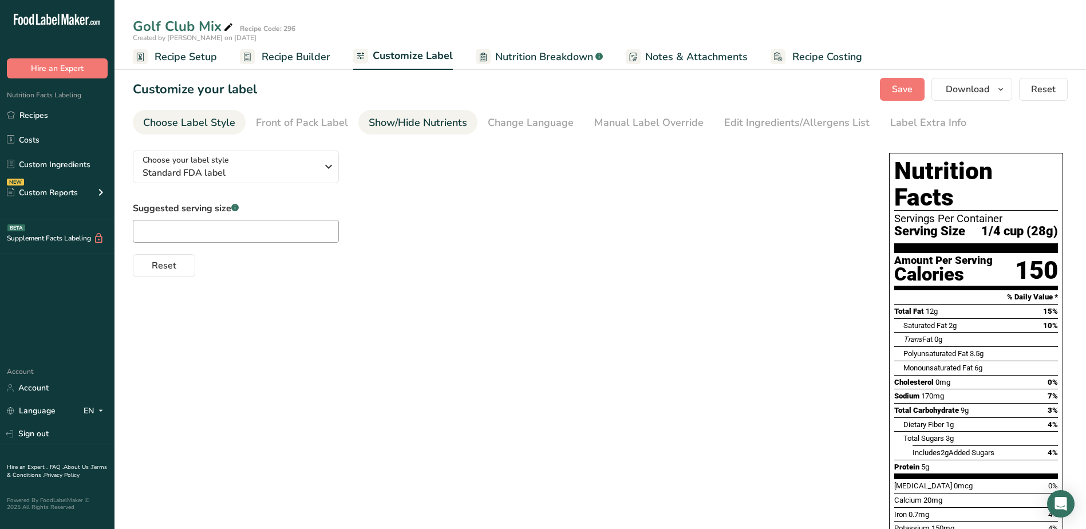
click at [423, 115] on div "Show/Hide Nutrients" at bounding box center [418, 122] width 98 height 15
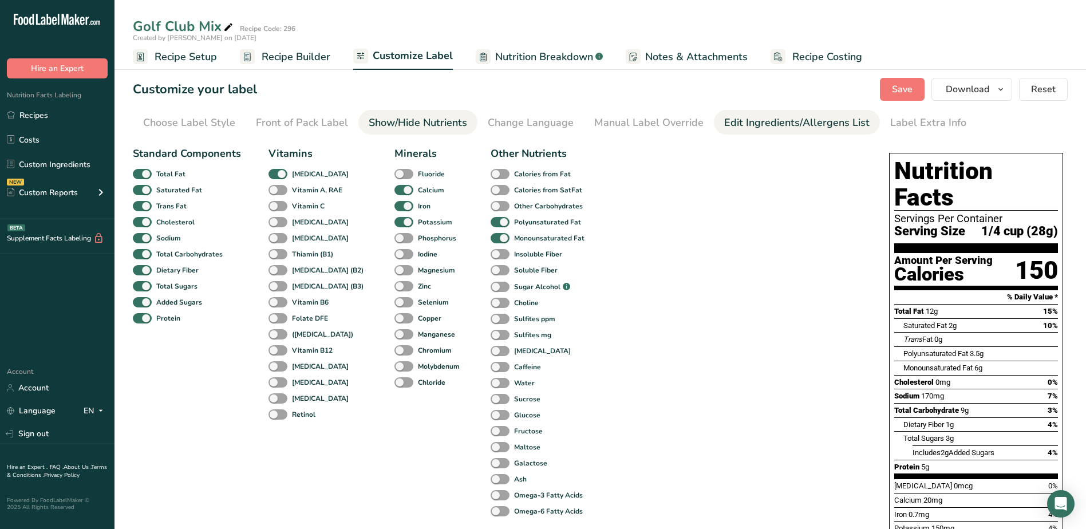
click at [743, 116] on div "Edit Ingredients/Allergens List" at bounding box center [796, 122] width 145 height 15
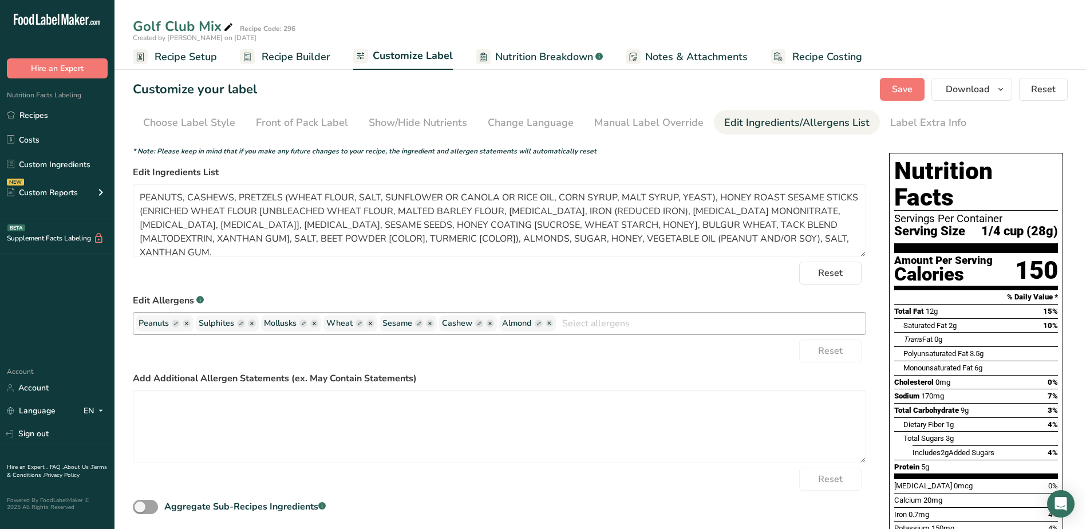
click at [252, 324] on ellipse "button" at bounding box center [252, 323] width 8 height 8
click at [252, 324] on ellipse "button" at bounding box center [249, 323] width 8 height 8
click at [251, 323] on ellipse "button" at bounding box center [249, 323] width 8 height 8
click at [176, 320] on rect "button" at bounding box center [176, 323] width 8 height 8
drag, startPoint x: 173, startPoint y: 325, endPoint x: 92, endPoint y: 330, distance: 82.0
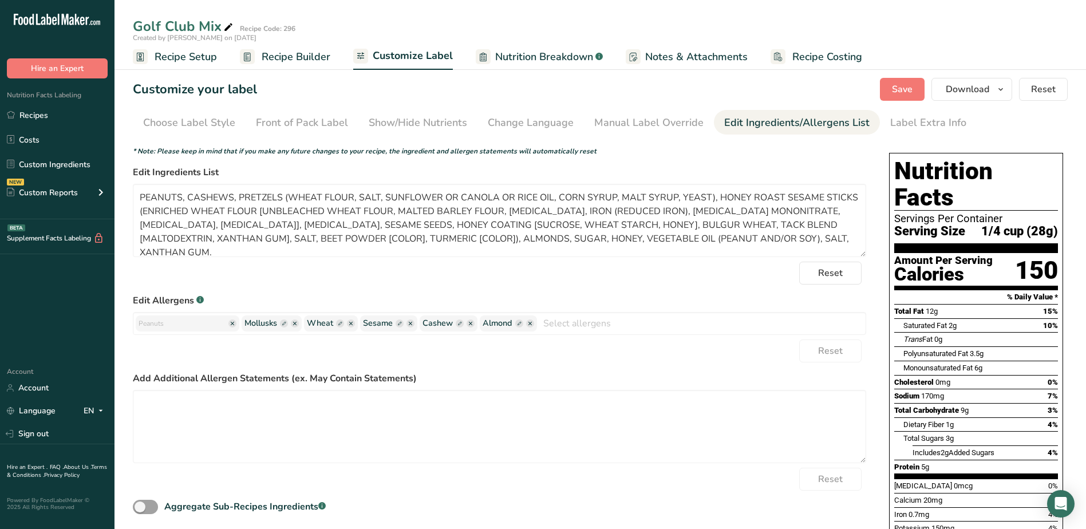
click at [92, 330] on div ".a-20{fill:#fff;} Hire an Expert Nutrition Facts Labeling Recipes Costs Custom …" at bounding box center [543, 411] width 1086 height 823
type input "PEANUTS"
click at [299, 307] on label "Edit Allergens .a-a{fill:#347362;}.b-a{fill:#fff;}" at bounding box center [499, 301] width 733 height 14
click at [283, 358] on div "Reset" at bounding box center [499, 350] width 733 height 23
click at [204, 328] on input "PEANUTS" at bounding box center [181, 323] width 87 height 15
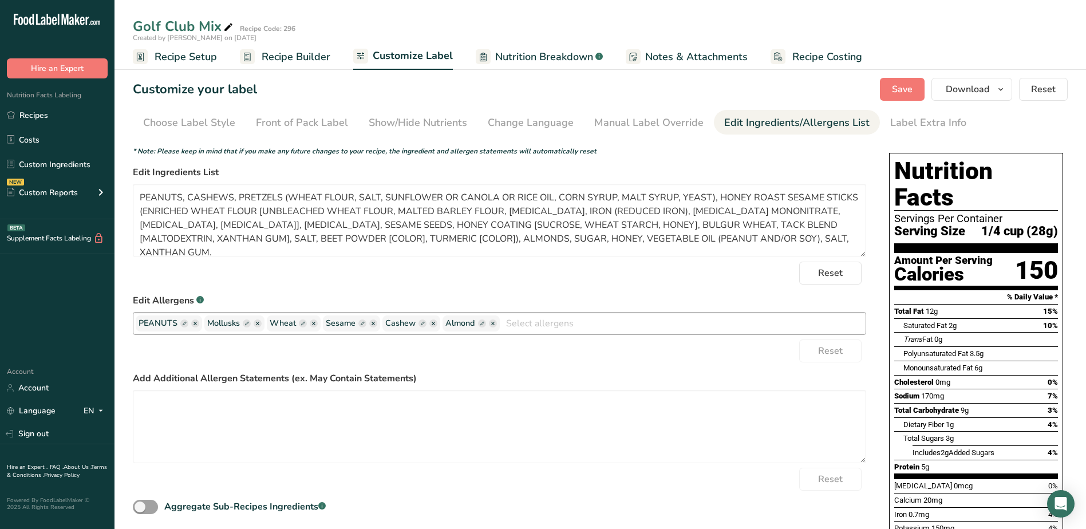
click at [257, 324] on icon "button" at bounding box center [257, 323] width 3 height 3
click at [259, 323] on ellipse "button" at bounding box center [258, 323] width 8 height 8
click at [740, 328] on input "text" at bounding box center [683, 323] width 366 height 18
click at [542, 299] on label "Edit Allergens .a-a{fill:#347362;}.b-a{fill:#fff;}" at bounding box center [499, 301] width 733 height 14
click at [424, 323] on rect "button" at bounding box center [422, 323] width 8 height 8
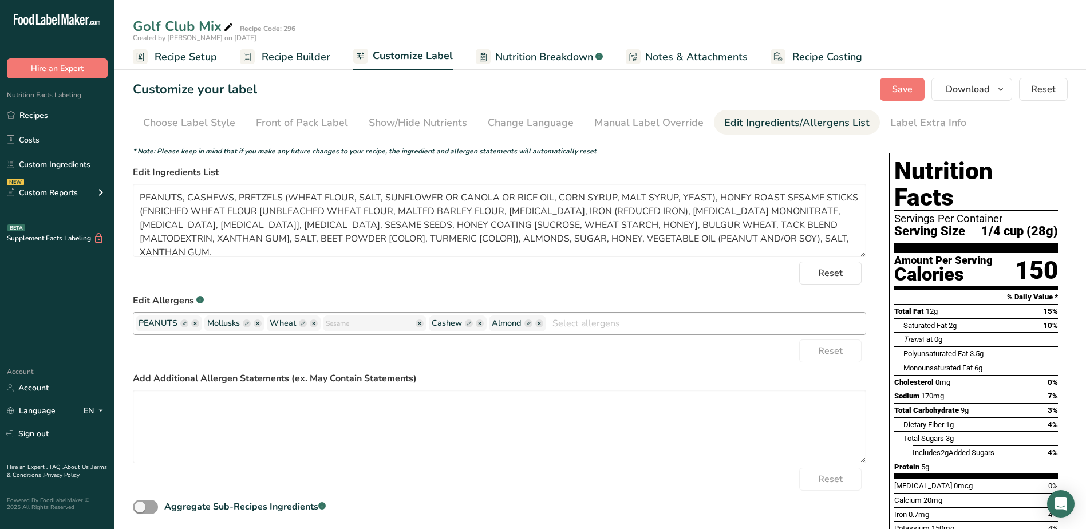
click at [415, 324] on ellipse "button" at bounding box center [419, 323] width 8 height 8
click at [362, 323] on icon "button" at bounding box center [363, 323] width 3 height 3
click at [297, 324] on ellipse "button" at bounding box center [301, 323] width 8 height 8
click at [357, 325] on ellipse "button" at bounding box center [361, 323] width 8 height 8
click at [357, 323] on ellipse "button" at bounding box center [361, 323] width 8 height 8
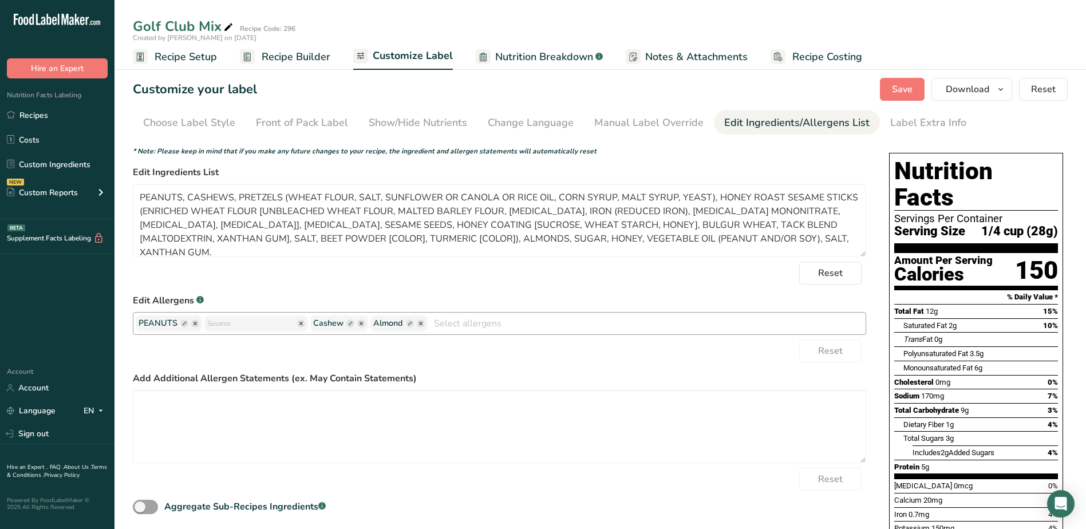
click at [418, 324] on span "Almond" at bounding box center [398, 323] width 57 height 16
click at [419, 324] on icon "button" at bounding box center [420, 323] width 3 height 3
click at [268, 326] on input "text" at bounding box center [250, 323] width 87 height 15
type input "CASHEWS"
drag, startPoint x: 249, startPoint y: 326, endPoint x: 200, endPoint y: 323, distance: 49.3
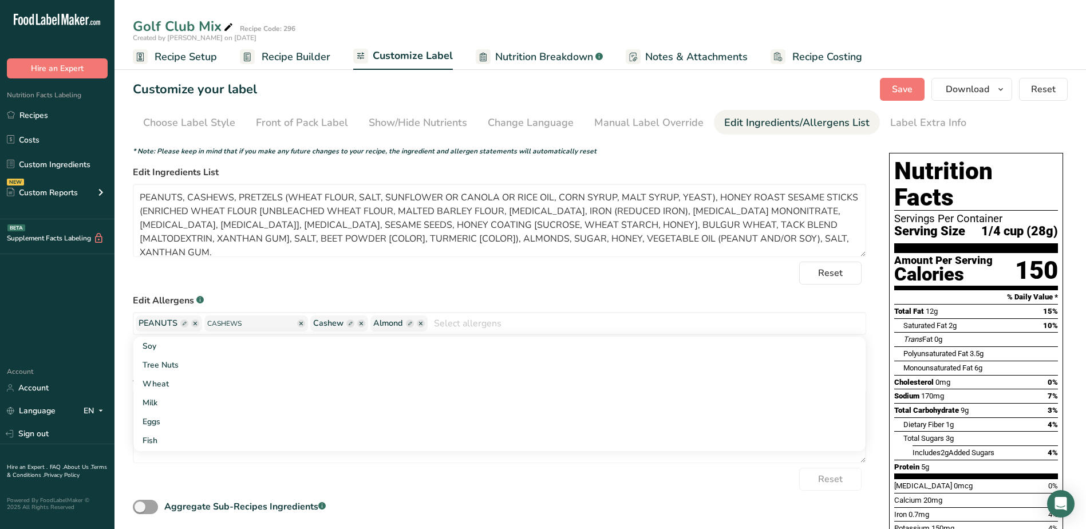
click at [200, 323] on div "PEANUTS CASHEWS Cashew Almond Soy Tree Nuts Wheat Milk Eggs Fish Crustaceans Su…" at bounding box center [499, 323] width 733 height 23
click at [264, 325] on input "CASHEWS" at bounding box center [250, 323] width 87 height 15
click at [302, 280] on div "Reset" at bounding box center [499, 273] width 733 height 23
click at [357, 324] on ellipse "button" at bounding box center [361, 323] width 8 height 8
click at [346, 323] on rect "button" at bounding box center [350, 323] width 8 height 8
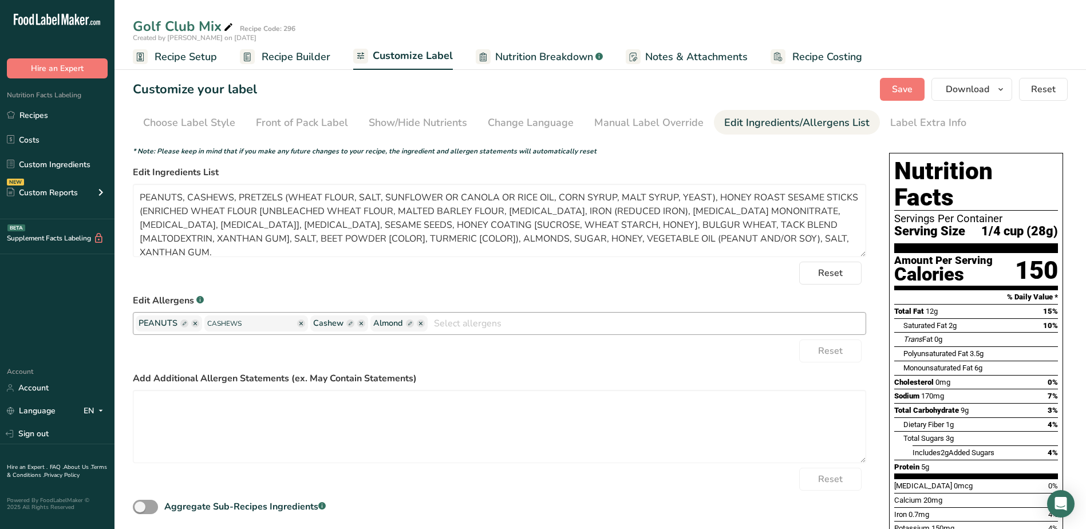
click at [348, 322] on icon "button" at bounding box center [349, 323] width 3 height 3
click at [624, 126] on div "Manual Label Override" at bounding box center [648, 122] width 109 height 15
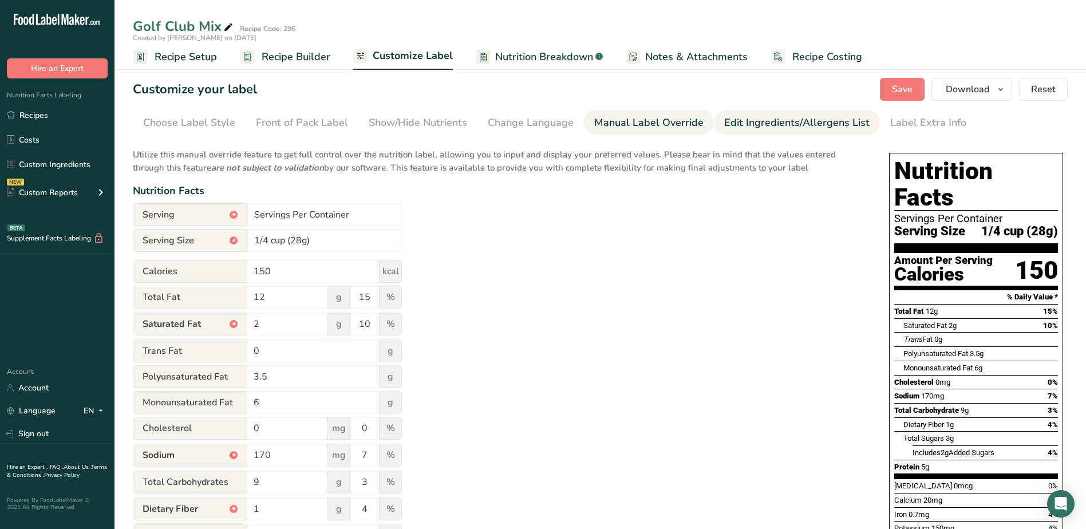
click at [771, 121] on div "Edit Ingredients/Allergens List" at bounding box center [796, 122] width 145 height 15
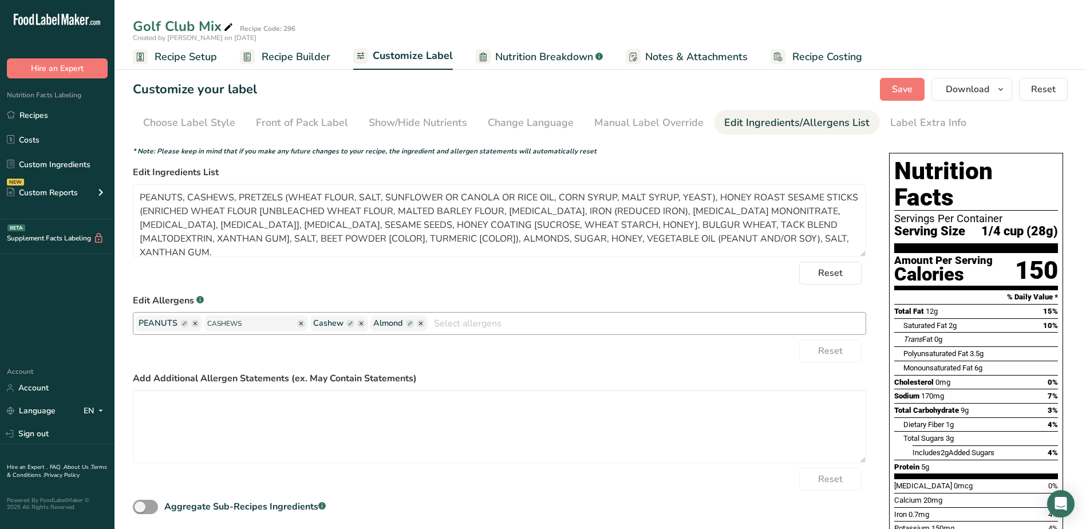
click at [297, 322] on ellipse "button" at bounding box center [301, 323] width 8 height 8
click at [357, 322] on ellipse "button" at bounding box center [361, 323] width 8 height 8
click at [417, 319] on icon "button" at bounding box center [421, 323] width 8 height 8
click at [433, 327] on input "text" at bounding box center [646, 323] width 438 height 18
type input "C"
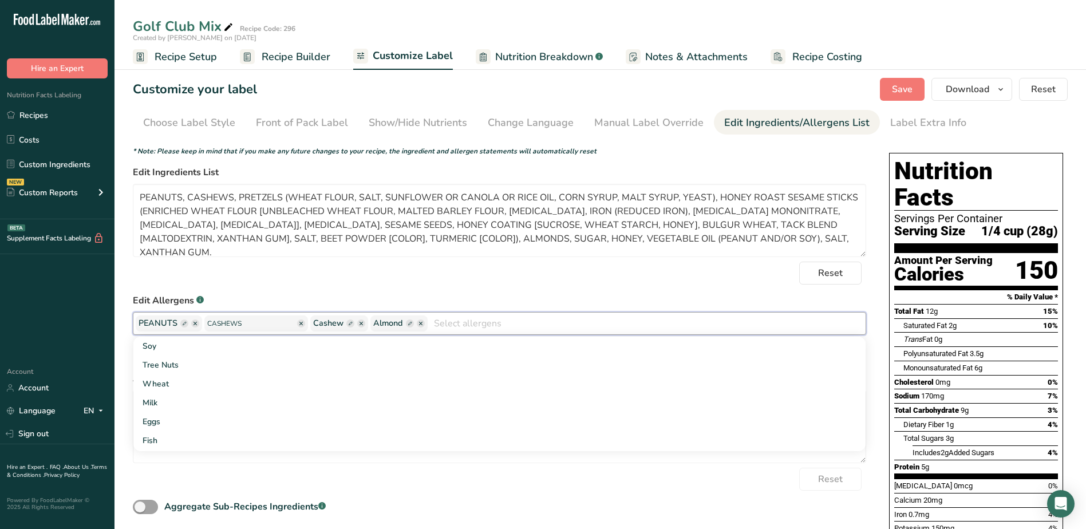
click at [297, 323] on ellipse "button" at bounding box center [301, 323] width 8 height 8
click at [256, 323] on ellipse "button" at bounding box center [255, 323] width 8 height 8
click at [254, 324] on ellipse "button" at bounding box center [255, 323] width 8 height 8
click at [315, 324] on icon "button" at bounding box center [314, 323] width 3 height 3
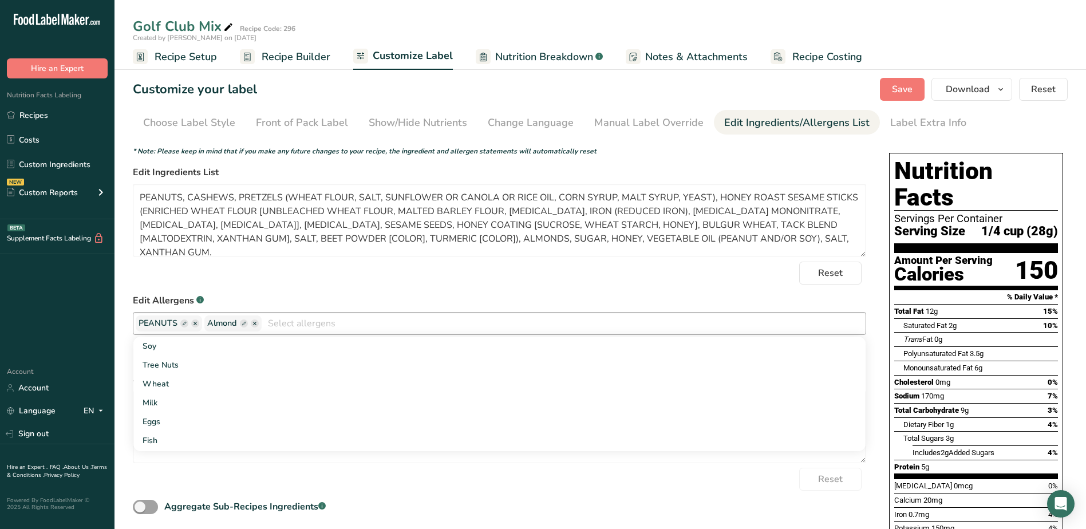
click at [316, 290] on form "* Note: Please keep in mind that if you make any future changes to your recipe,…" at bounding box center [499, 331] width 733 height 370
click at [254, 322] on ellipse "button" at bounding box center [255, 323] width 8 height 8
click at [243, 323] on rect "button" at bounding box center [244, 323] width 8 height 8
click at [211, 320] on span "Almond" at bounding box center [222, 323] width 30 height 13
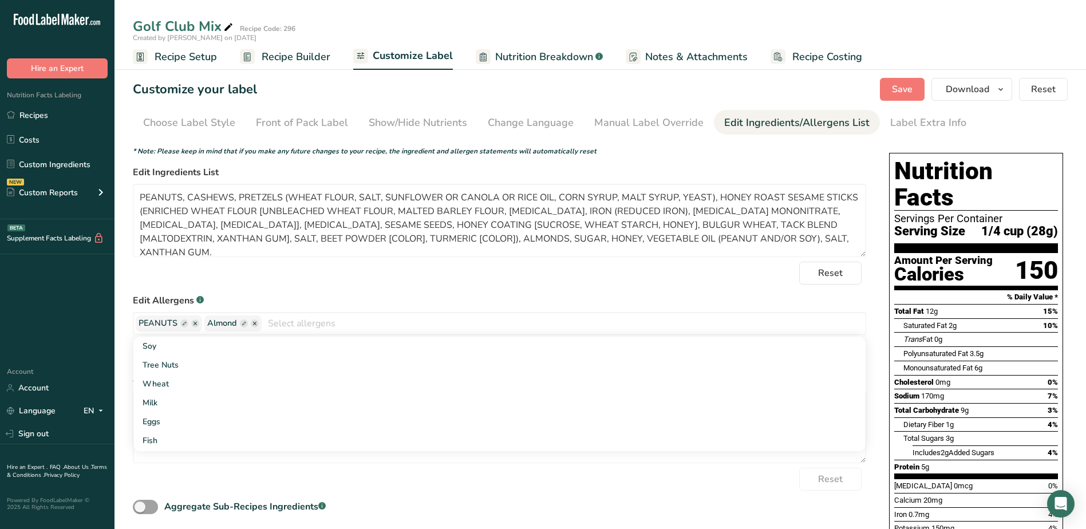
click at [196, 324] on ellipse "button" at bounding box center [195, 323] width 8 height 8
click at [188, 322] on ellipse "button" at bounding box center [186, 323] width 8 height 8
click at [188, 324] on ellipse "button" at bounding box center [186, 323] width 8 height 8
click at [243, 320] on input "text" at bounding box center [529, 323] width 672 height 18
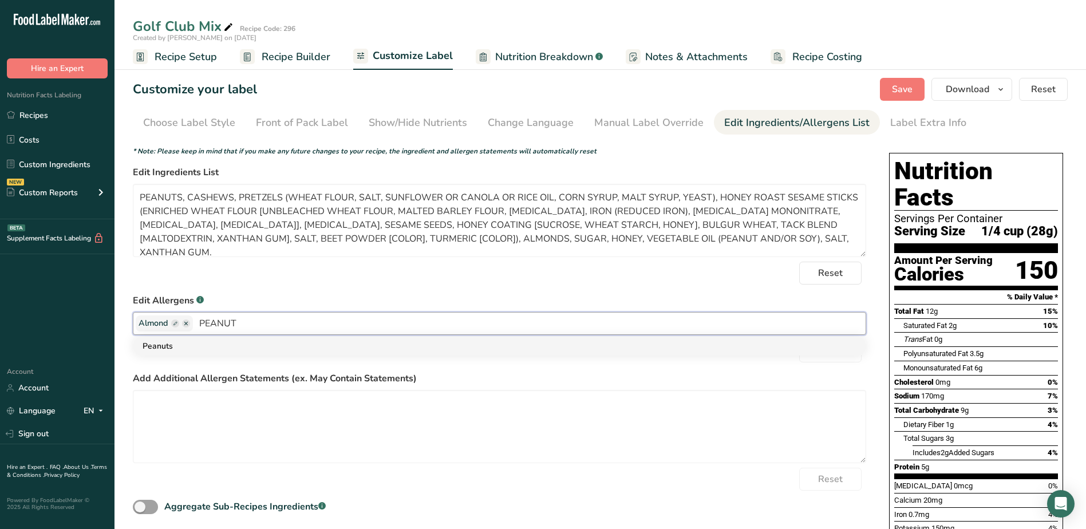
type input "PEANUT"
click at [181, 346] on link "Peanuts" at bounding box center [499, 345] width 732 height 19
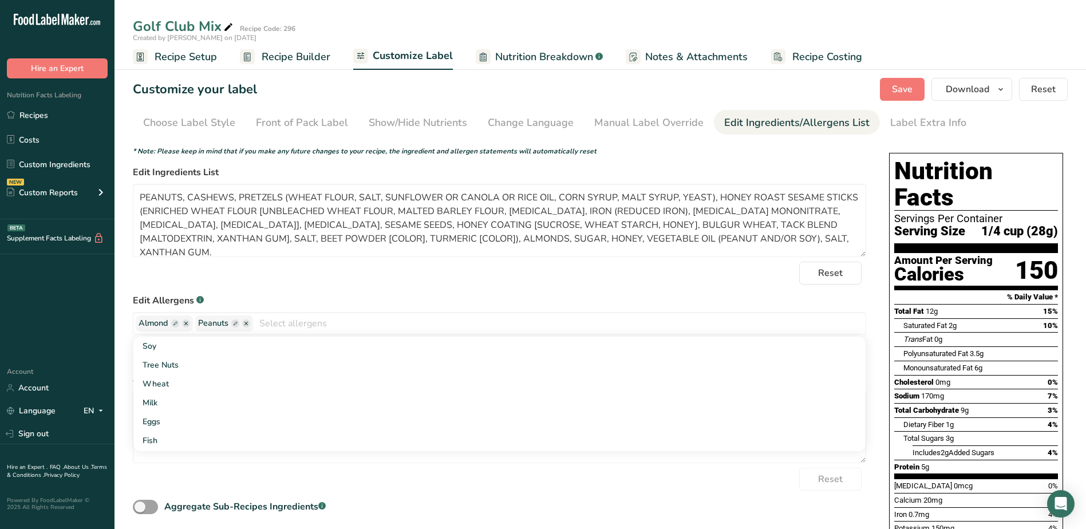
click at [289, 327] on input "text" at bounding box center [559, 323] width 612 height 18
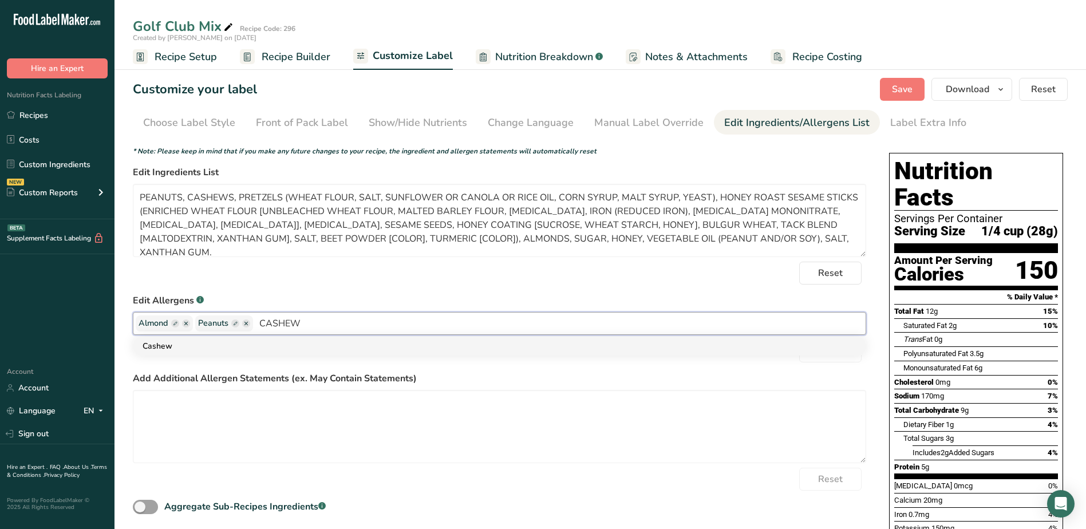
type input "CASHEW"
click at [169, 347] on link "Cashew" at bounding box center [499, 345] width 732 height 19
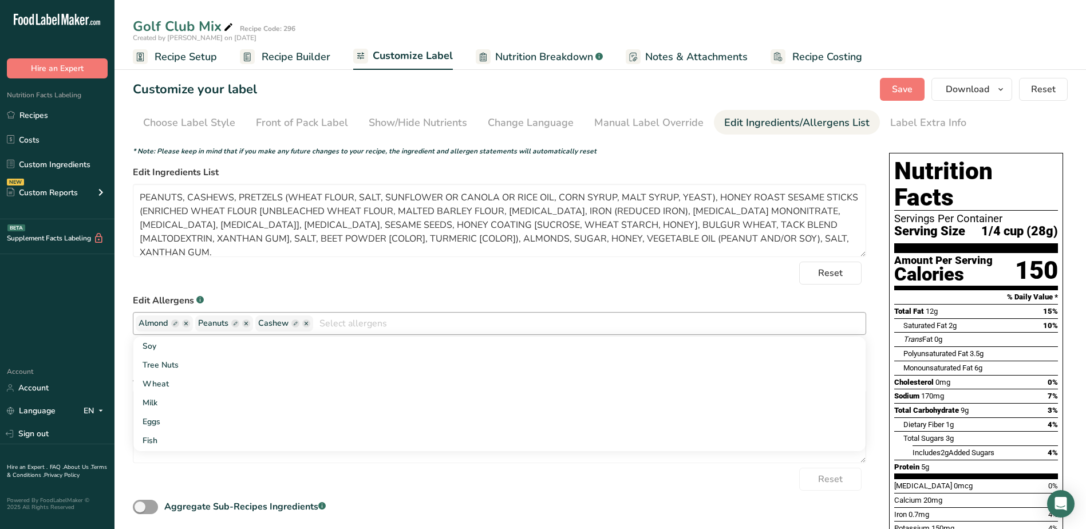
click at [332, 324] on input "text" at bounding box center [589, 323] width 552 height 18
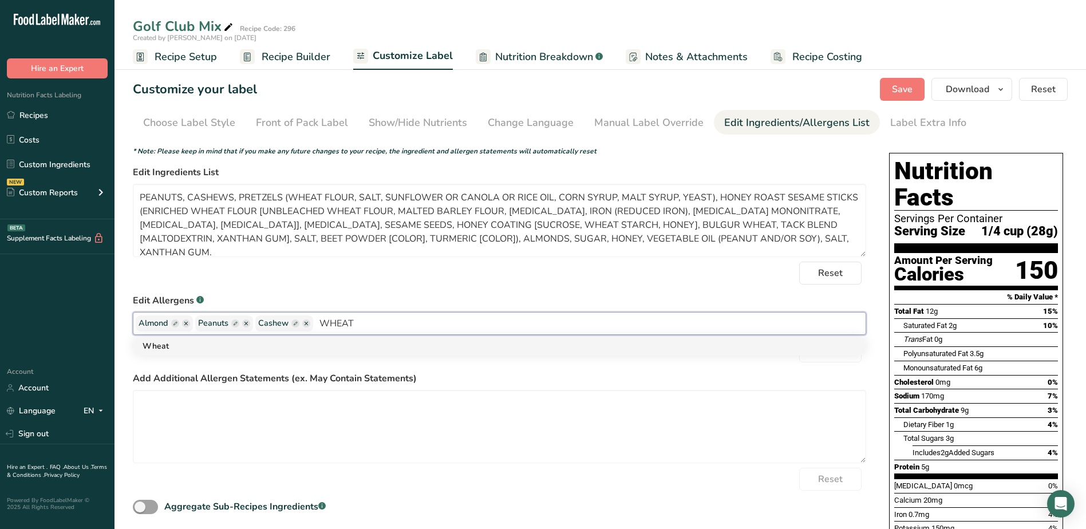
type input "WHEAT"
click at [159, 340] on link "Wheat" at bounding box center [499, 345] width 732 height 19
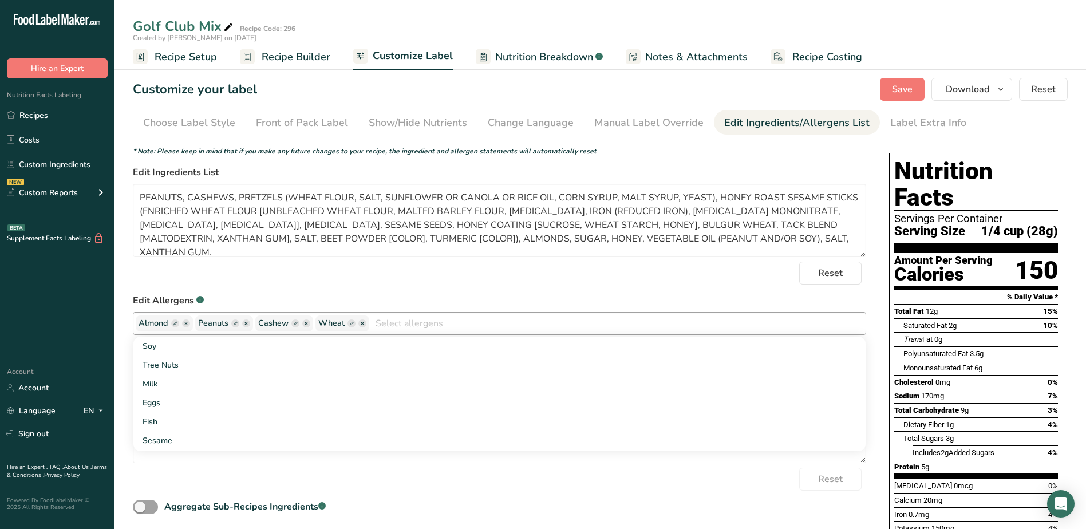
click at [428, 323] on input "text" at bounding box center [617, 323] width 496 height 18
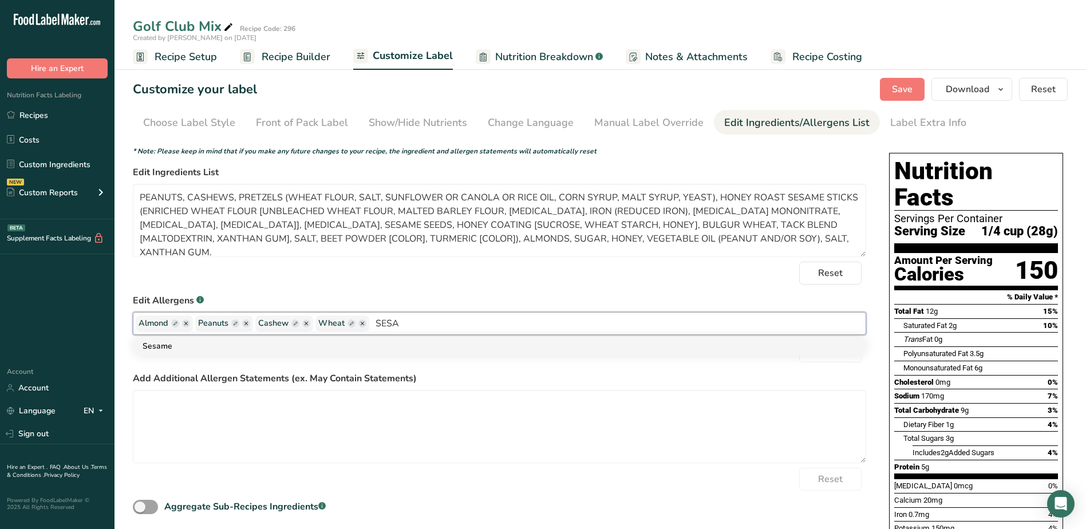
type input "SESA"
click at [207, 338] on link "Sesame" at bounding box center [499, 345] width 732 height 19
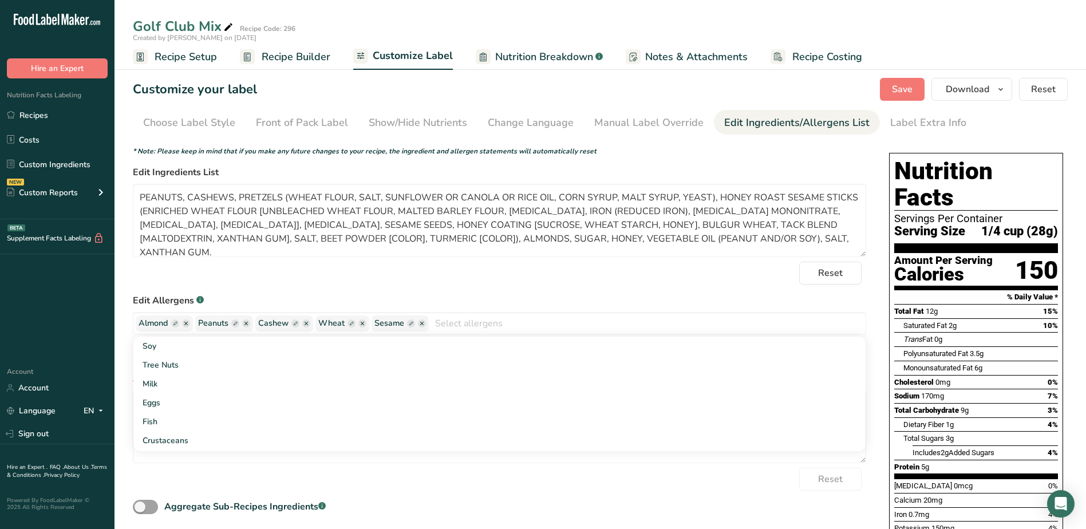
click at [287, 278] on div "Reset" at bounding box center [499, 273] width 733 height 23
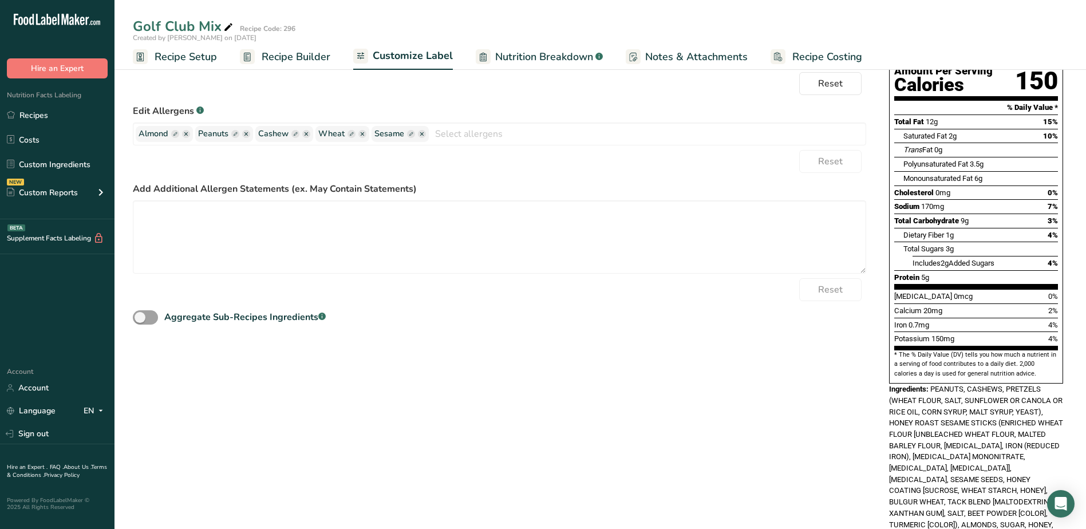
scroll to position [229, 0]
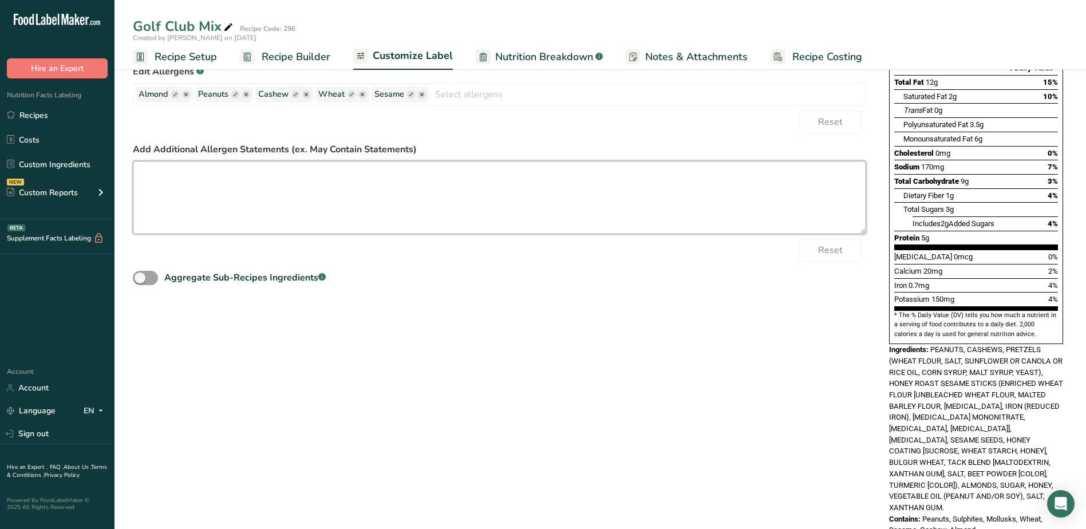
click at [330, 195] on textarea at bounding box center [499, 197] width 733 height 73
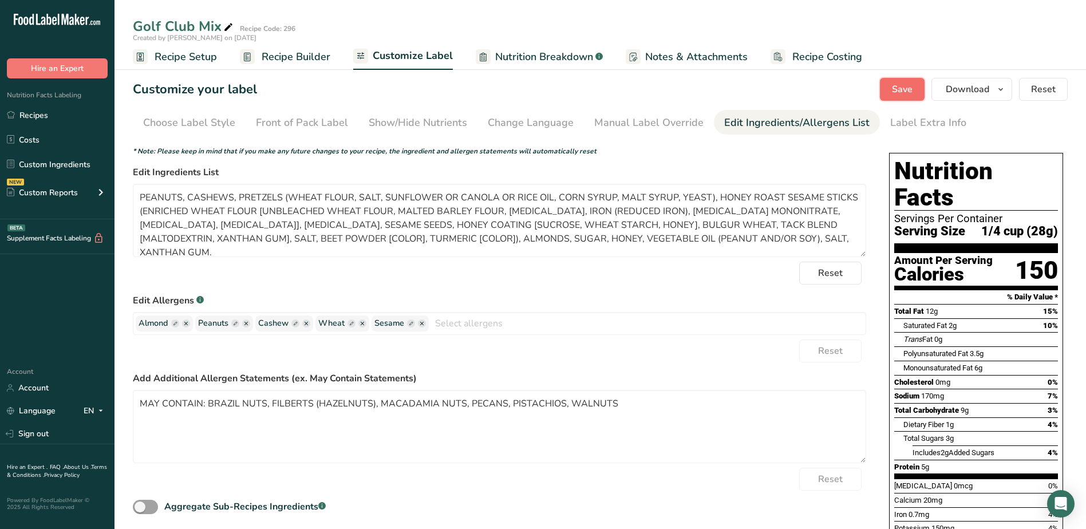
click at [901, 90] on span "Save" at bounding box center [902, 89] width 21 height 14
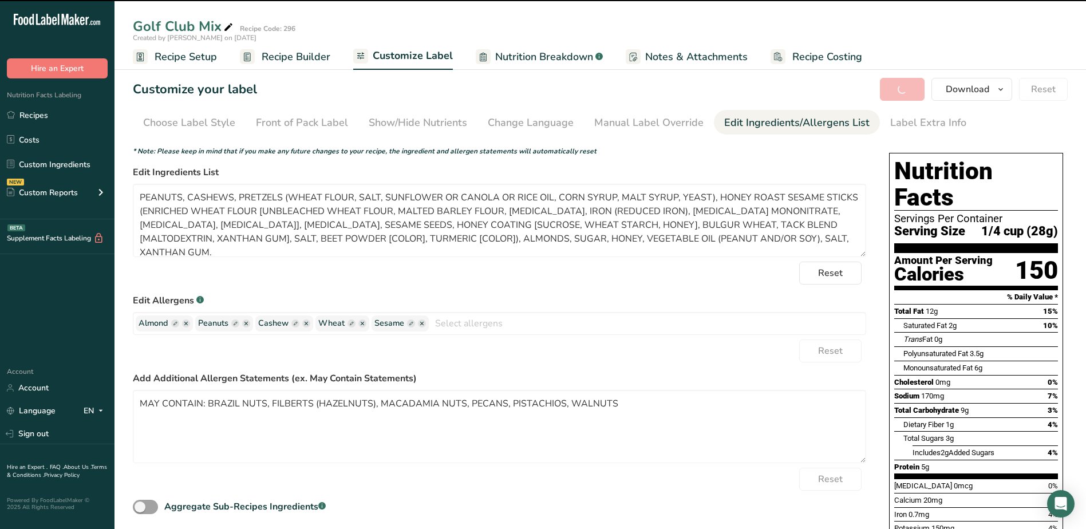
type textarea "MAY CONTAIN: BRAZIL NUTS, FILBERTS (HAZELNUTS), MACADAMIA NUTS, PECANS, PISTACH…"
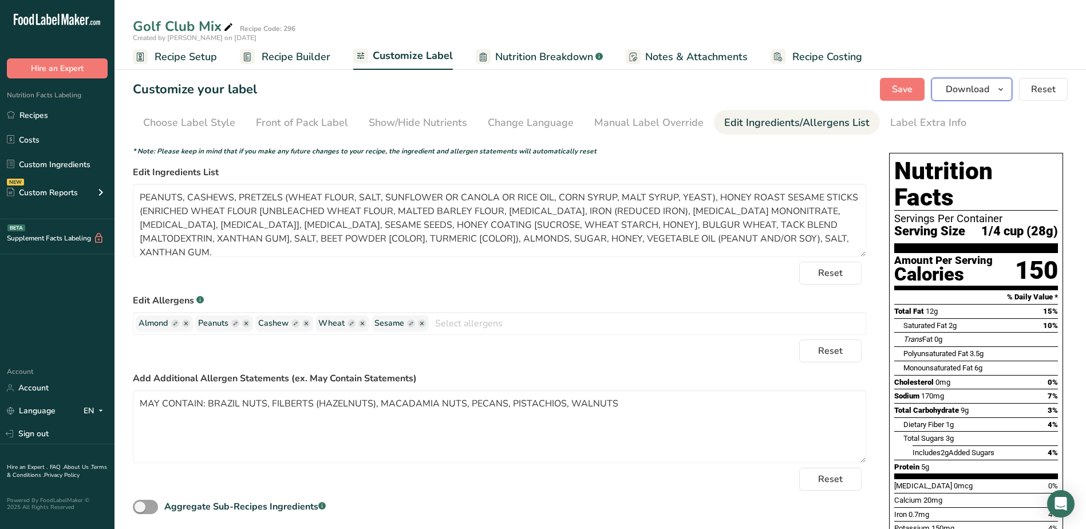
click at [999, 92] on icon "button" at bounding box center [1000, 89] width 9 height 14
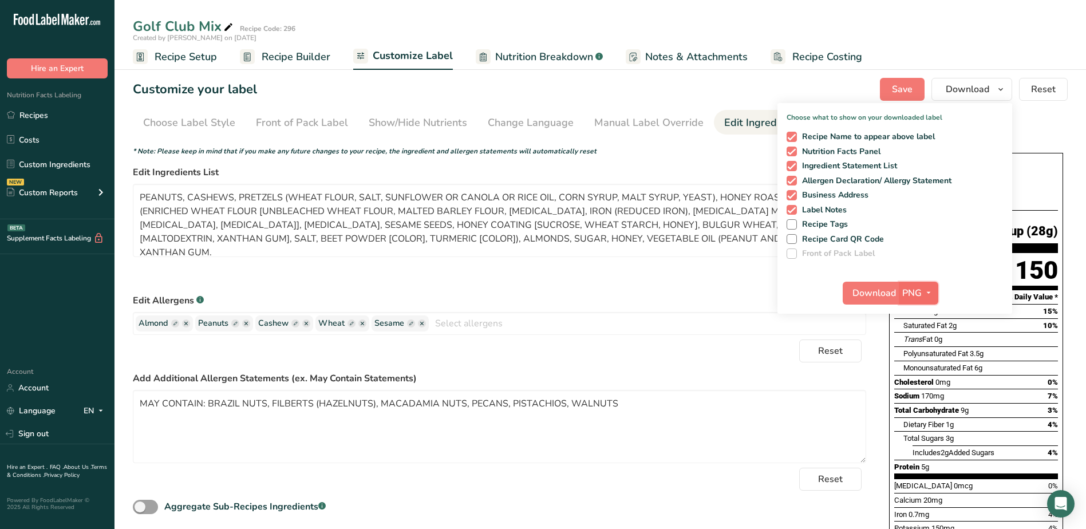
click at [913, 294] on span "PNG" at bounding box center [911, 293] width 19 height 14
click at [924, 374] on link "PDF" at bounding box center [919, 372] width 37 height 19
drag, startPoint x: 924, startPoint y: 374, endPoint x: 435, endPoint y: 465, distance: 496.6
click at [883, 296] on span "Download" at bounding box center [874, 293] width 43 height 14
